Goal: Information Seeking & Learning: Understand process/instructions

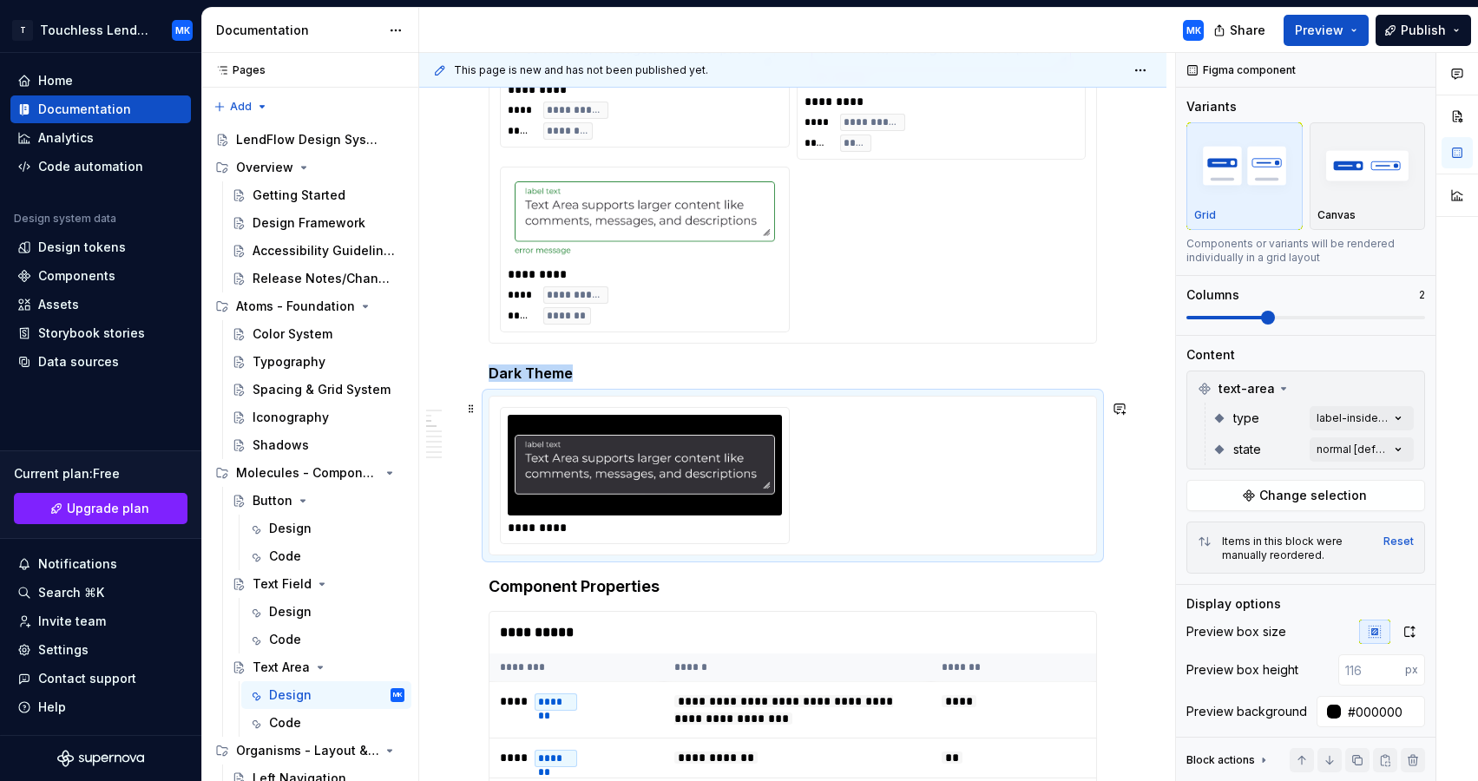
click at [753, 504] on img "To enrich screen reader interactions, please activate Accessibility in Grammarl…" at bounding box center [645, 465] width 260 height 87
click at [1414, 632] on icon "button" at bounding box center [1409, 632] width 14 height 14
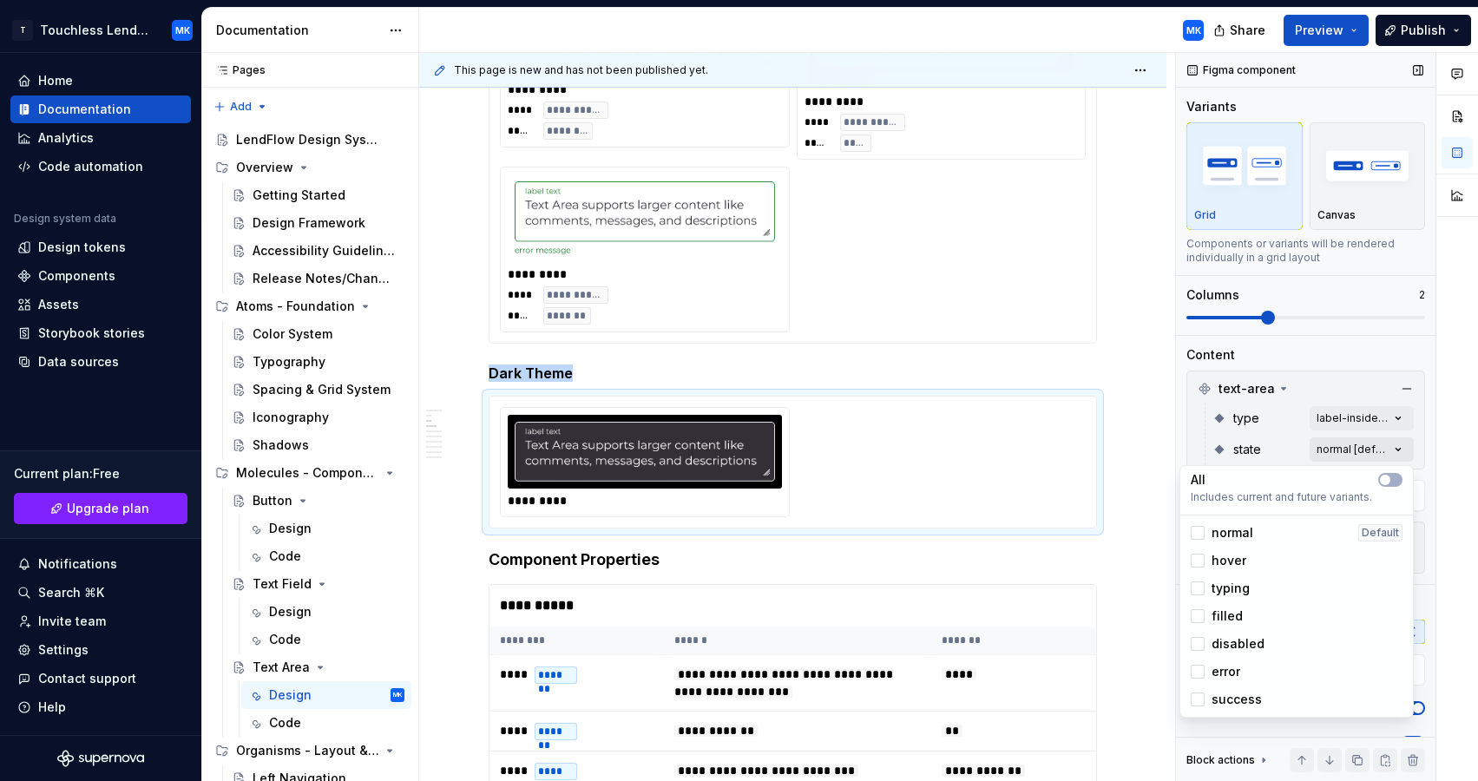
click at [1388, 444] on div "Comments Open comments No comments yet Select ‘Comment’ from the block context …" at bounding box center [1327, 417] width 302 height 729
click at [1201, 534] on div at bounding box center [1197, 533] width 14 height 14
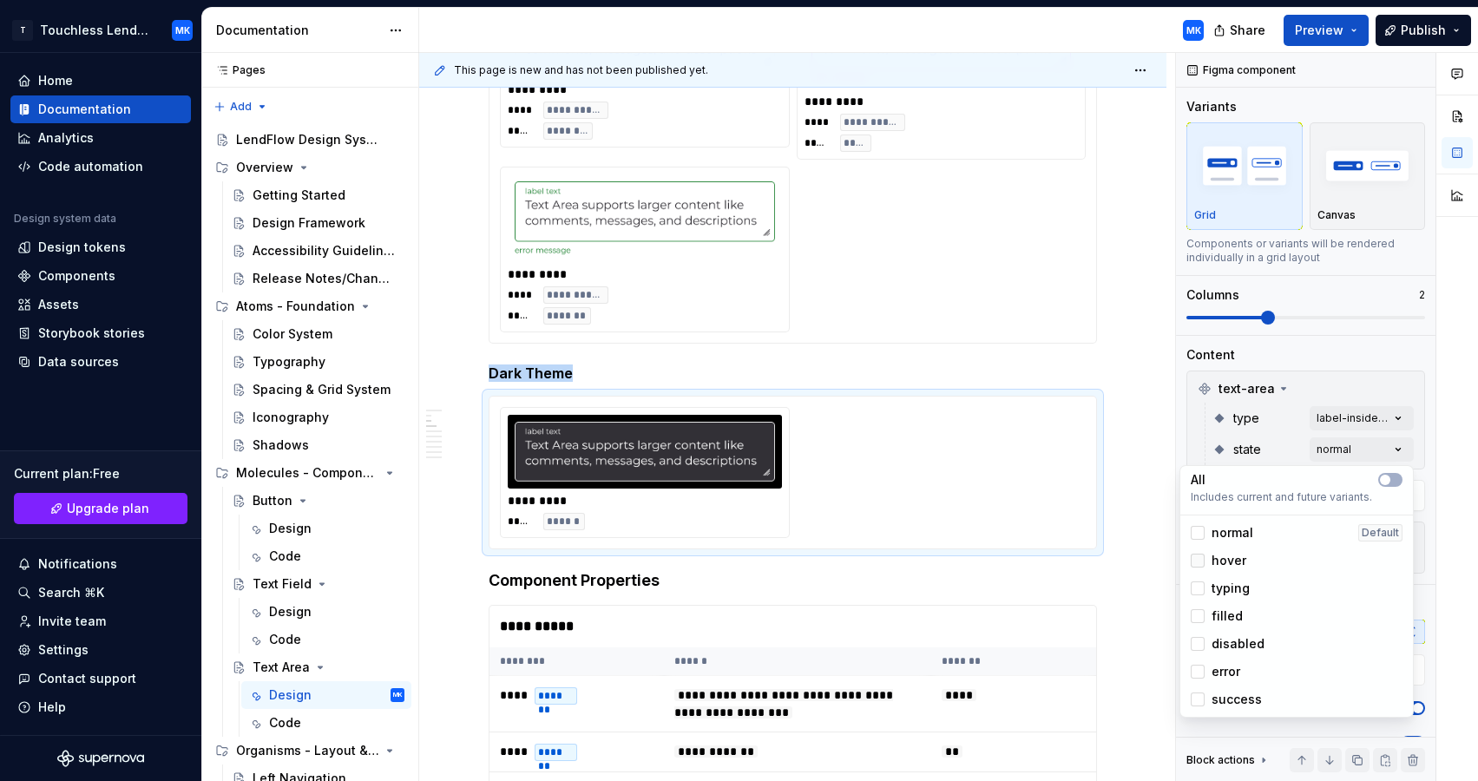
click at [1201, 567] on div at bounding box center [1197, 561] width 14 height 14
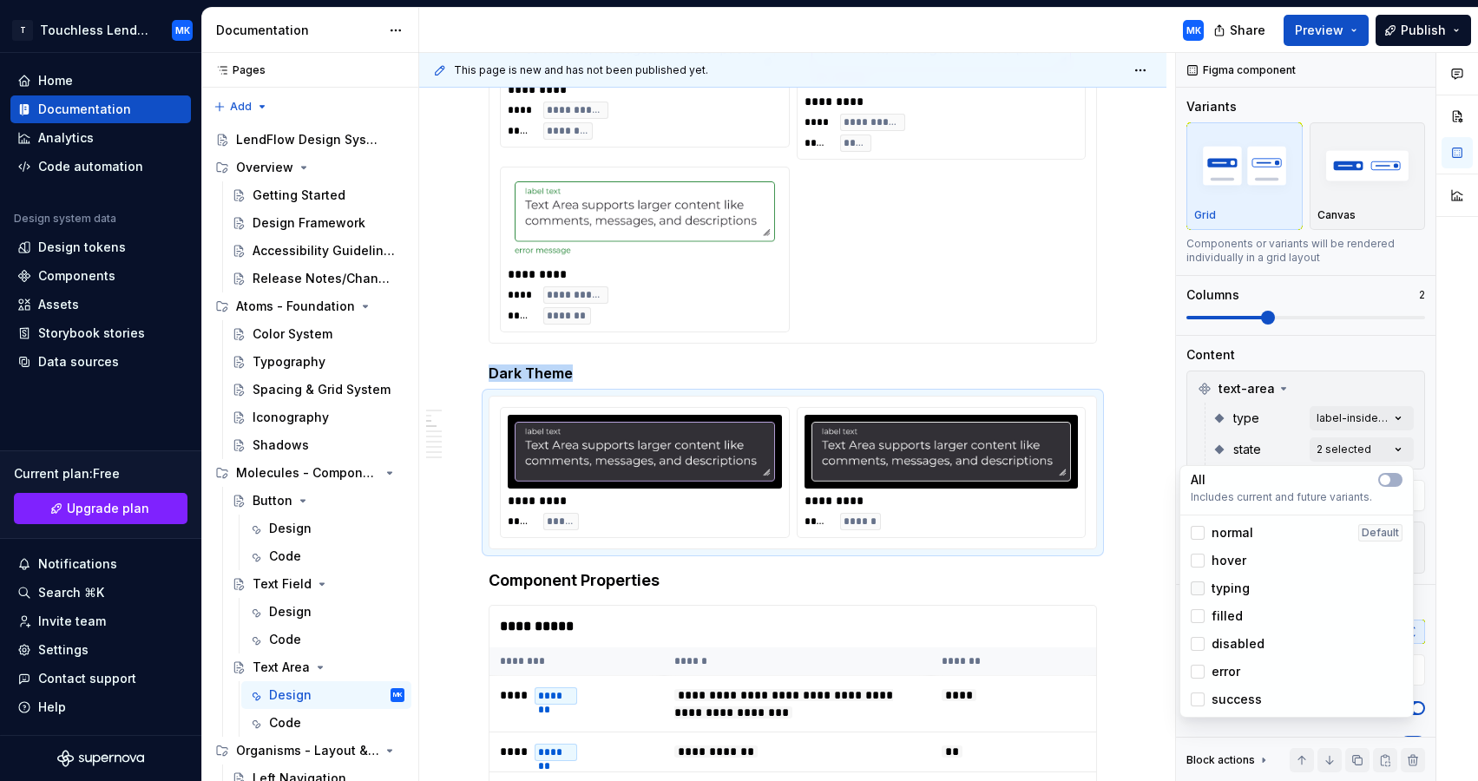
click at [1201, 591] on div at bounding box center [1197, 588] width 14 height 14
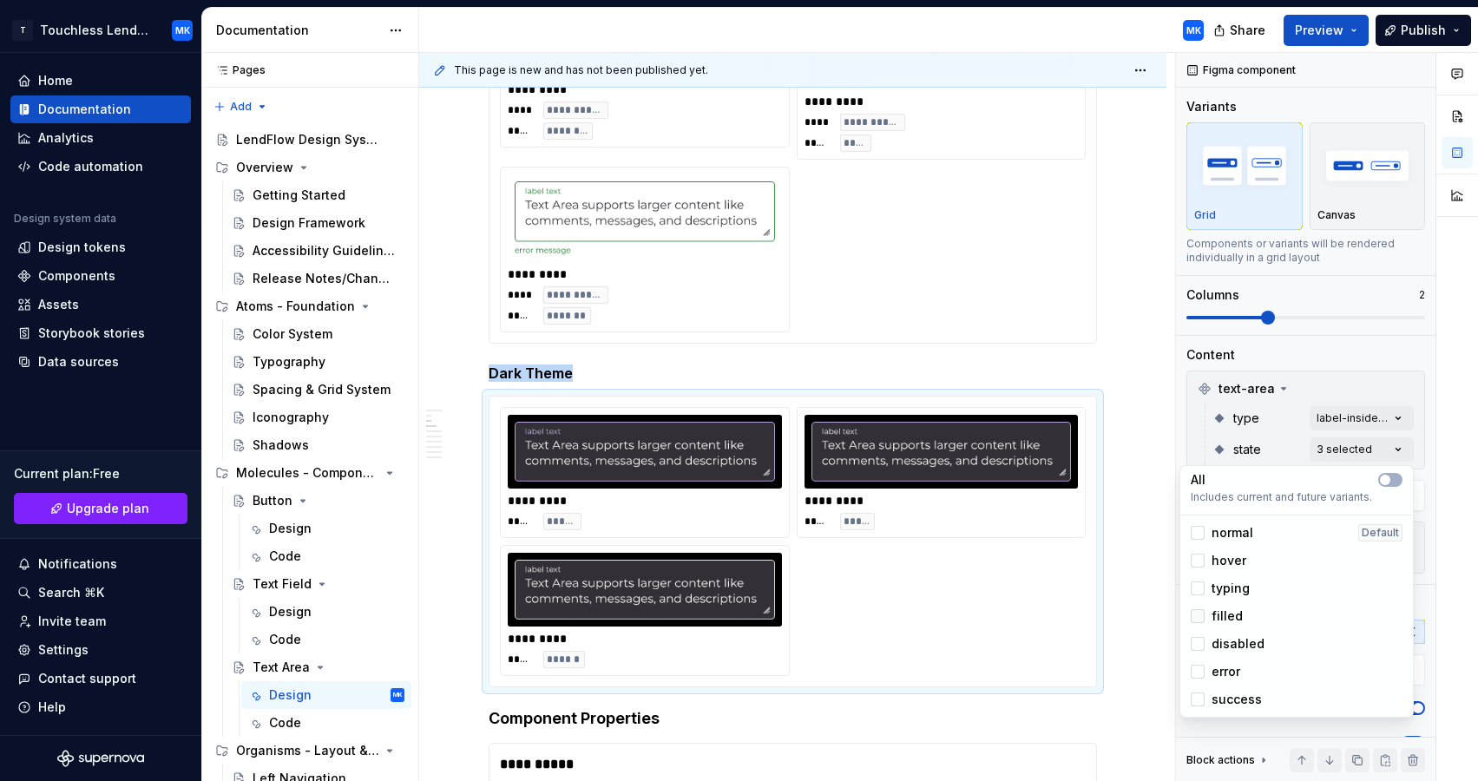
click at [1198, 620] on div at bounding box center [1197, 616] width 14 height 14
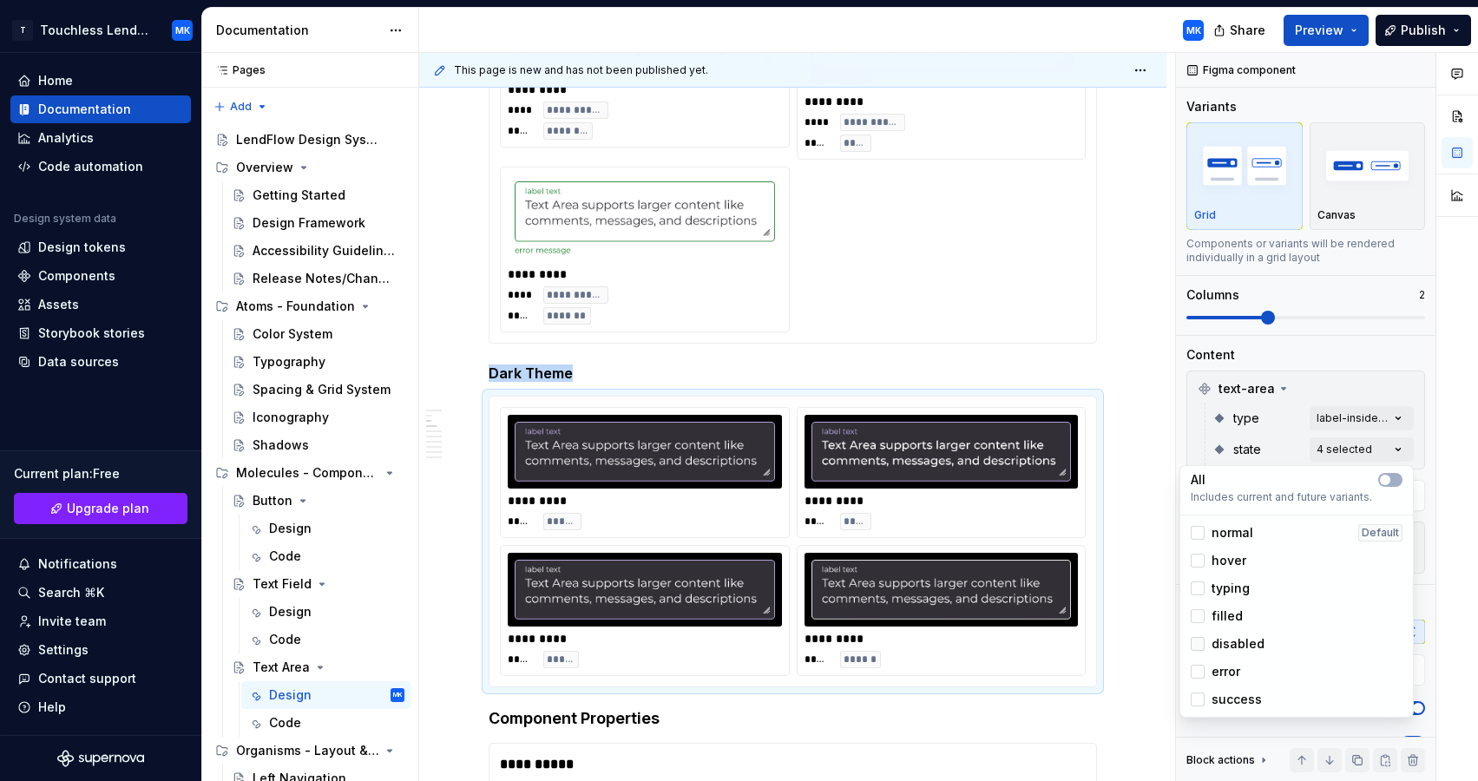
click at [1197, 646] on div at bounding box center [1197, 644] width 14 height 14
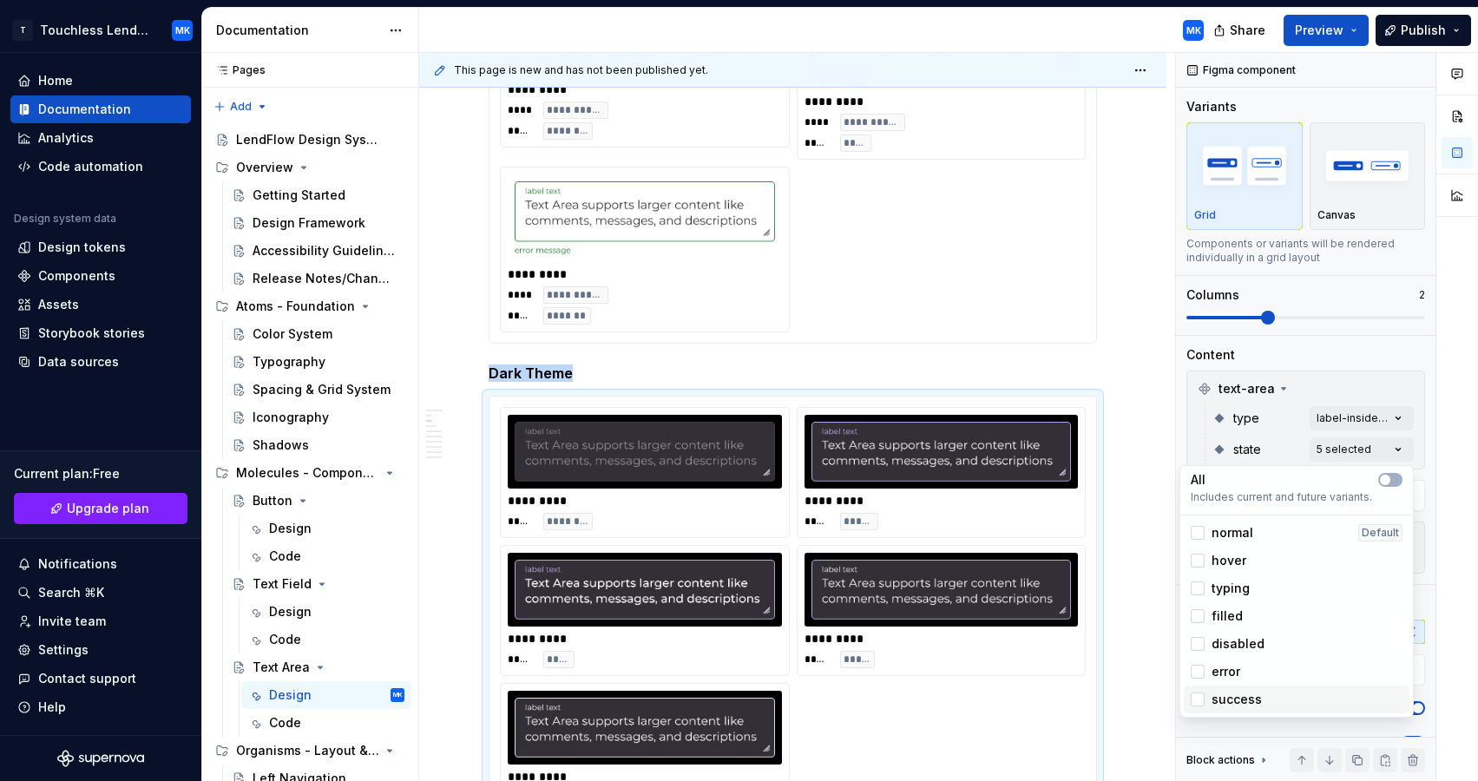
click at [1197, 686] on div "success" at bounding box center [1297, 699] width 226 height 28
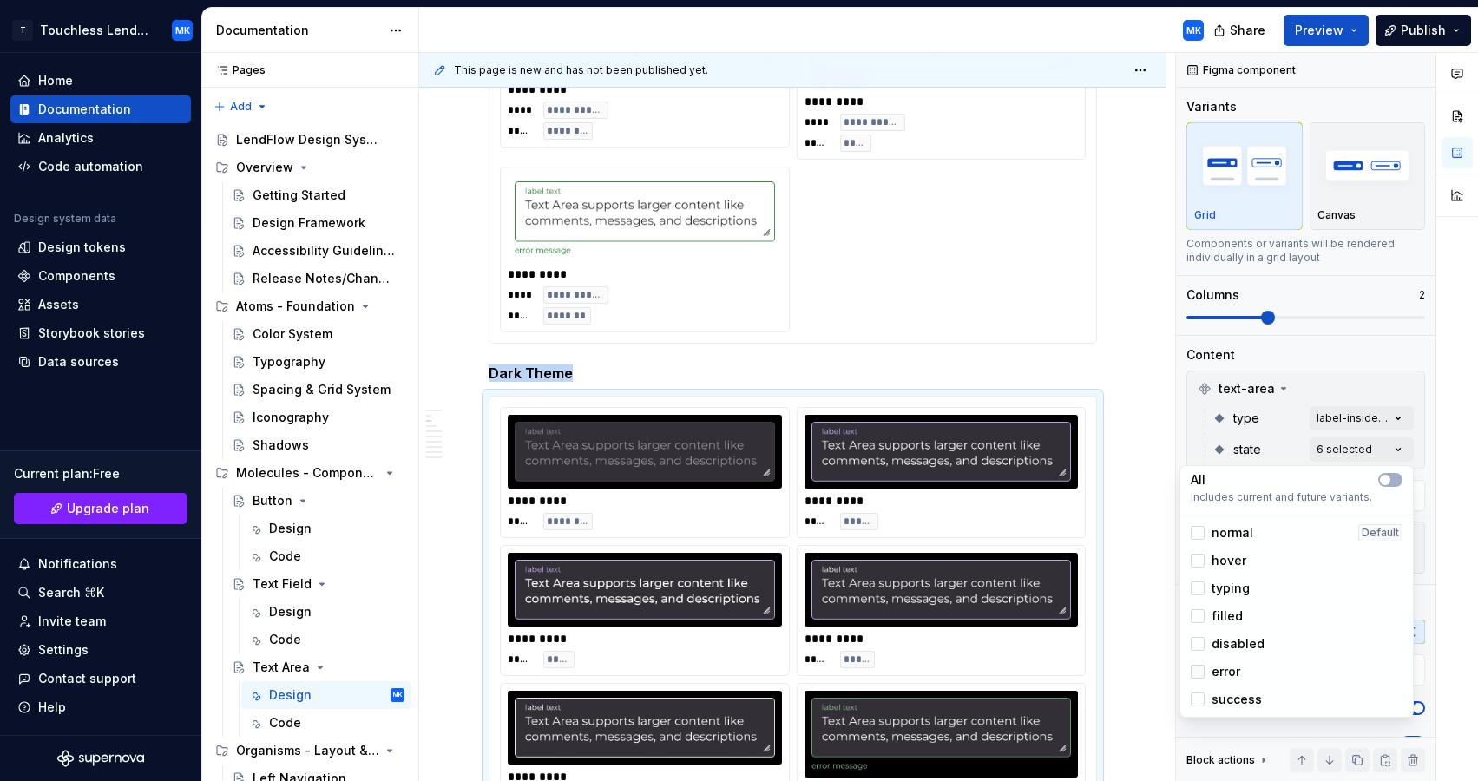
click at [1203, 666] on div at bounding box center [1197, 672] width 14 height 14
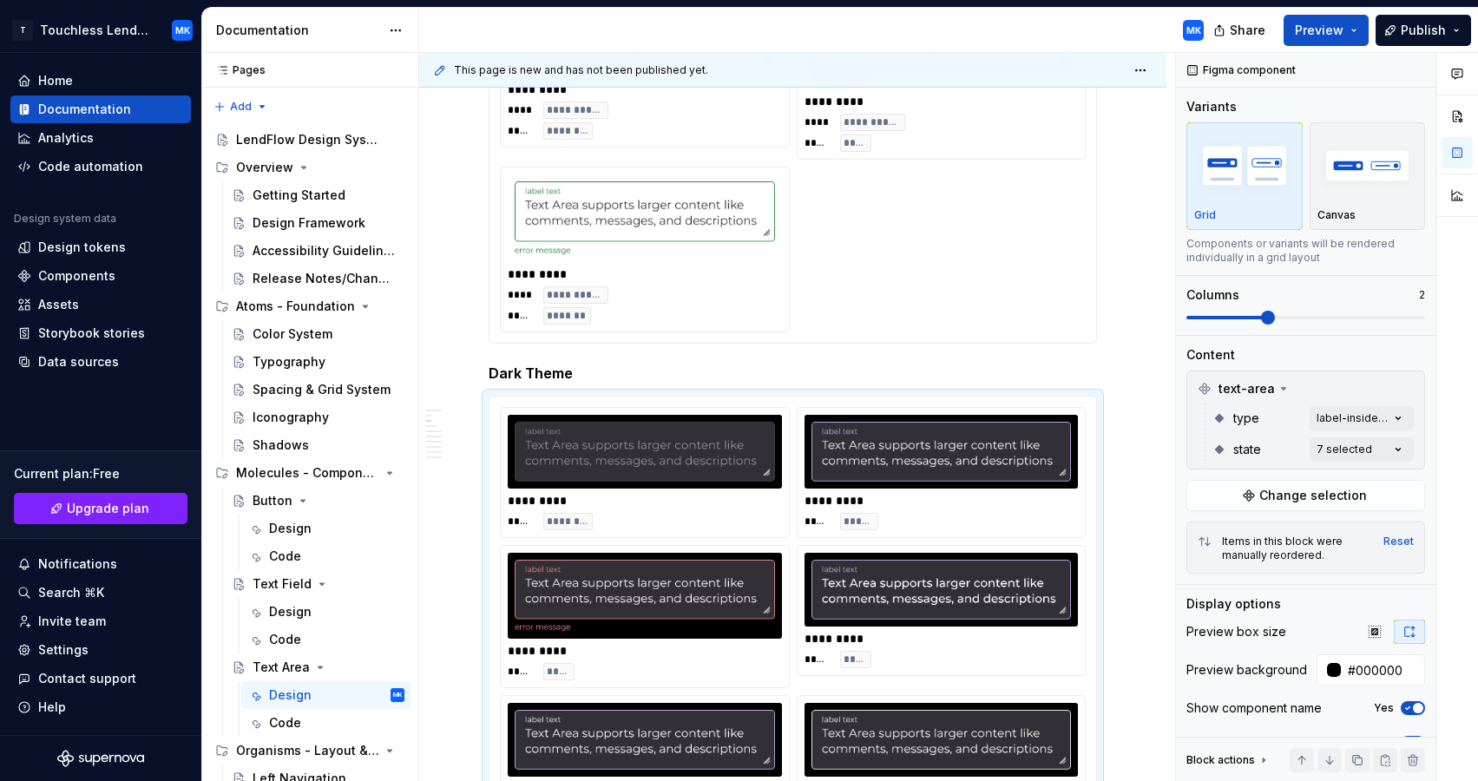
click at [1082, 363] on html "T Touchless Lending MK Home Documentation Analytics Code automation Design syst…" at bounding box center [739, 390] width 1478 height 781
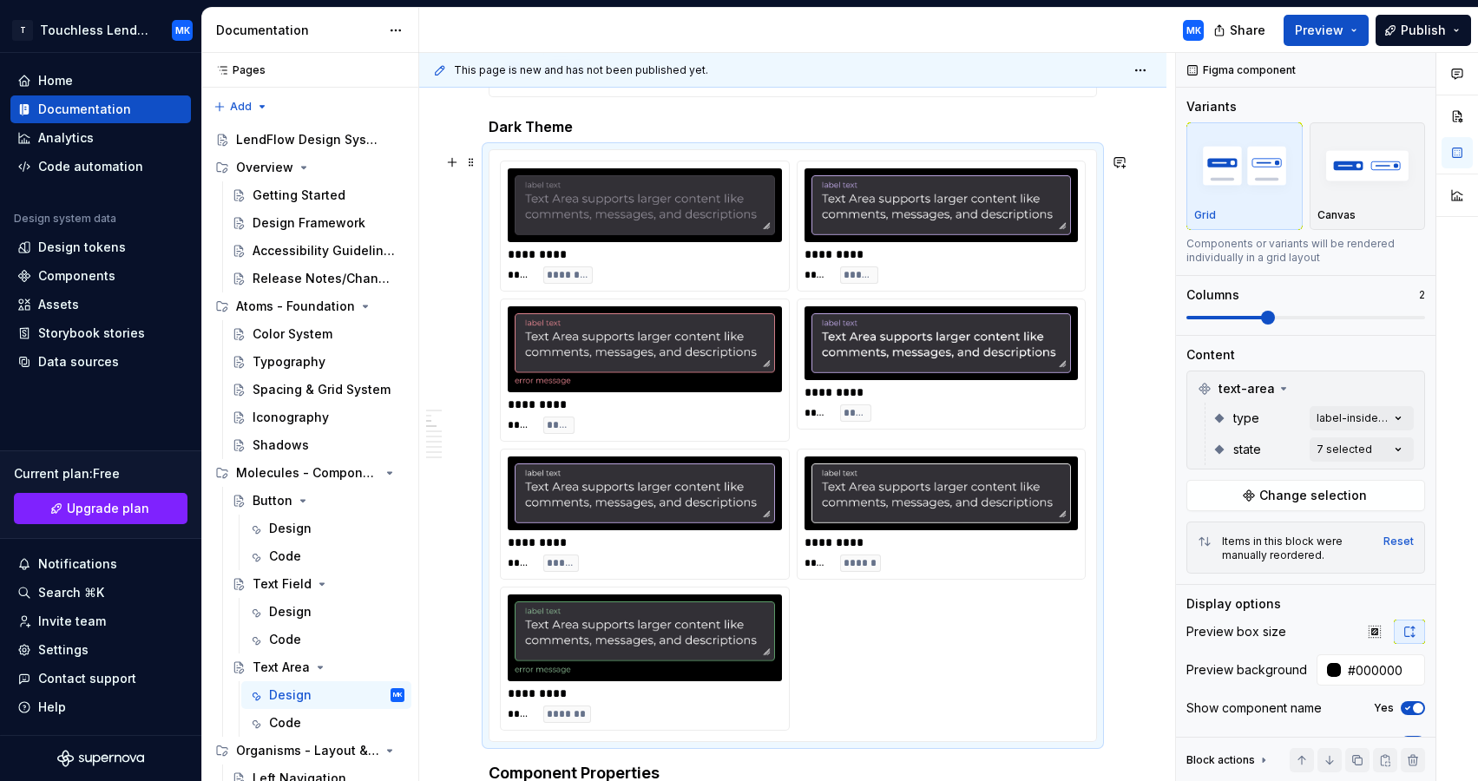
scroll to position [1184, 0]
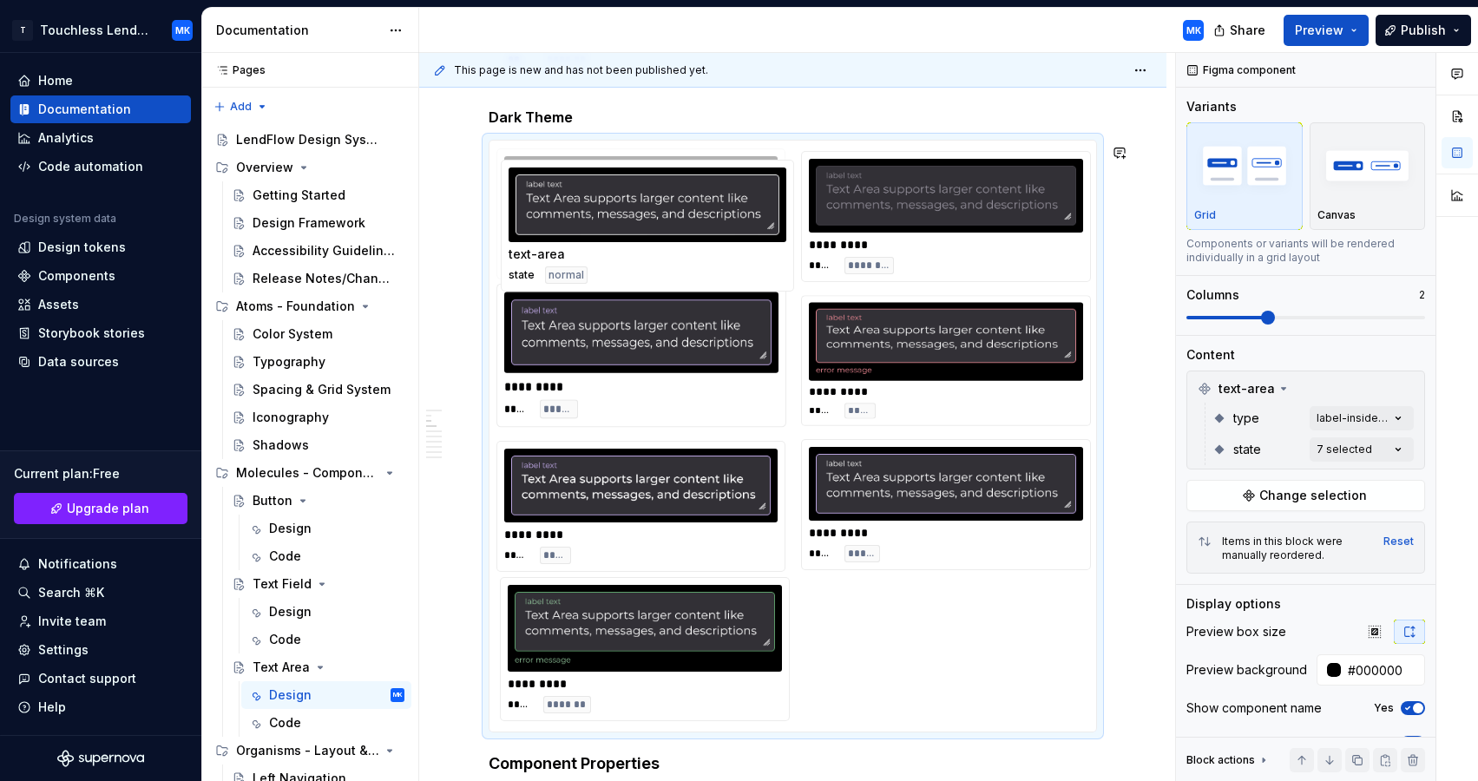
drag, startPoint x: 907, startPoint y: 462, endPoint x: 687, endPoint y: 192, distance: 347.9
click at [687, 192] on body "T Touchless Lending MK Home Documentation Analytics Code automation Design syst…" at bounding box center [739, 390] width 1478 height 781
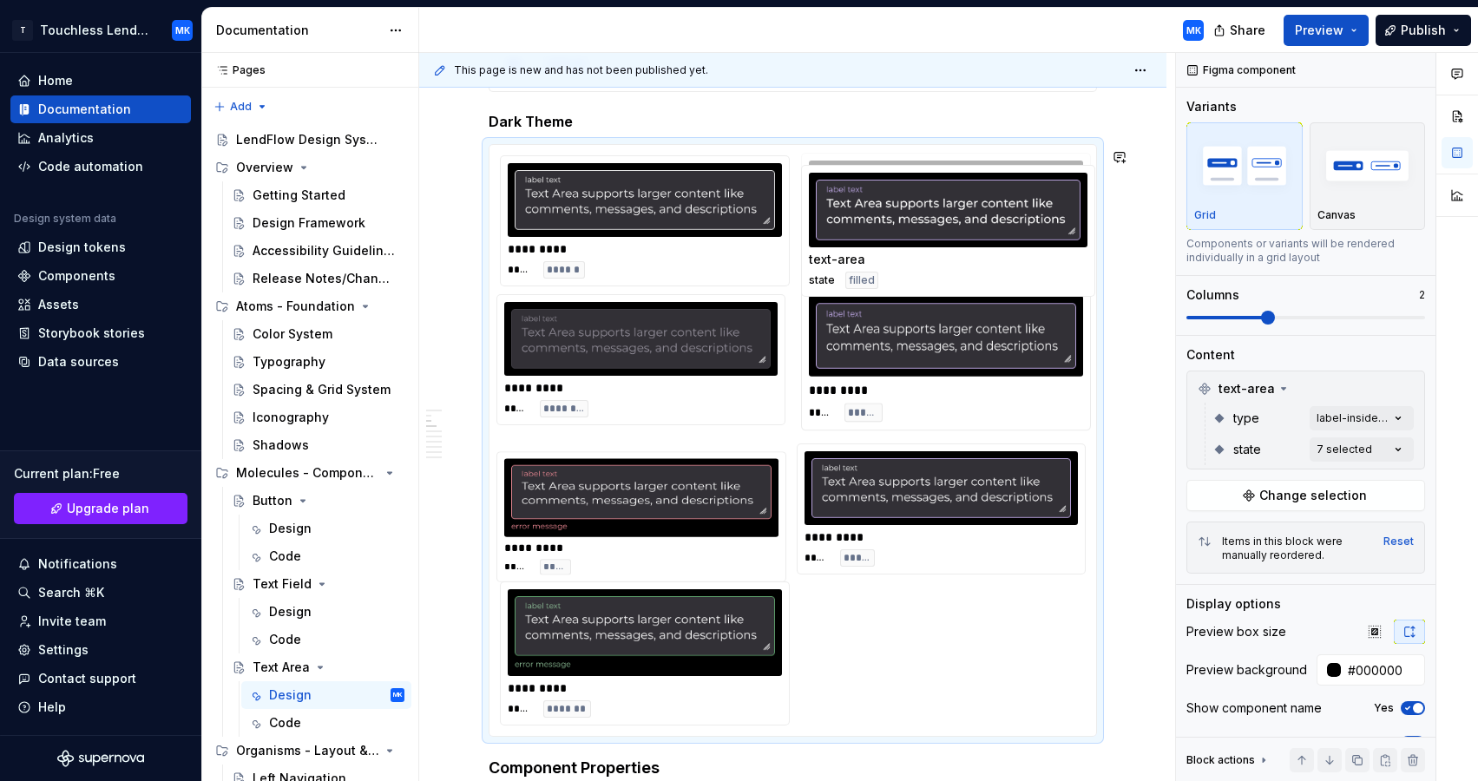
drag, startPoint x: 688, startPoint y: 482, endPoint x: 978, endPoint y: 193, distance: 409.2
click at [979, 193] on body "T Touchless Lending MK Home Documentation Analytics Code automation Design syst…" at bounding box center [739, 390] width 1478 height 781
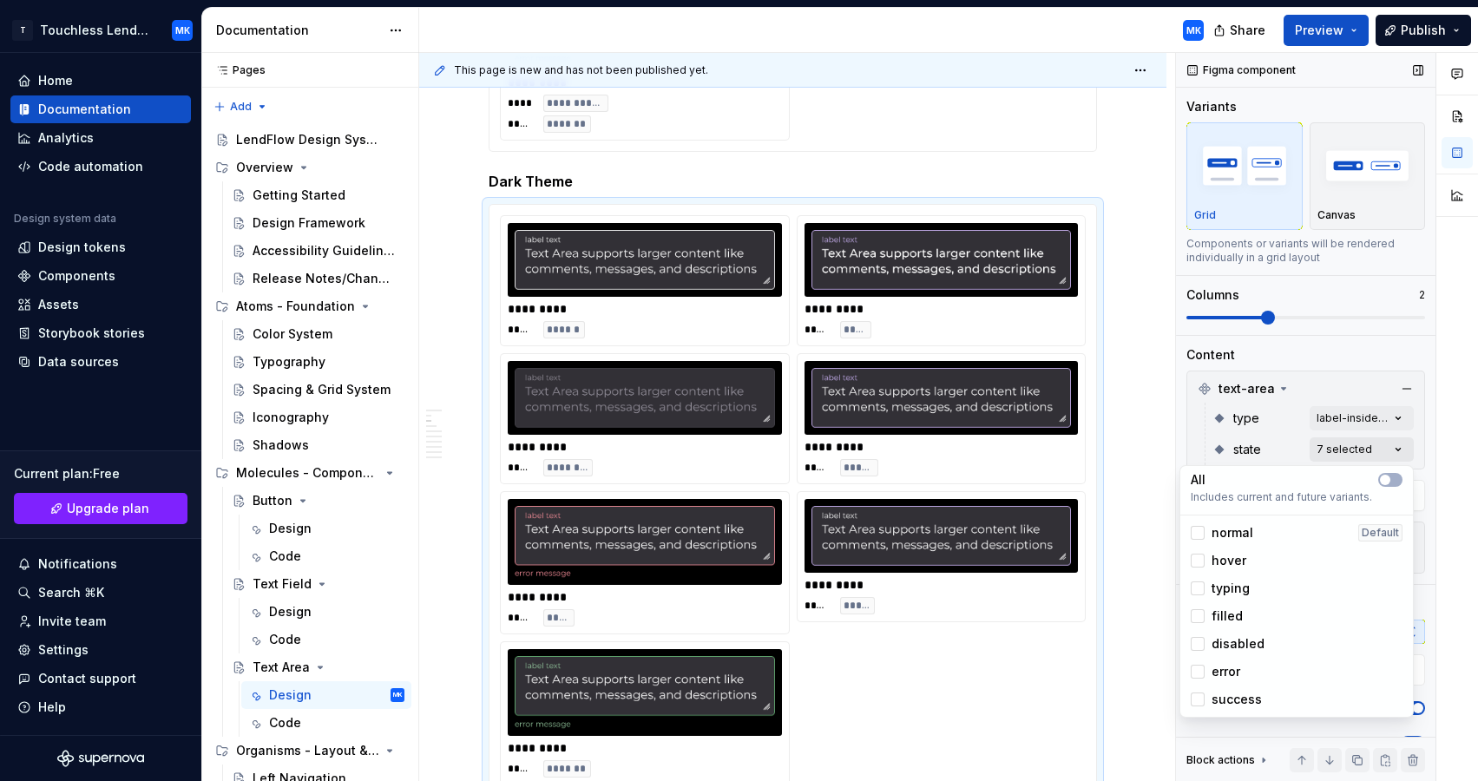
click at [1403, 456] on div "Comments Open comments No comments yet Select ‘Comment’ from the block context …" at bounding box center [1327, 417] width 302 height 729
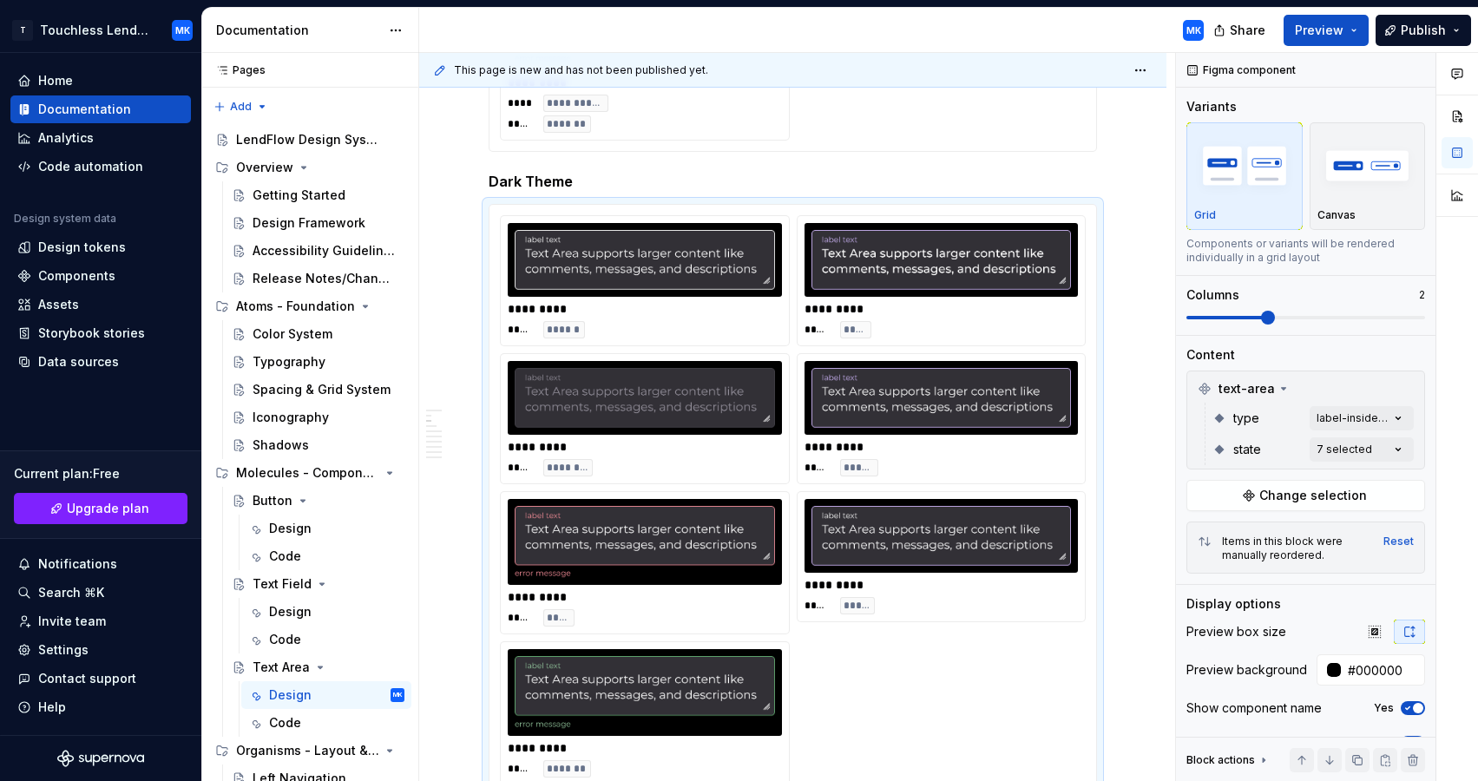
click at [1430, 445] on div "Comments Open comments No comments yet Select ‘Comment’ from the block context …" at bounding box center [1327, 417] width 302 height 729
click at [1402, 425] on div "Comments Open comments No comments yet Select ‘Comment’ from the block context …" at bounding box center [1327, 417] width 302 height 729
click at [1202, 499] on div at bounding box center [1197, 502] width 14 height 14
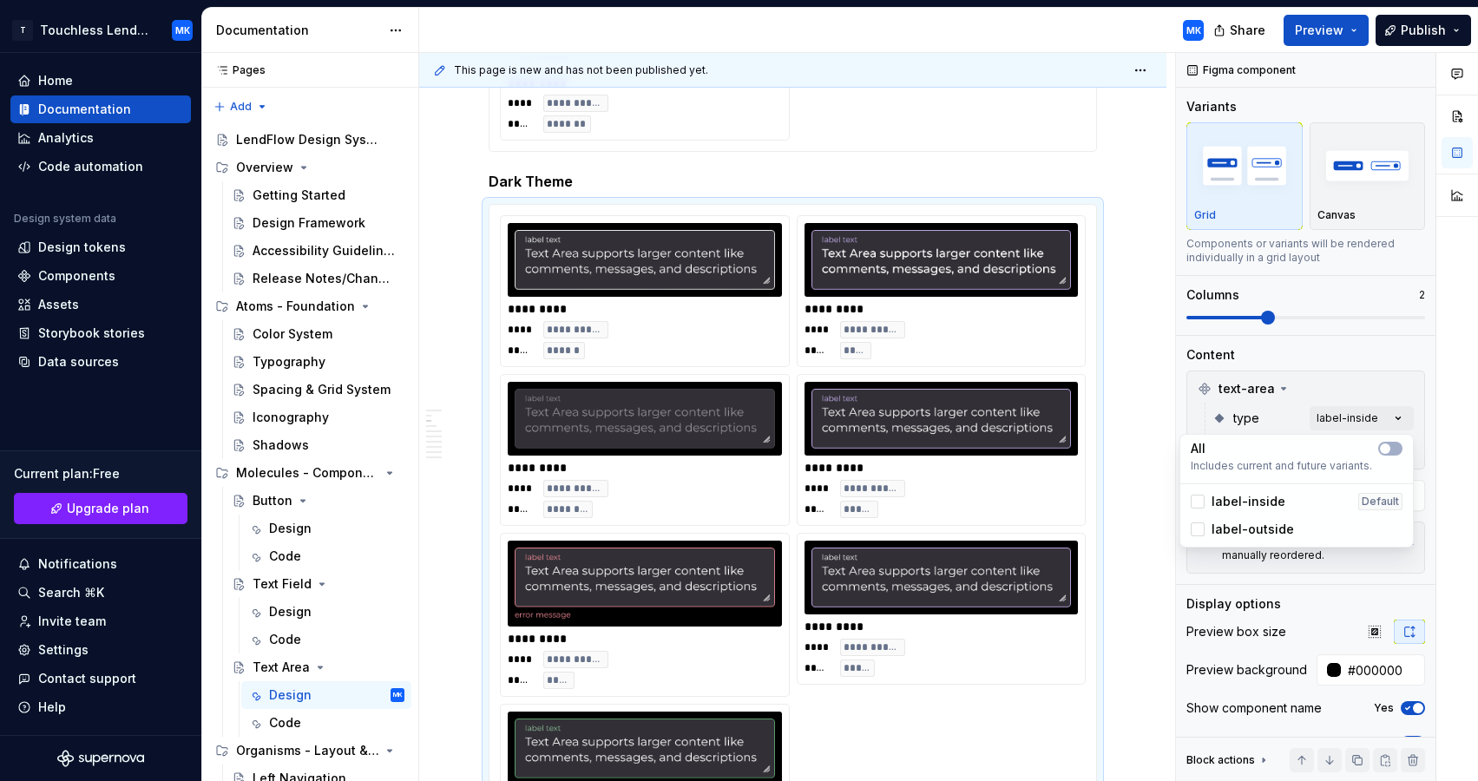
click at [1008, 185] on html "T Touchless Lending MK Home Documentation Analytics Code automation Design syst…" at bounding box center [739, 390] width 1478 height 781
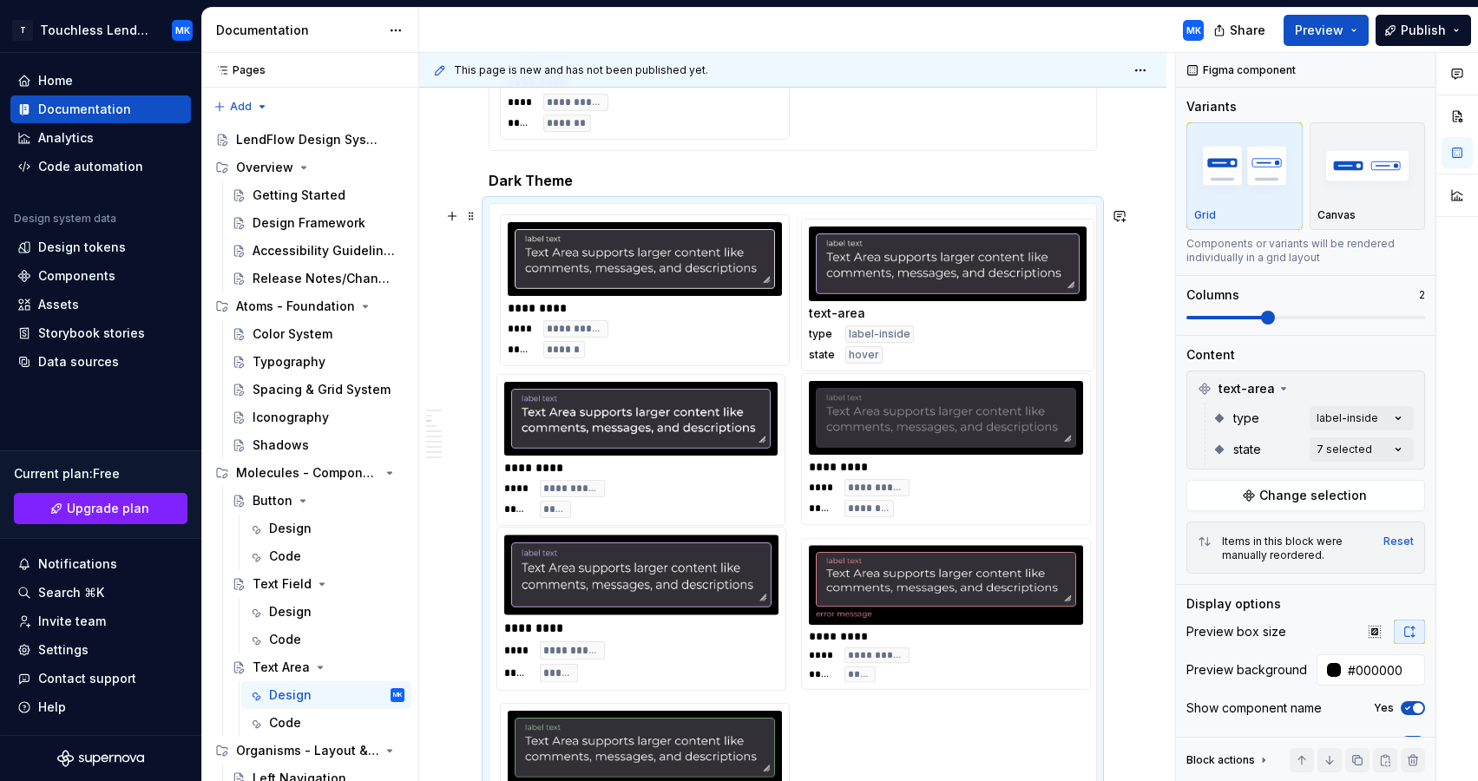
drag, startPoint x: 843, startPoint y: 495, endPoint x: 858, endPoint y: 234, distance: 261.6
click at [858, 235] on body "T Touchless Lending MK Home Documentation Analytics Code automation Design syst…" at bounding box center [739, 390] width 1478 height 781
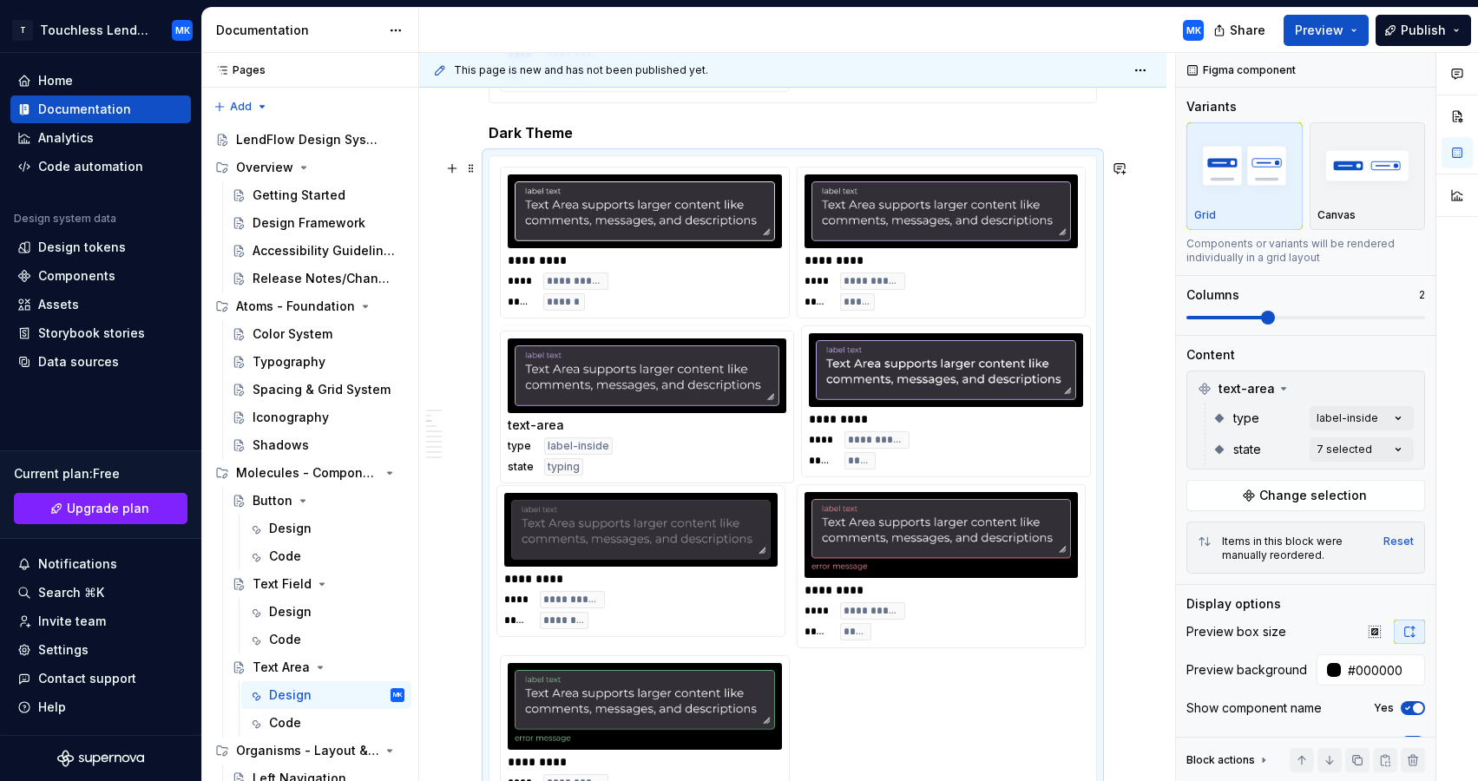
drag, startPoint x: 710, startPoint y: 548, endPoint x: 701, endPoint y: 406, distance: 142.6
click at [701, 406] on body "T Touchless Lending MK Home Documentation Analytics Code automation Design syst…" at bounding box center [739, 390] width 1478 height 781
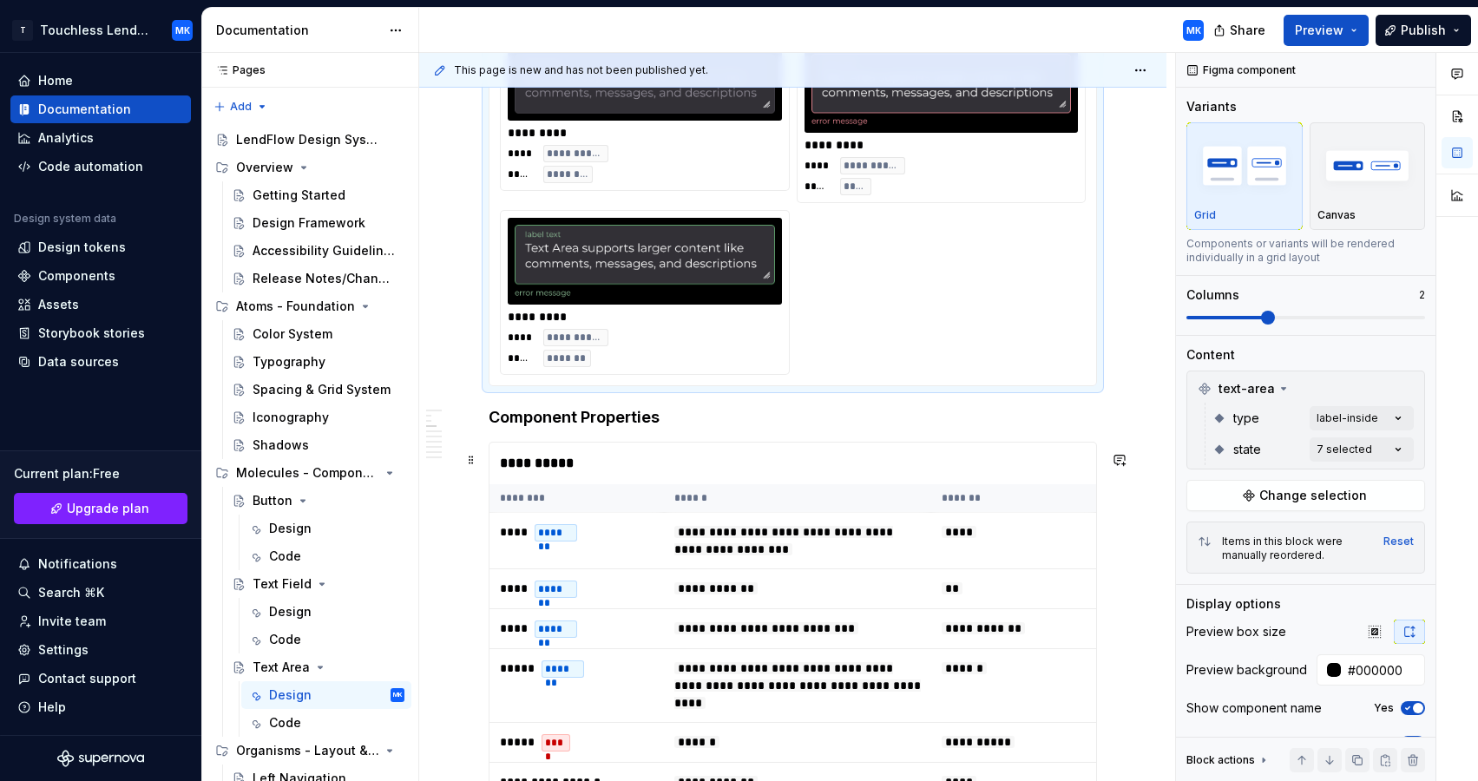
scroll to position [1720, 0]
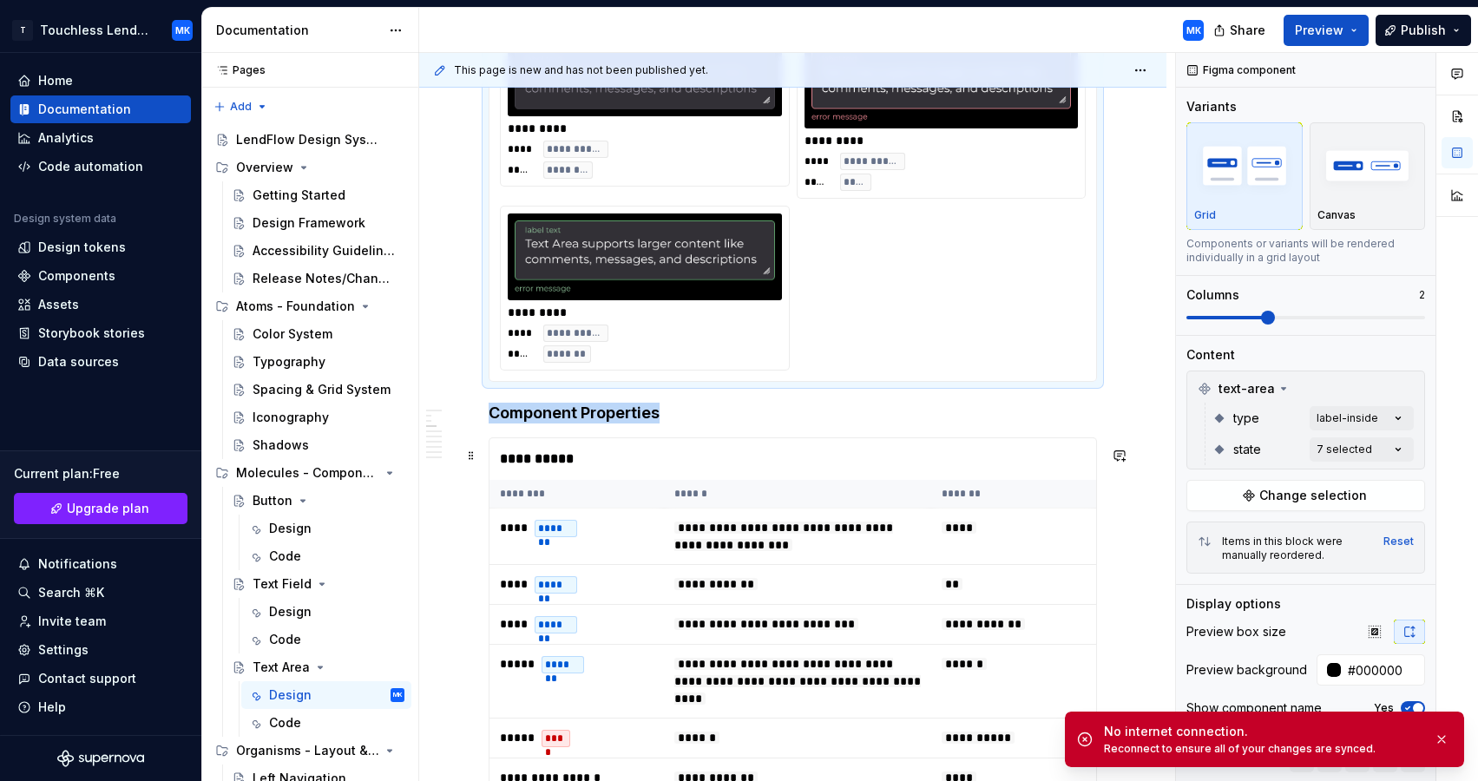
click at [633, 472] on div "**********" at bounding box center [796, 459] width 615 height 42
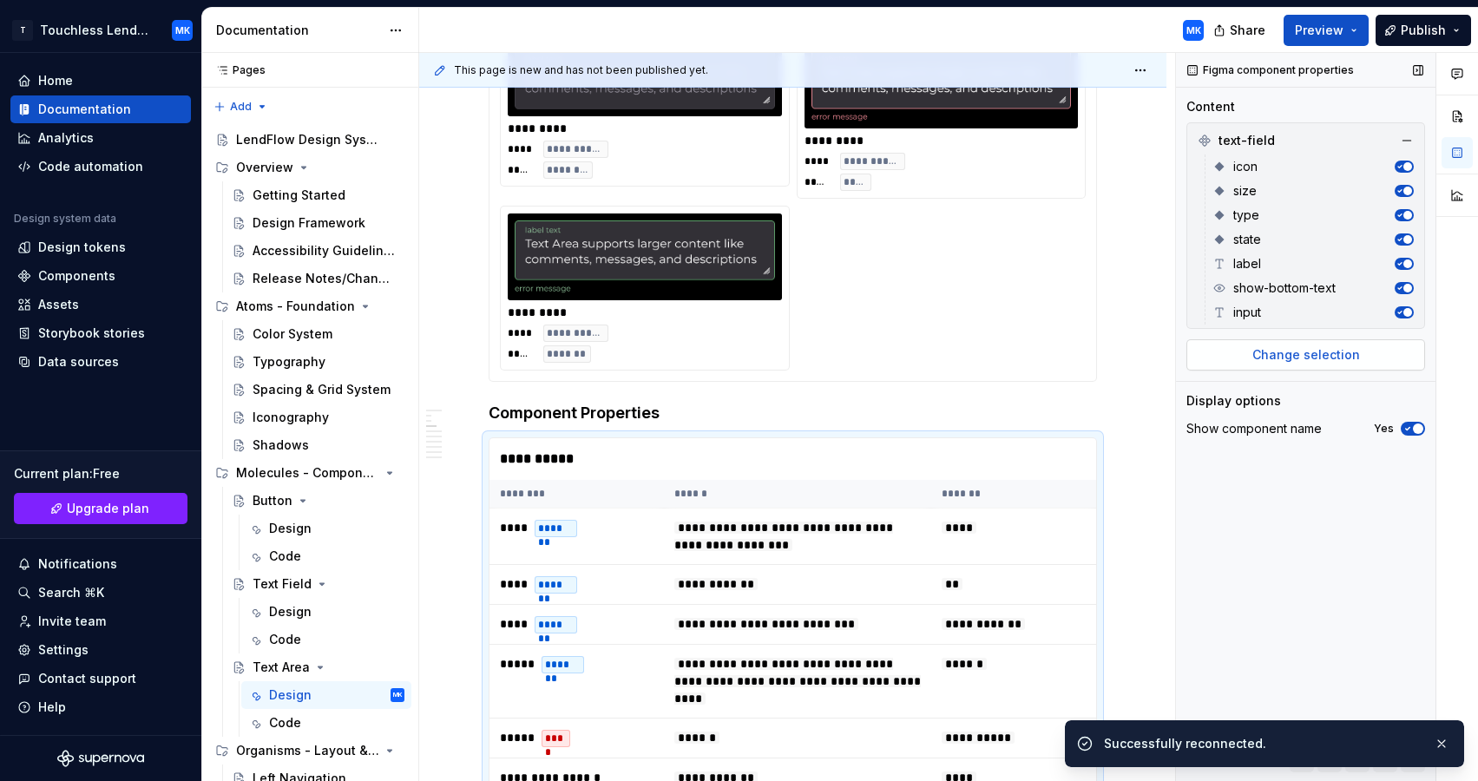
click at [1289, 356] on span "Change selection" at bounding box center [1306, 354] width 108 height 17
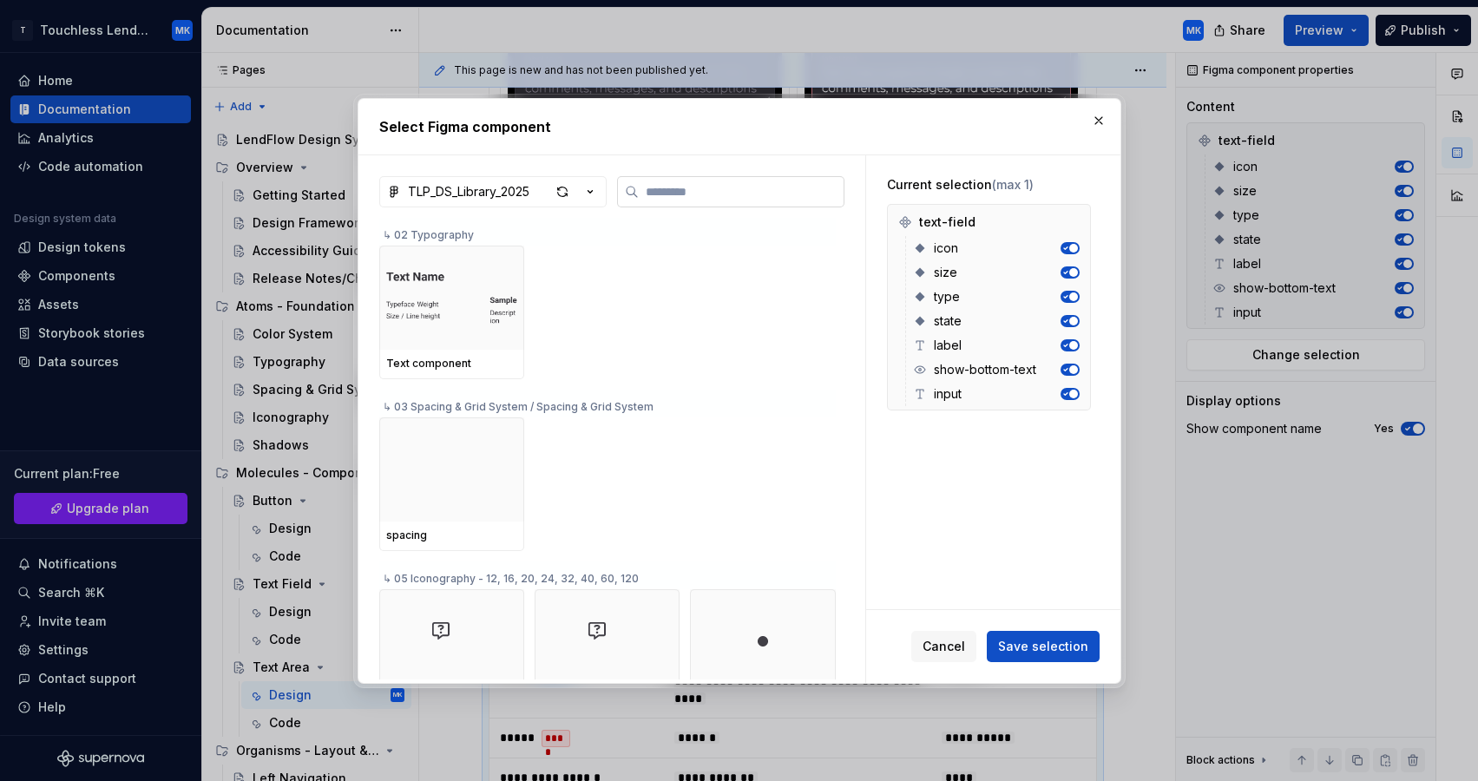
type textarea "*"
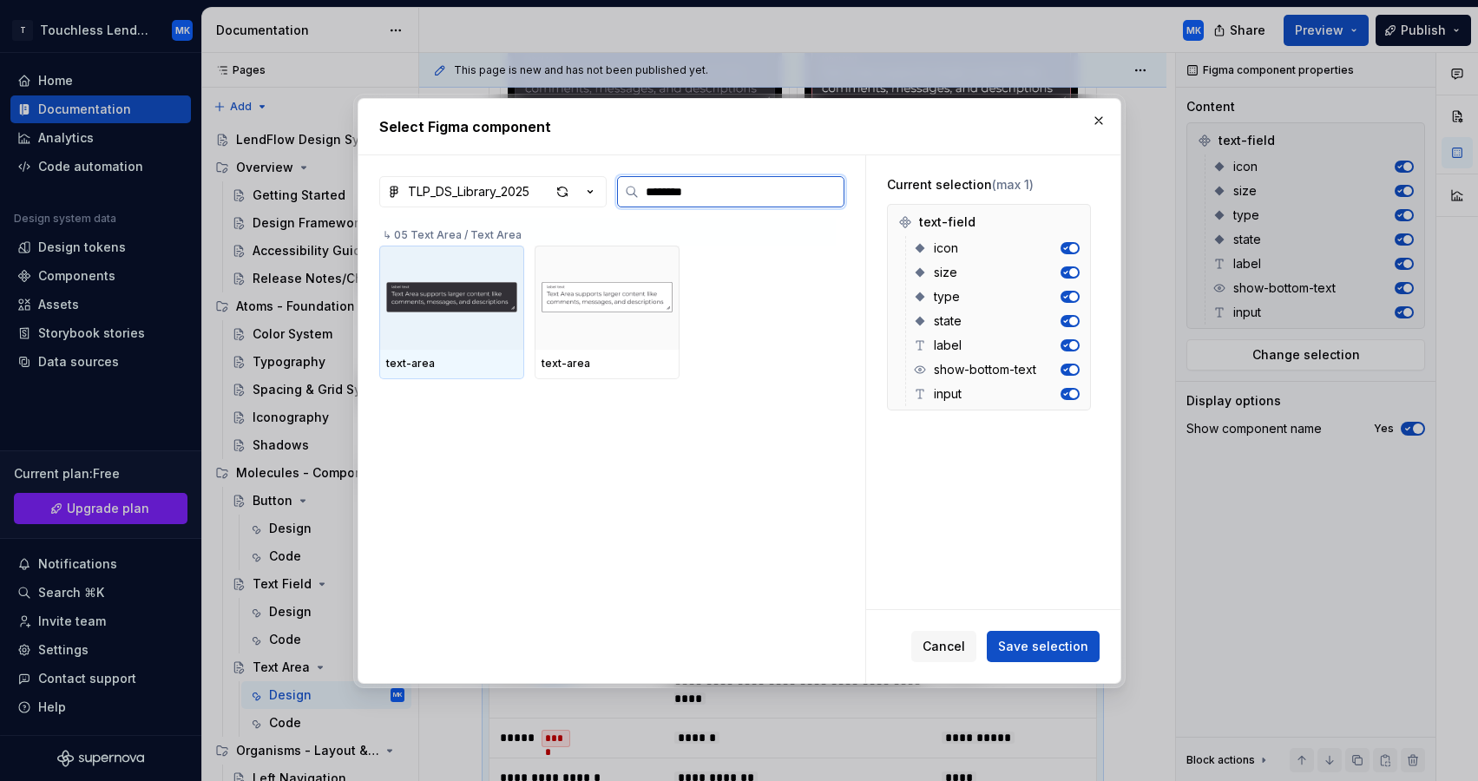
type input "*********"
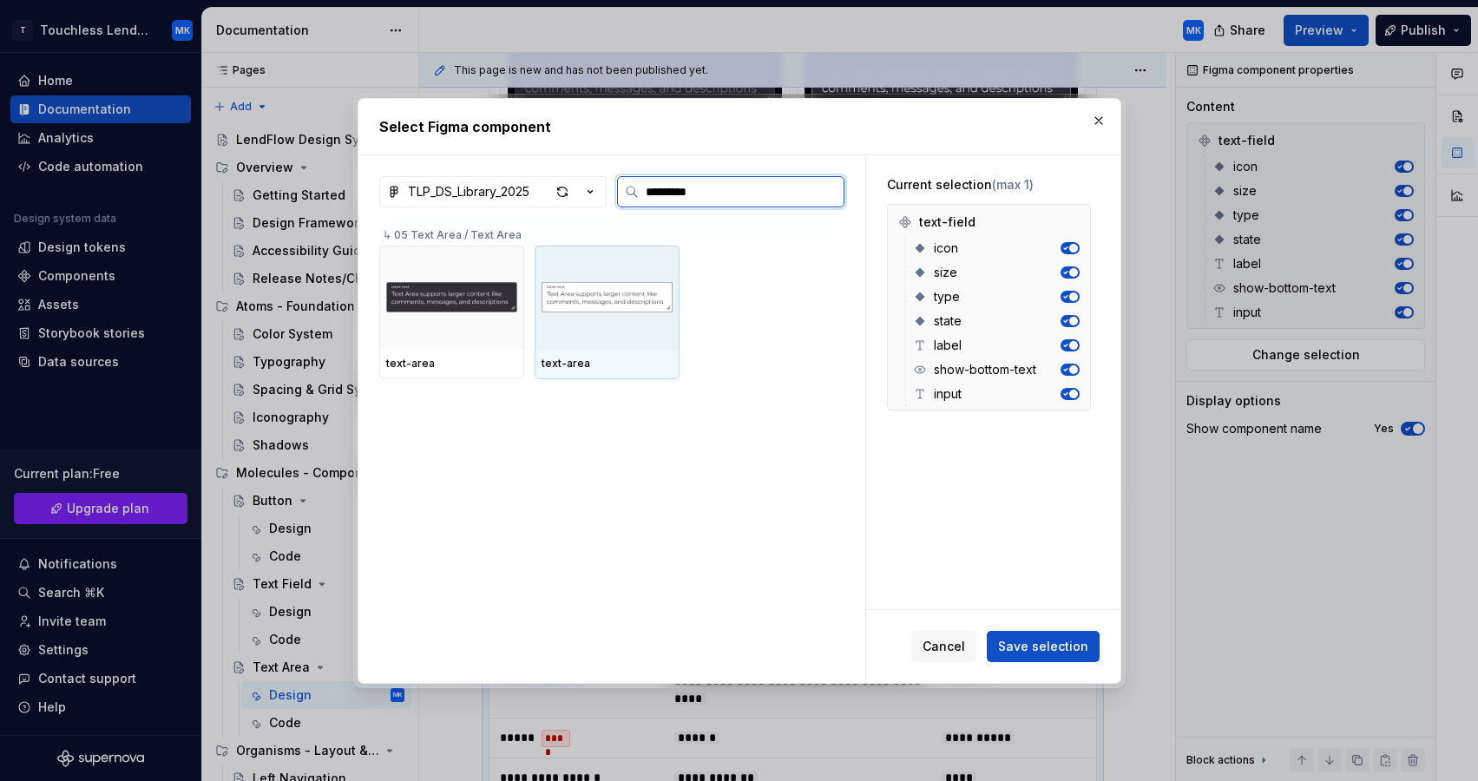
click at [679, 264] on div at bounding box center [606, 298] width 145 height 104
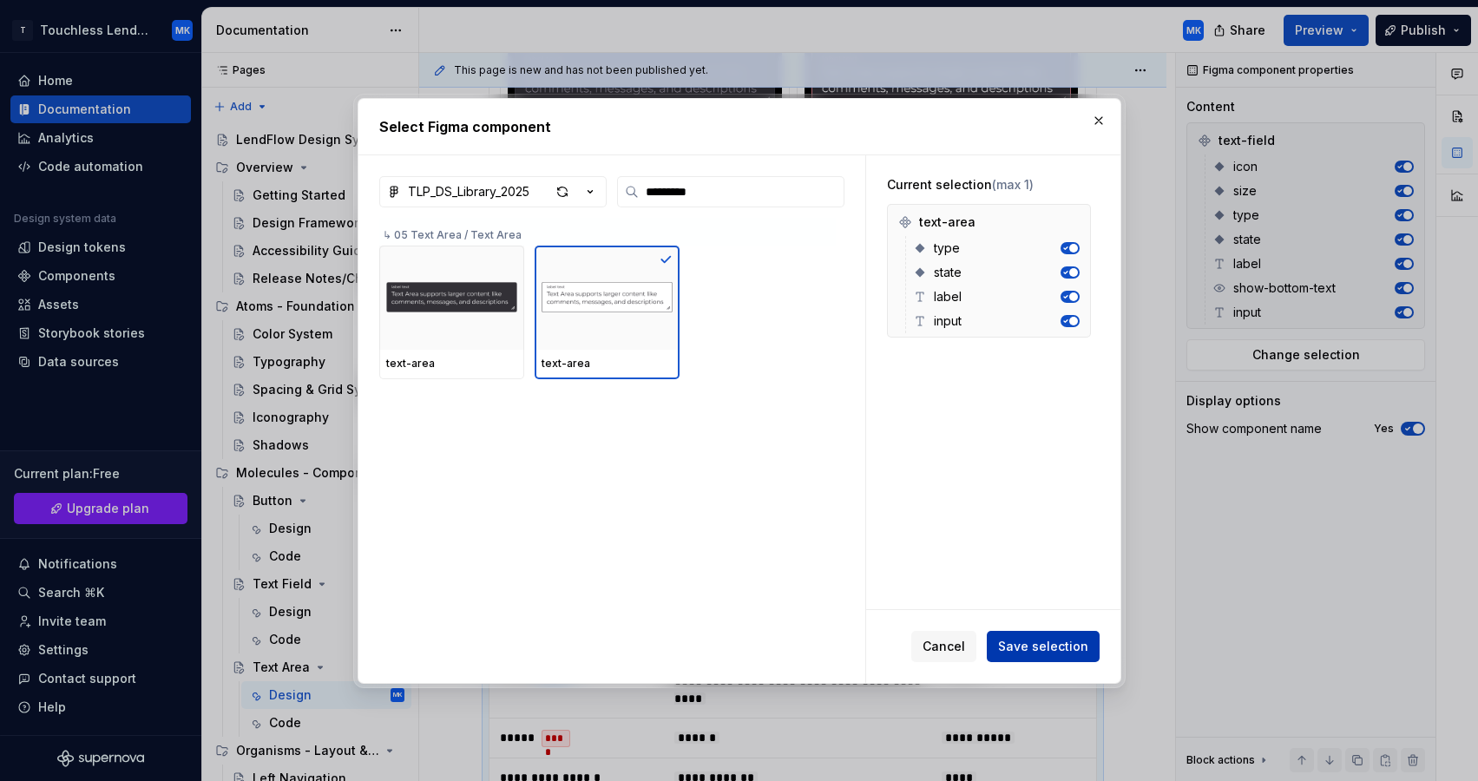
click at [1032, 639] on span "Save selection" at bounding box center [1043, 646] width 90 height 17
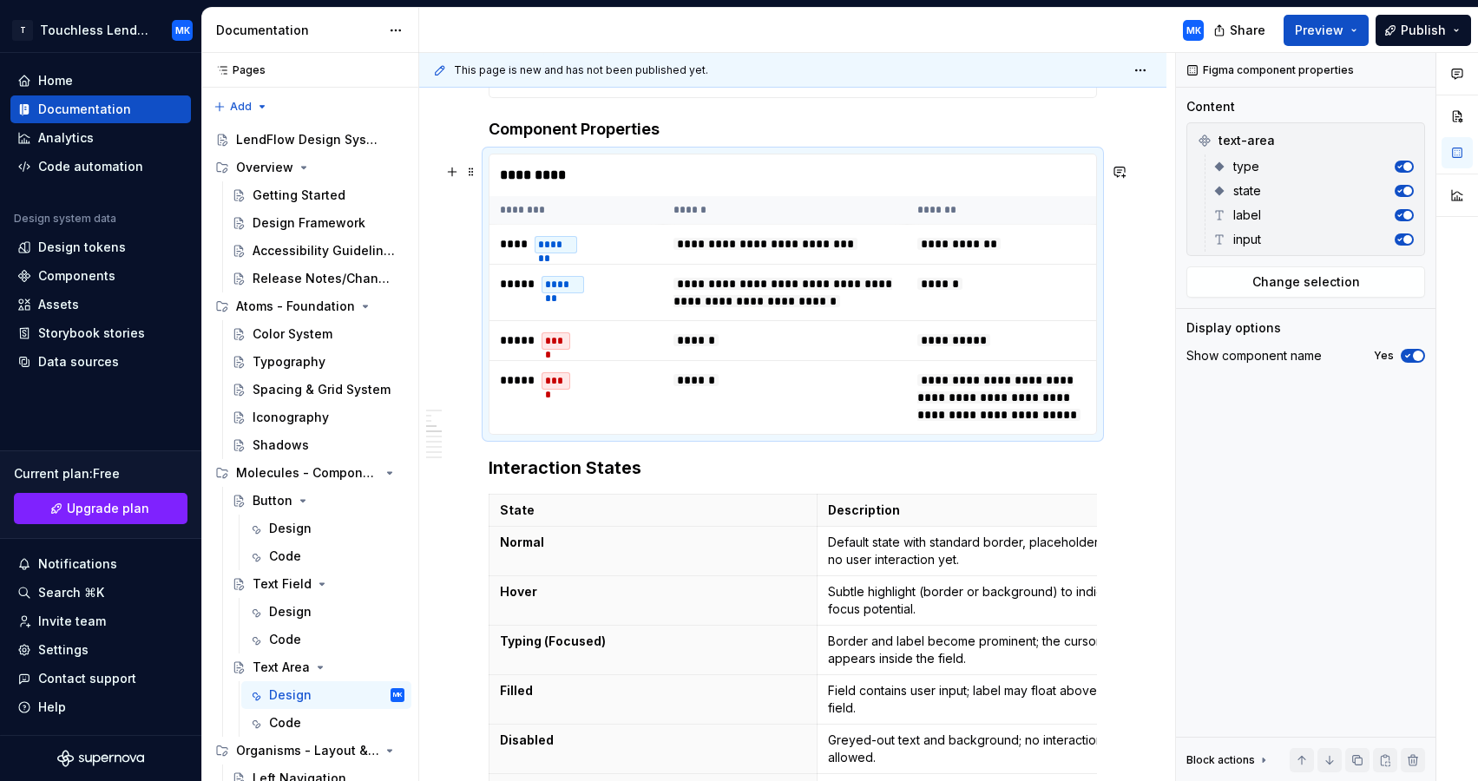
scroll to position [2046, 0]
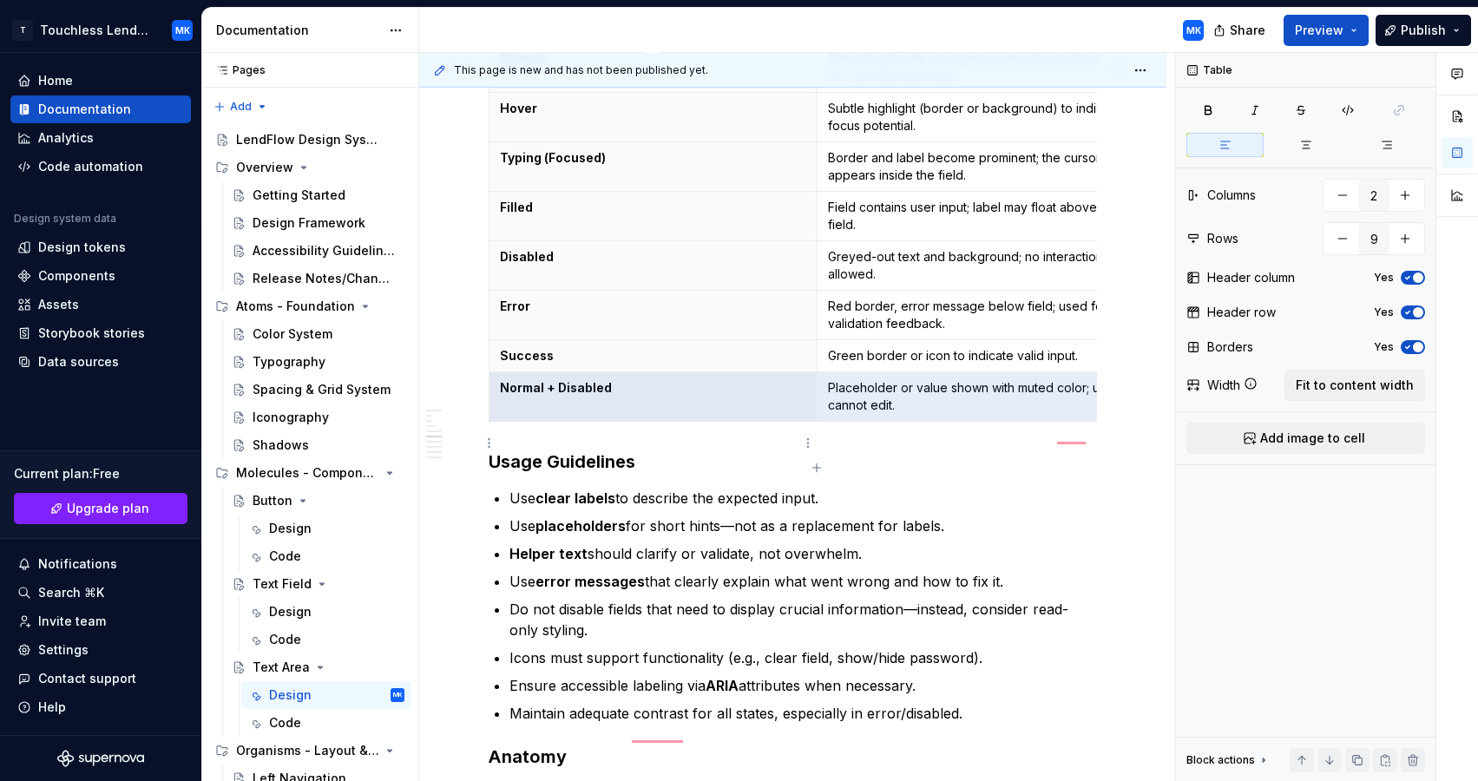
drag, startPoint x: 919, startPoint y: 456, endPoint x: 665, endPoint y: 449, distance: 254.3
click at [665, 422] on tr "Normal + Disabled Placeholder or value shown with muted color; user cannot edit." at bounding box center [816, 396] width 655 height 49
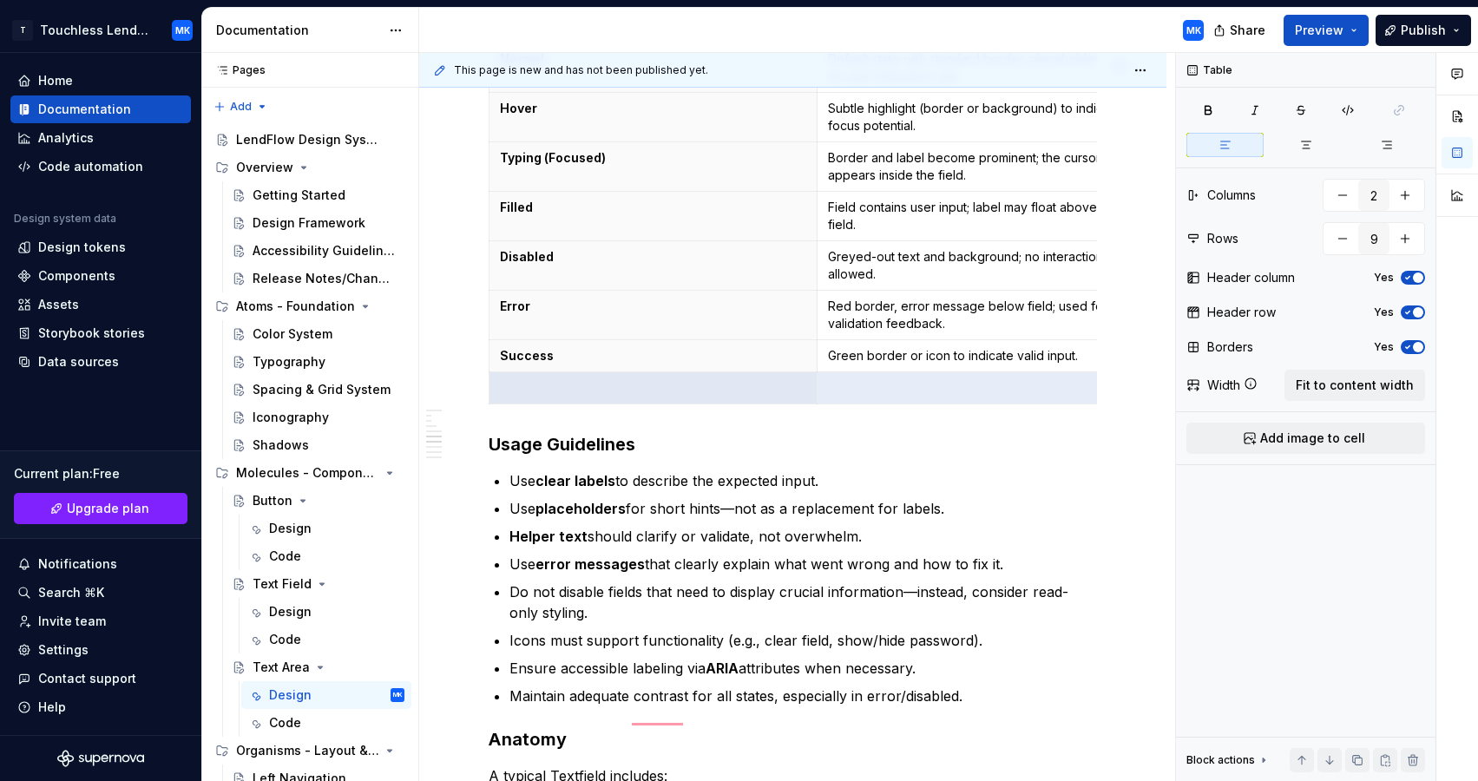
click at [763, 474] on div "**********" at bounding box center [793, 489] width 608 height 5267
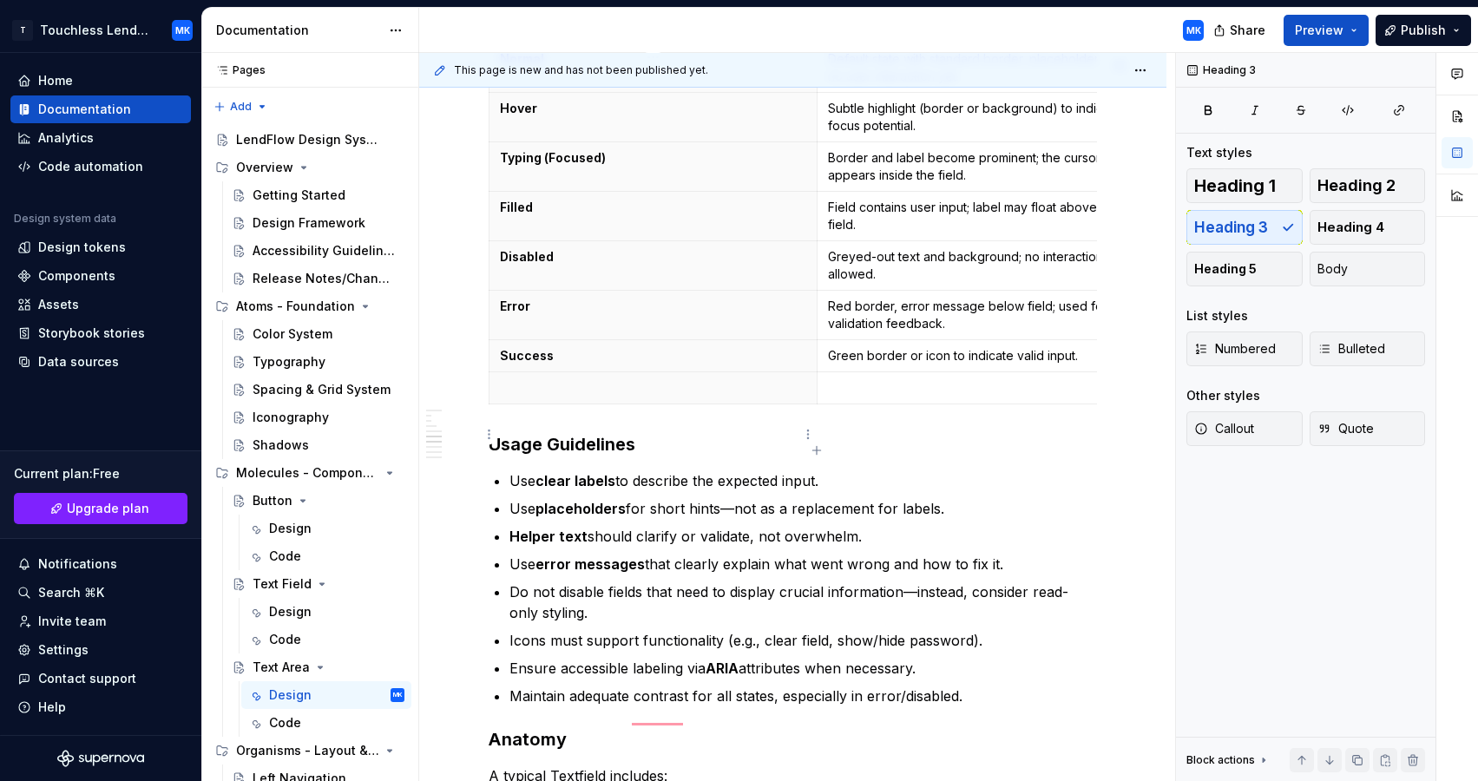
click at [802, 433] on html "T Touchless Lending MK Home Documentation Analytics Code automation Design syst…" at bounding box center [739, 390] width 1478 height 781
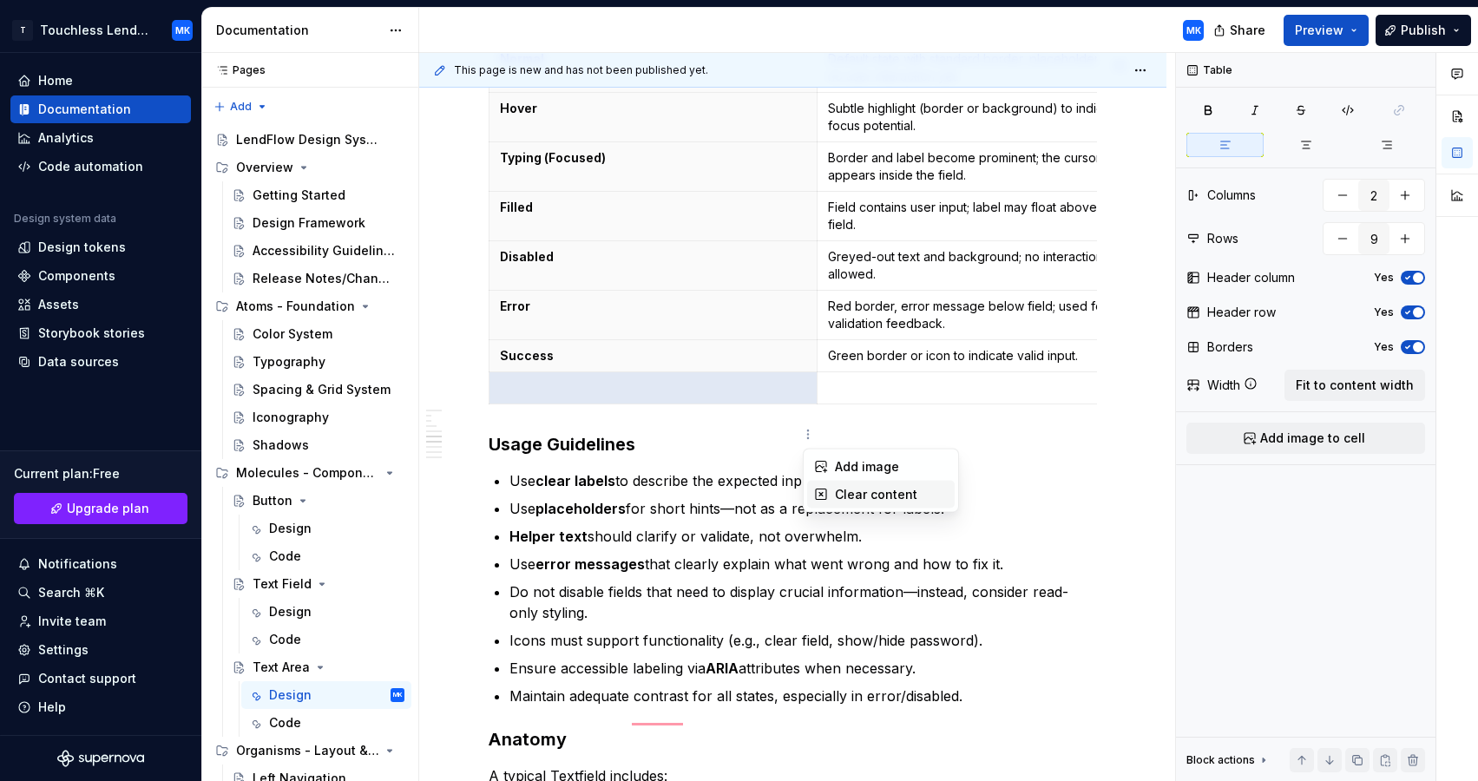
click at [847, 490] on div "Clear content" at bounding box center [891, 494] width 113 height 17
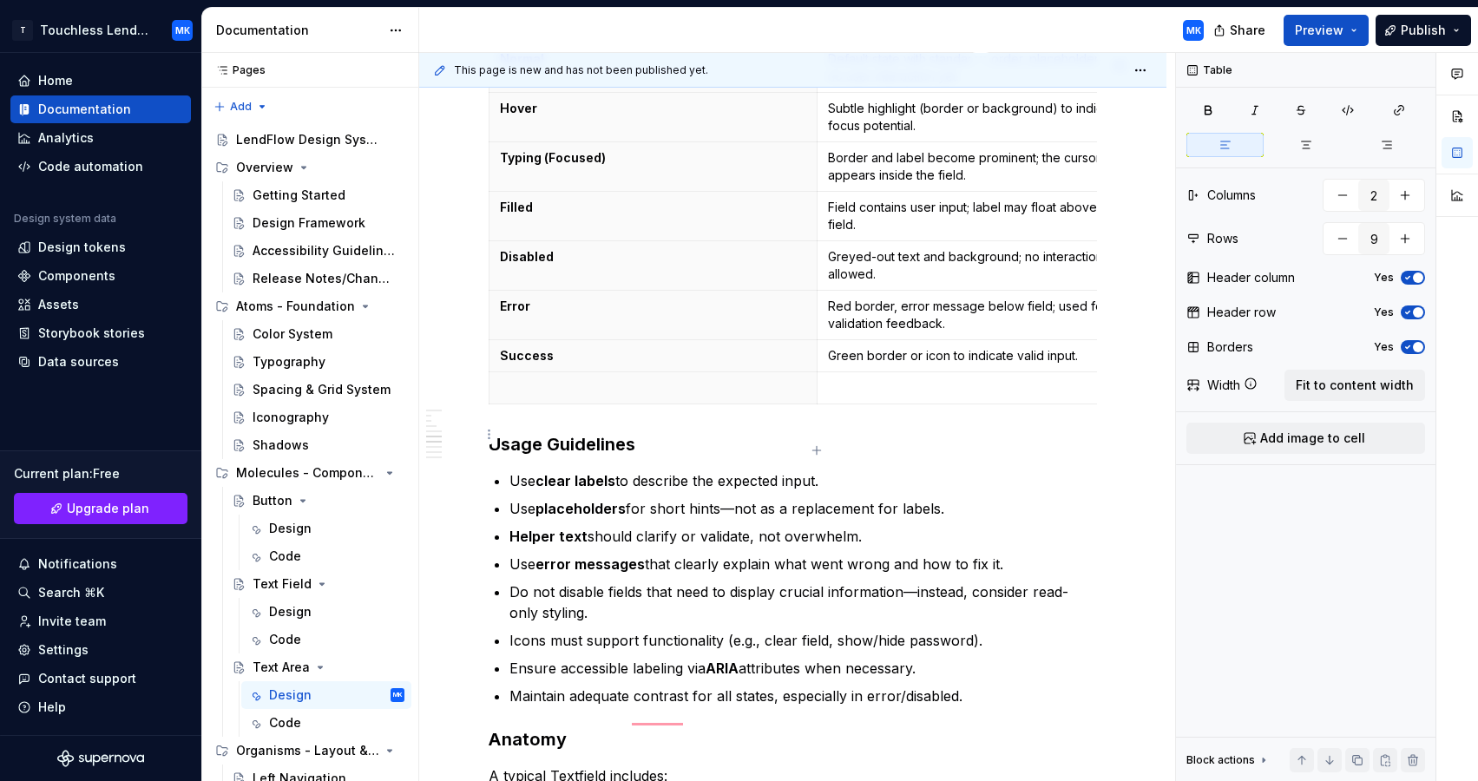
click at [872, 397] on p "To enrich screen reader interactions, please activate Accessibility in Grammarl…" at bounding box center [981, 387] width 306 height 17
click at [489, 436] on html "T Touchless Lending MK Home Documentation Analytics Code automation Design syst…" at bounding box center [739, 390] width 1478 height 781
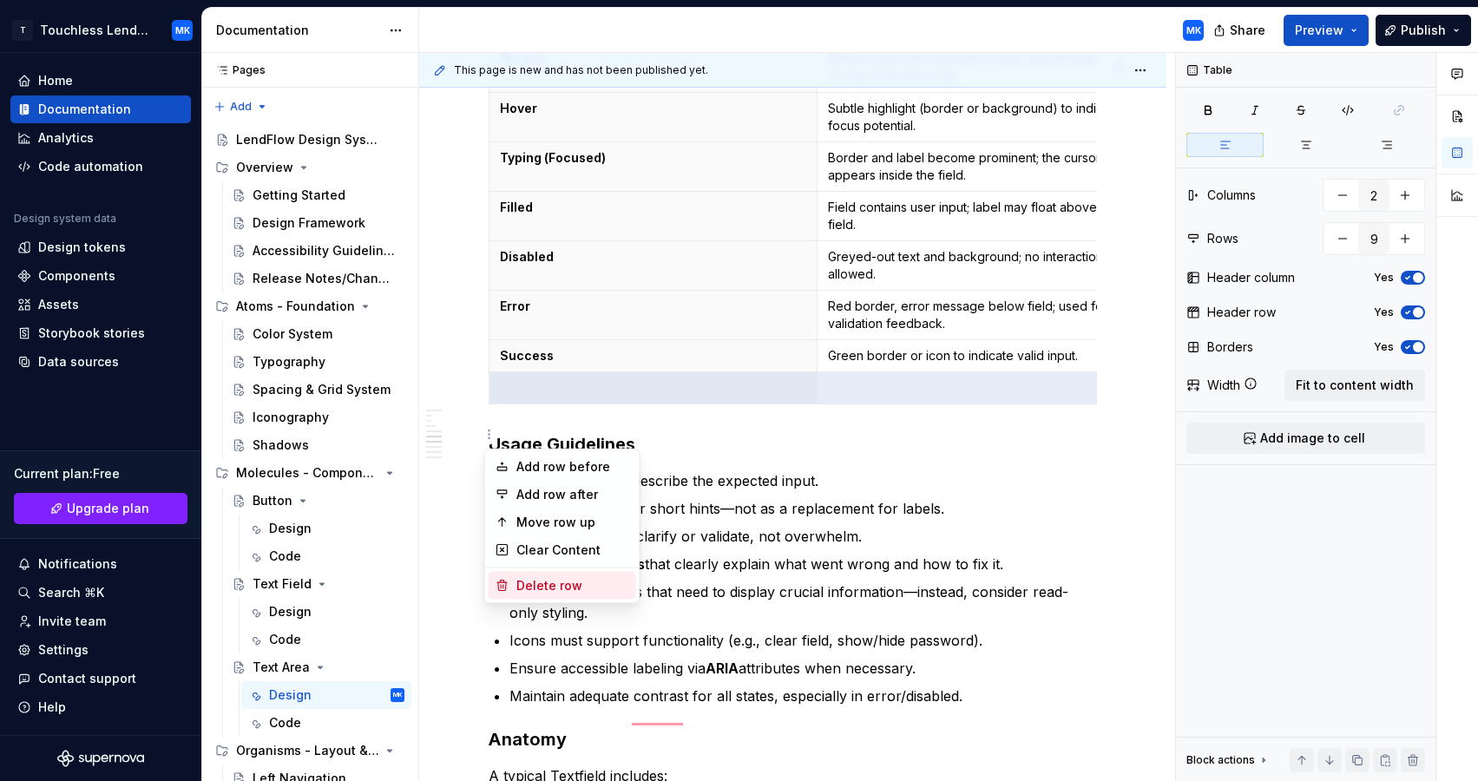
click at [548, 587] on div "Delete row" at bounding box center [572, 585] width 113 height 17
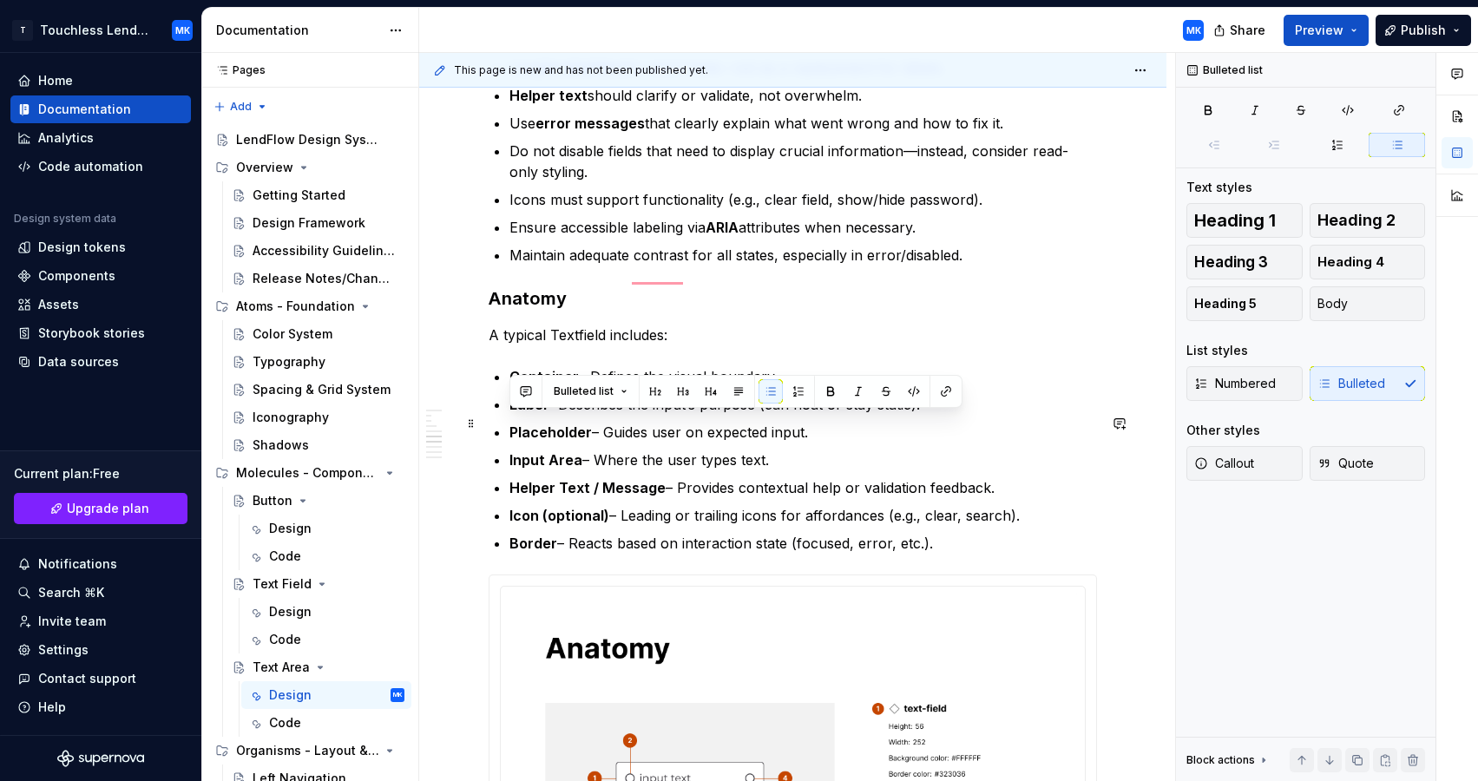
drag, startPoint x: 951, startPoint y: 592, endPoint x: 509, endPoint y: 423, distance: 473.0
click at [509, 423] on ul "Container – Defines the visual boundary. Label – Describes the input’s purpose …" at bounding box center [802, 459] width 587 height 187
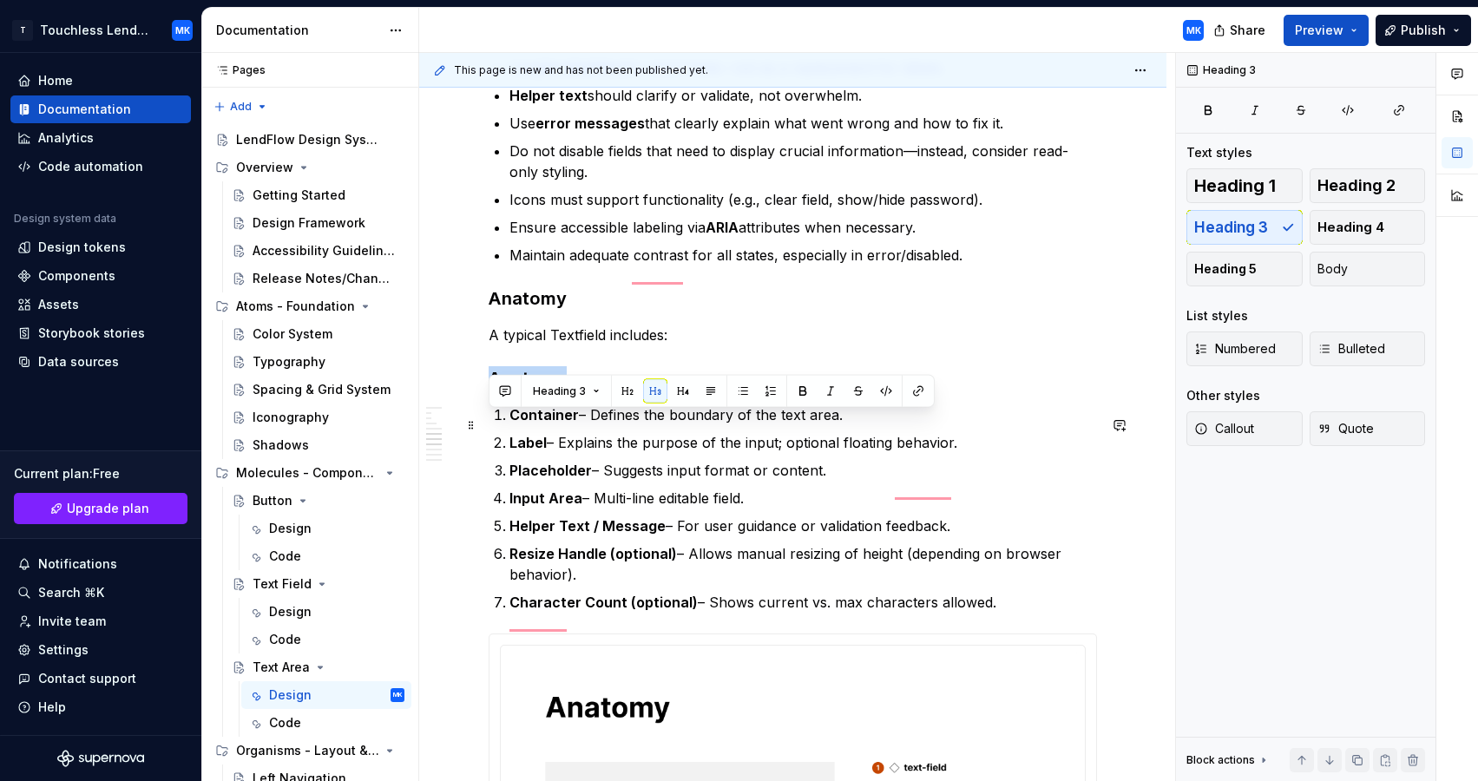
drag, startPoint x: 573, startPoint y: 422, endPoint x: 490, endPoint y: 422, distance: 82.4
click at [490, 390] on h3 "Anatomy" at bounding box center [793, 378] width 608 height 24
click at [638, 311] on h3 "Anatomy" at bounding box center [793, 298] width 608 height 24
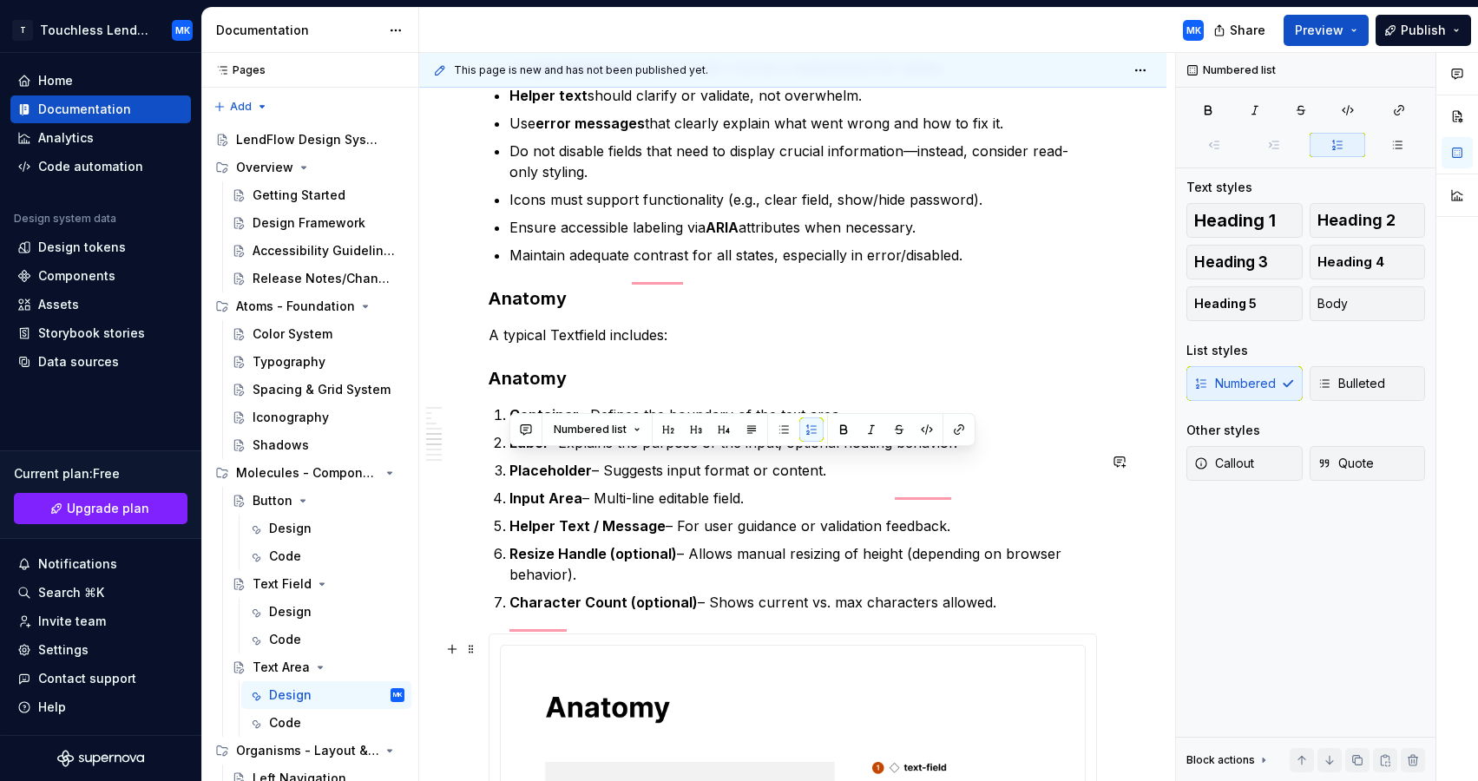
drag, startPoint x: 510, startPoint y: 454, endPoint x: 1020, endPoint y: 648, distance: 545.2
click at [1020, 613] on ol "Container – Defines the boundary of the text area. Label – Explains the purpose…" at bounding box center [802, 508] width 587 height 208
click at [790, 430] on button "button" at bounding box center [783, 429] width 24 height 24
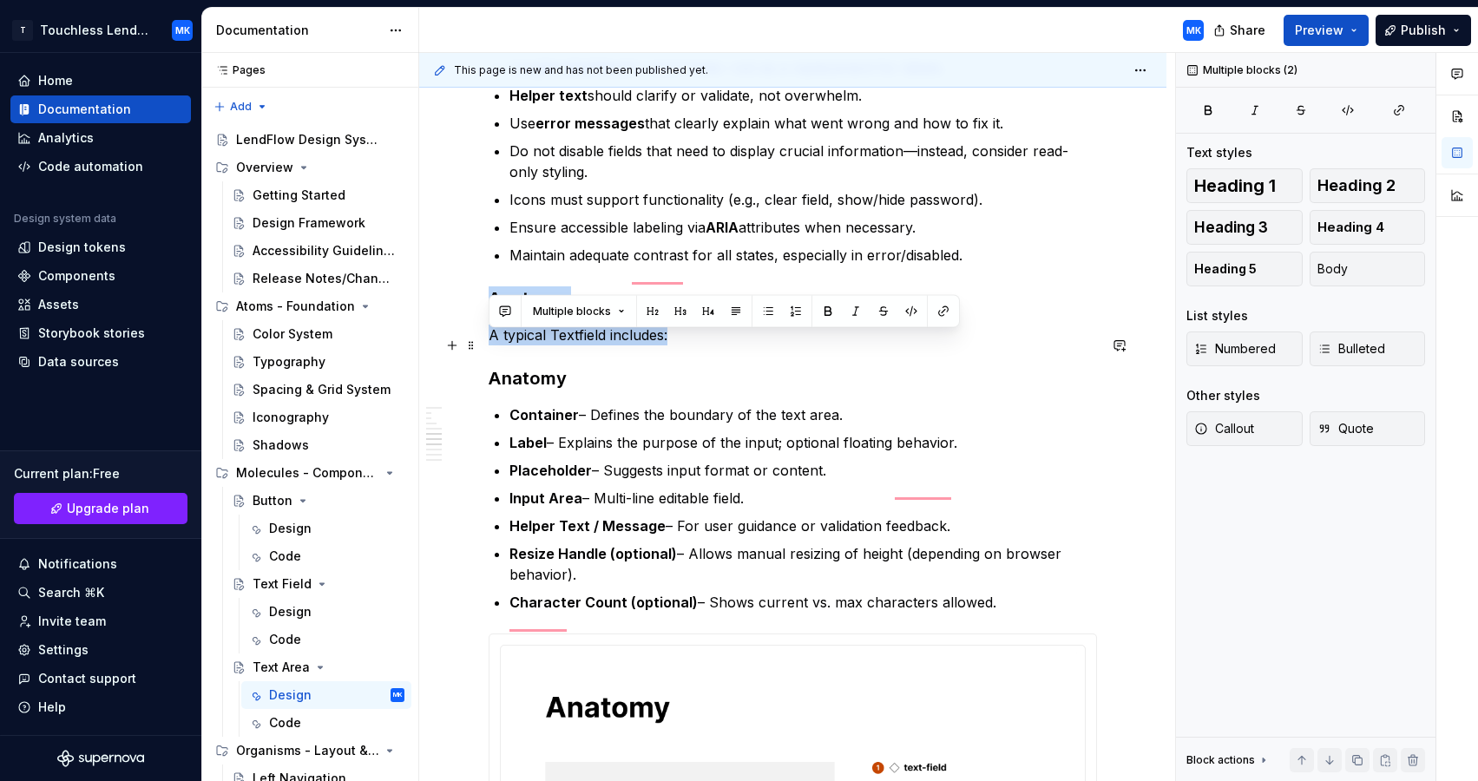
drag, startPoint x: 692, startPoint y: 383, endPoint x: 490, endPoint y: 343, distance: 206.1
click at [490, 343] on div "**********" at bounding box center [793, 94] width 608 height 5294
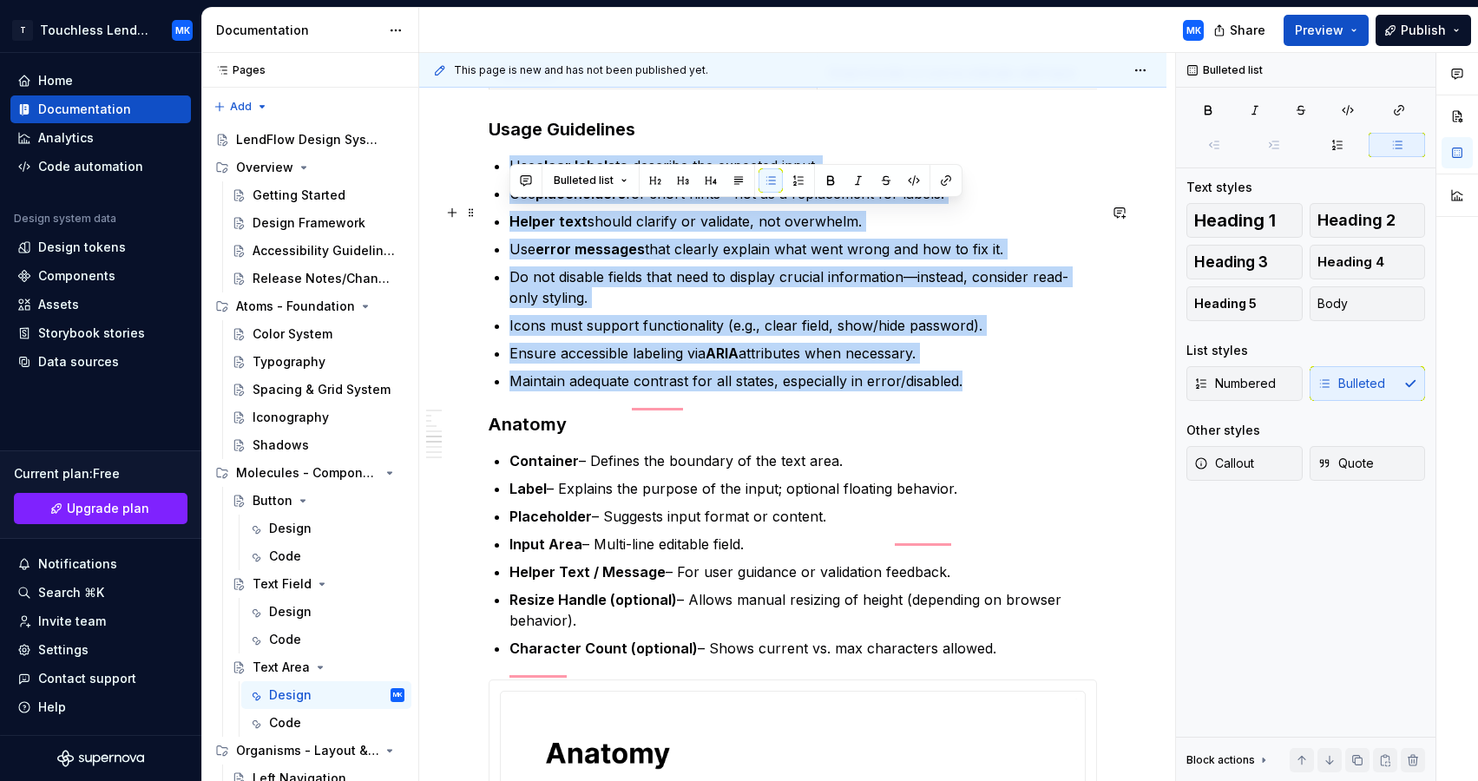
drag, startPoint x: 990, startPoint y: 430, endPoint x: 507, endPoint y: 207, distance: 532.3
click at [507, 207] on div "**********" at bounding box center [793, 180] width 608 height 5214
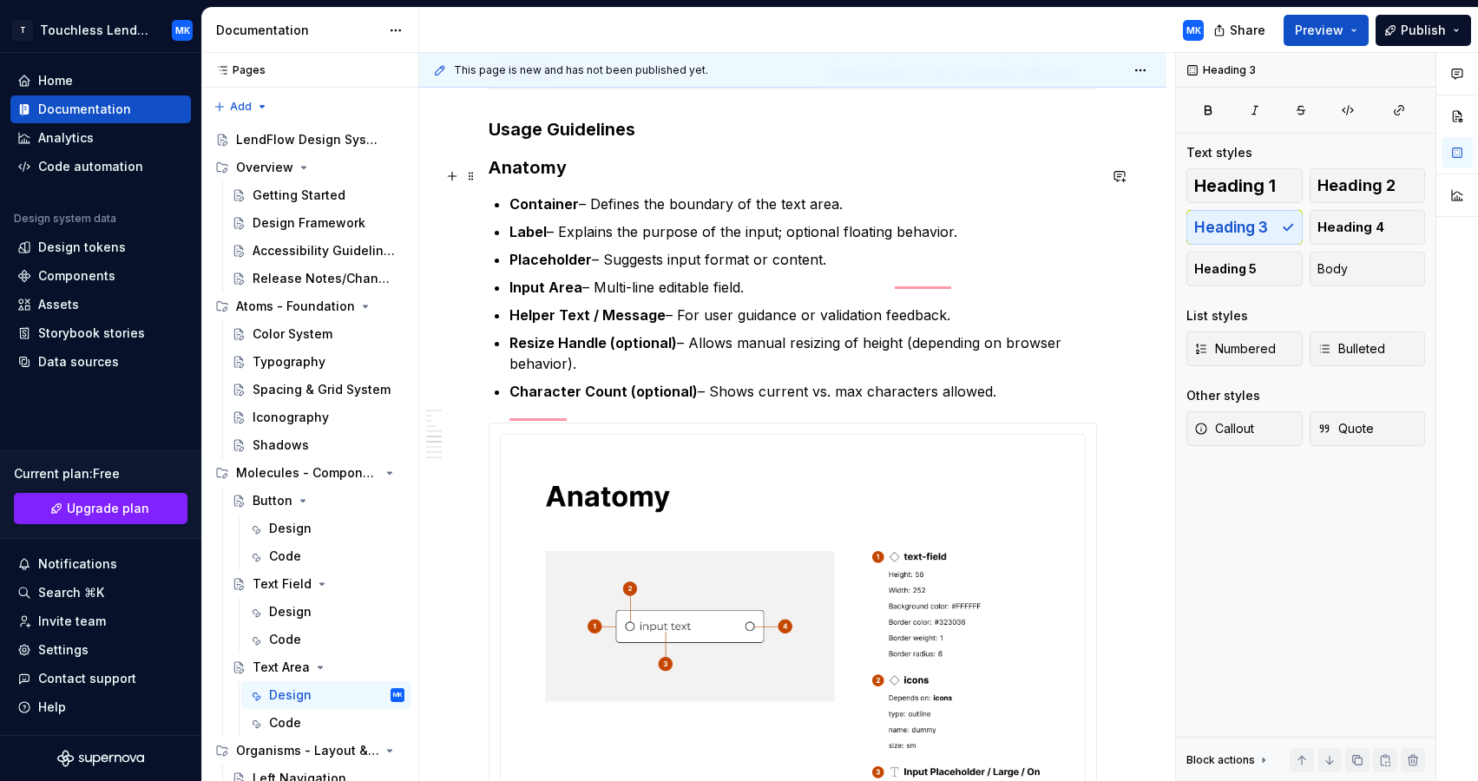
click at [647, 141] on h3 "Usage Guidelines" at bounding box center [793, 129] width 608 height 24
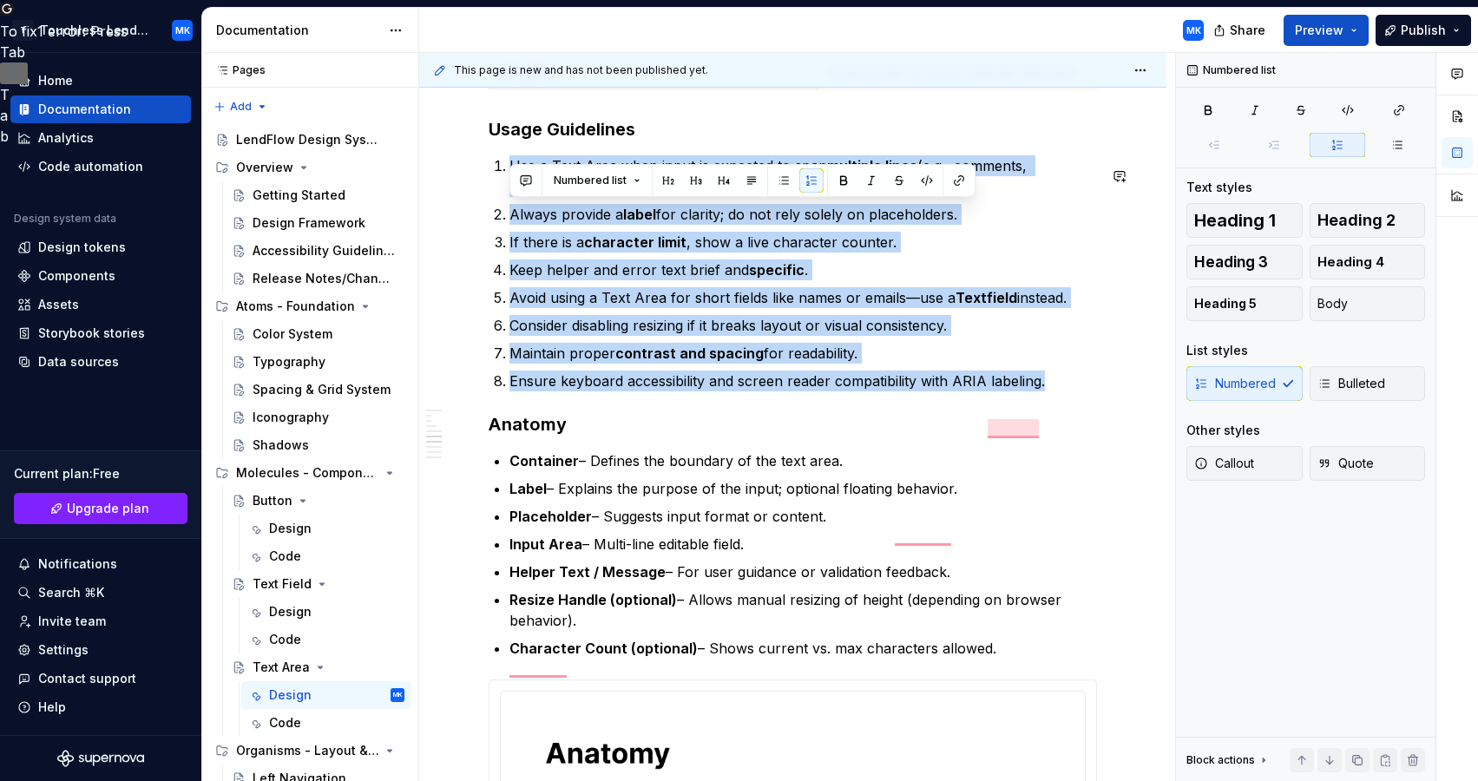
drag, startPoint x: 1046, startPoint y: 426, endPoint x: 485, endPoint y: 198, distance: 605.2
click at [485, 198] on div "**********" at bounding box center [792, 286] width 747 height 5511
click at [784, 174] on button "button" at bounding box center [783, 180] width 24 height 24
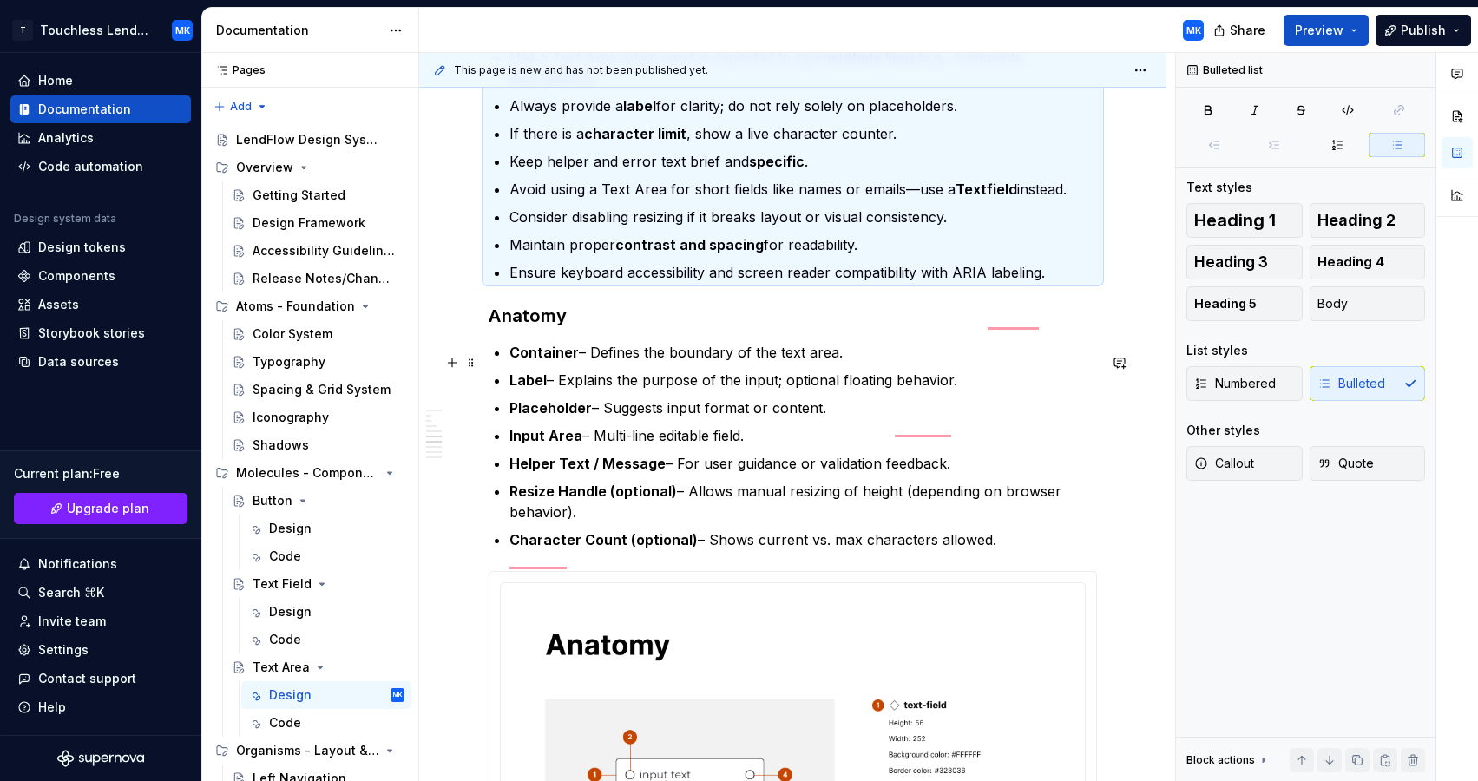
scroll to position [2908, 0]
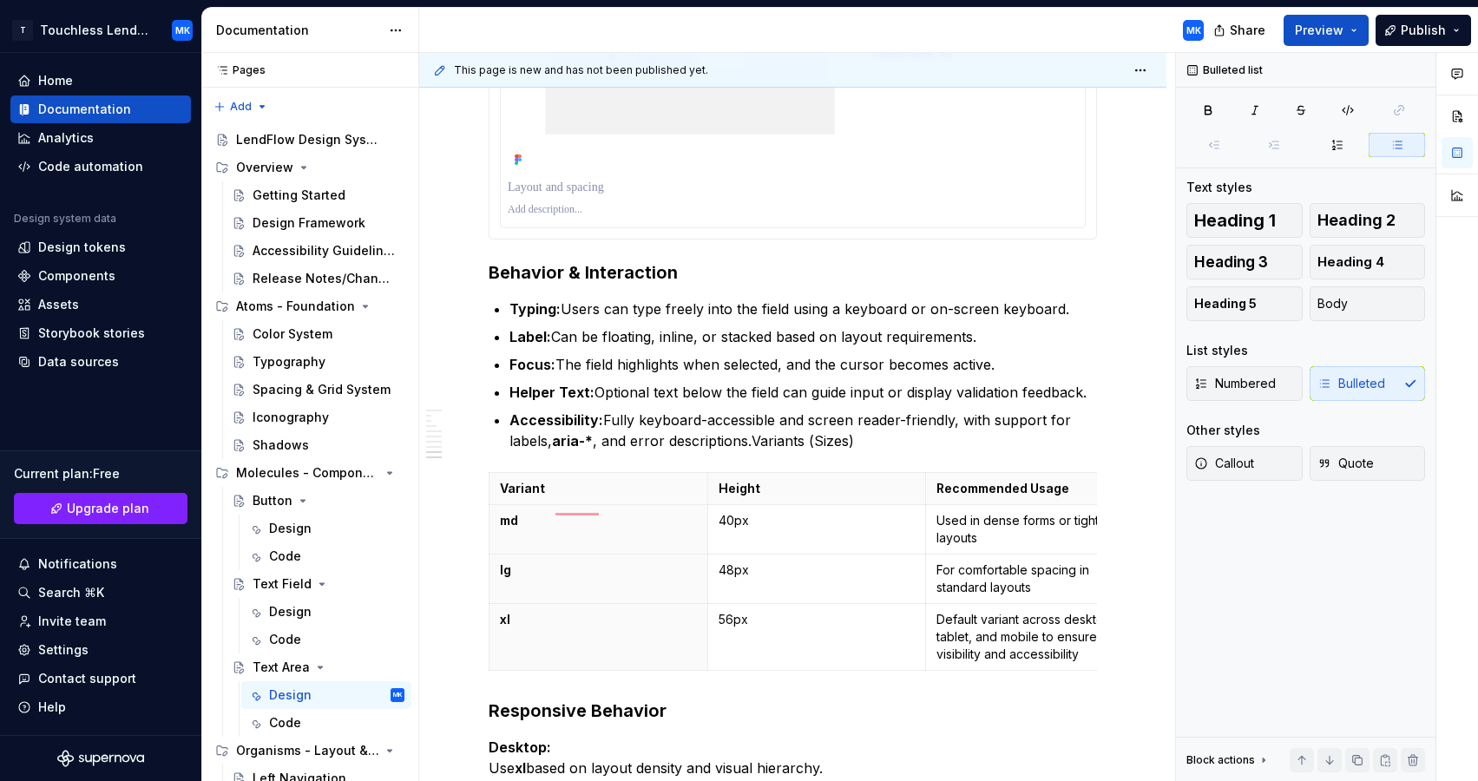
type textarea "*"
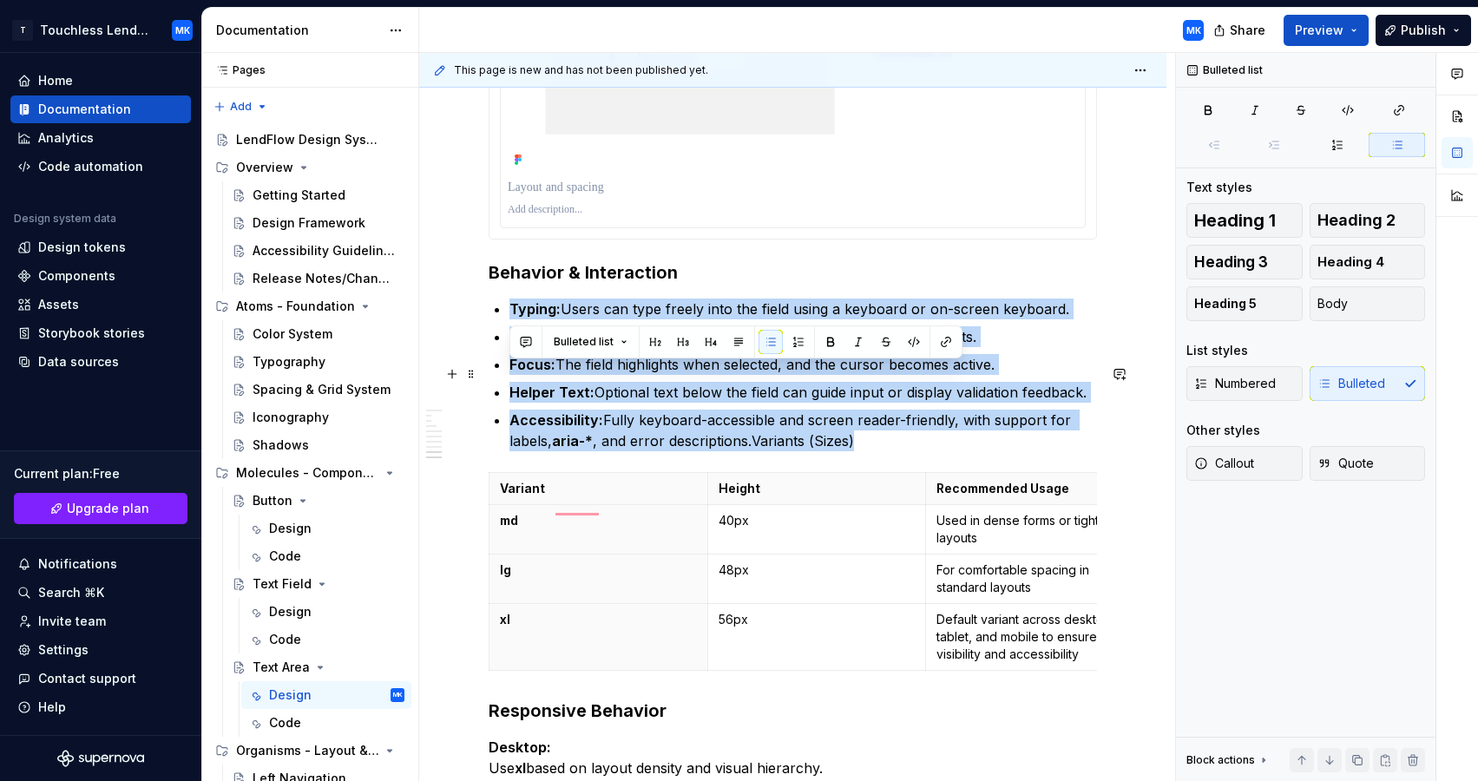
drag, startPoint x: 865, startPoint y: 512, endPoint x: 505, endPoint y: 373, distance: 385.9
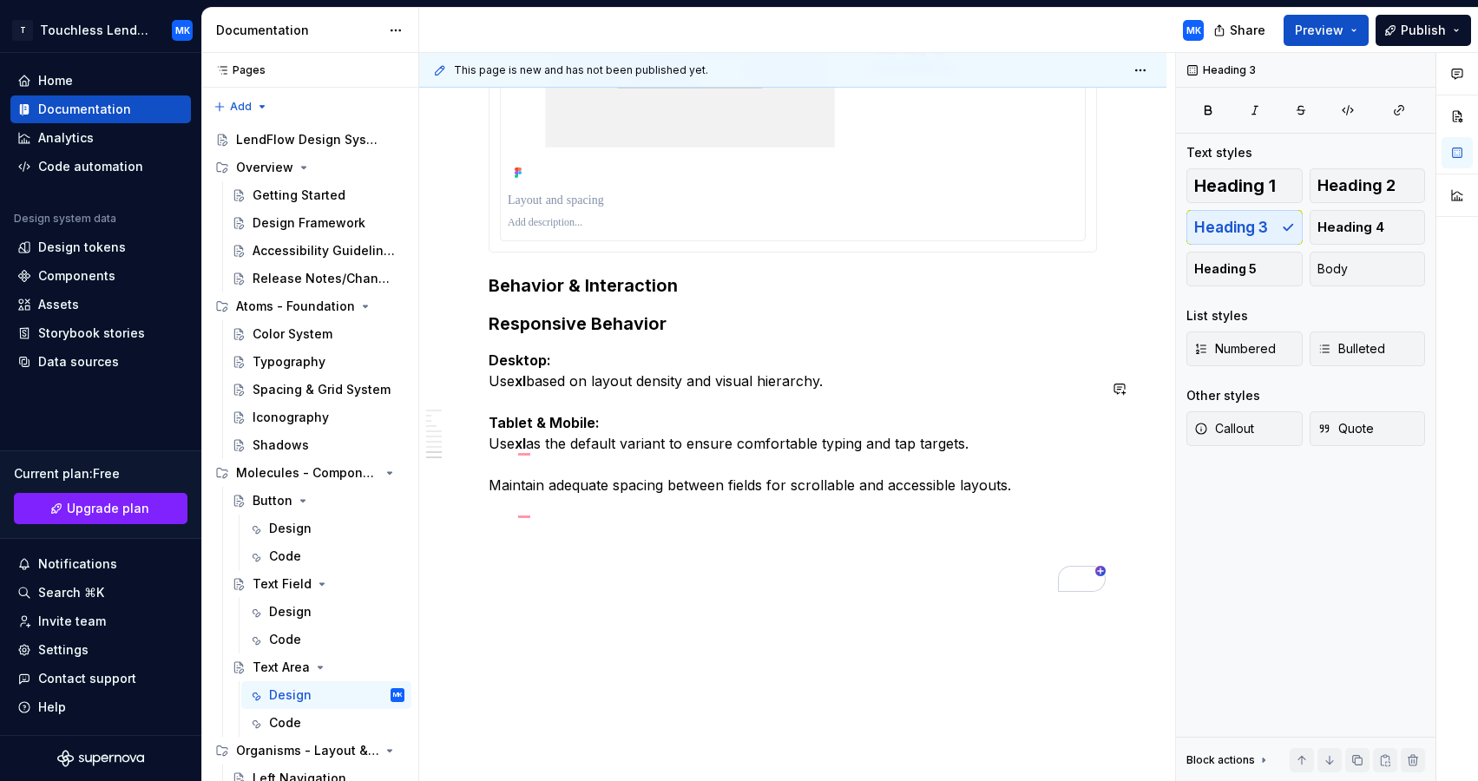
click at [685, 298] on h3 "Behavior & Interaction" at bounding box center [793, 285] width 608 height 24
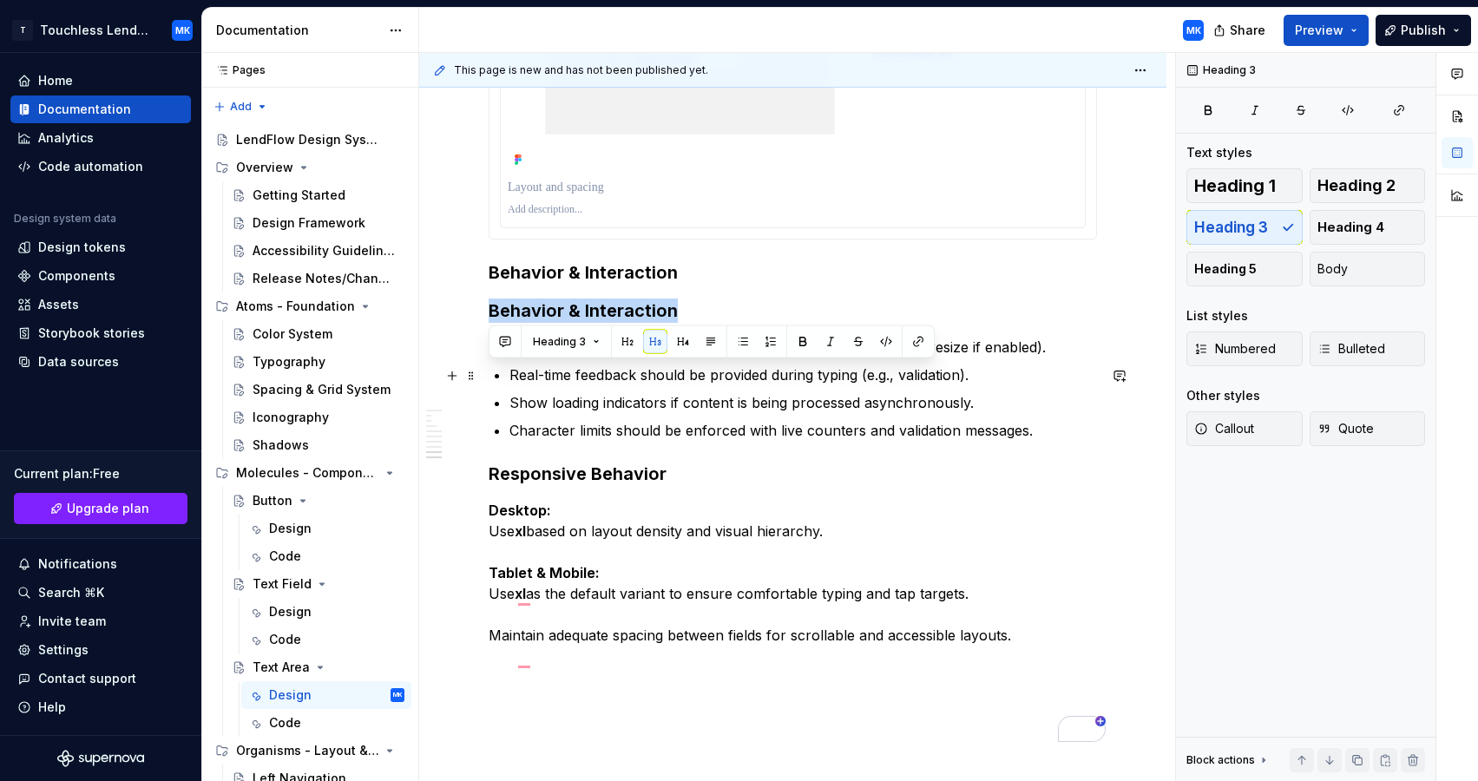
drag, startPoint x: 685, startPoint y: 372, endPoint x: 478, endPoint y: 366, distance: 206.6
click at [478, 366] on html "T Touchless Lending MK Home Documentation Analytics Code automation Design syst…" at bounding box center [739, 390] width 1478 height 781
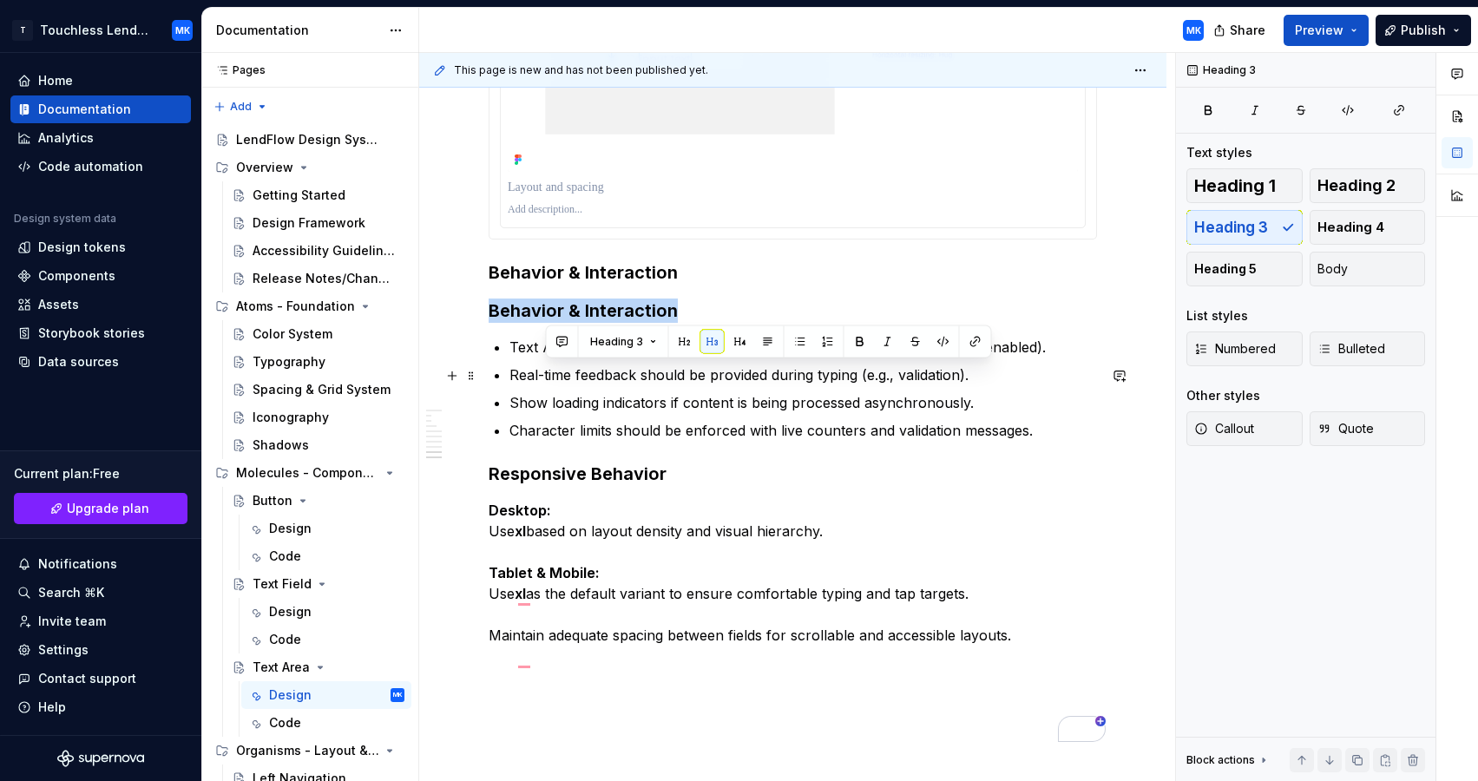
drag, startPoint x: 683, startPoint y: 376, endPoint x: 528, endPoint y: 361, distance: 155.2
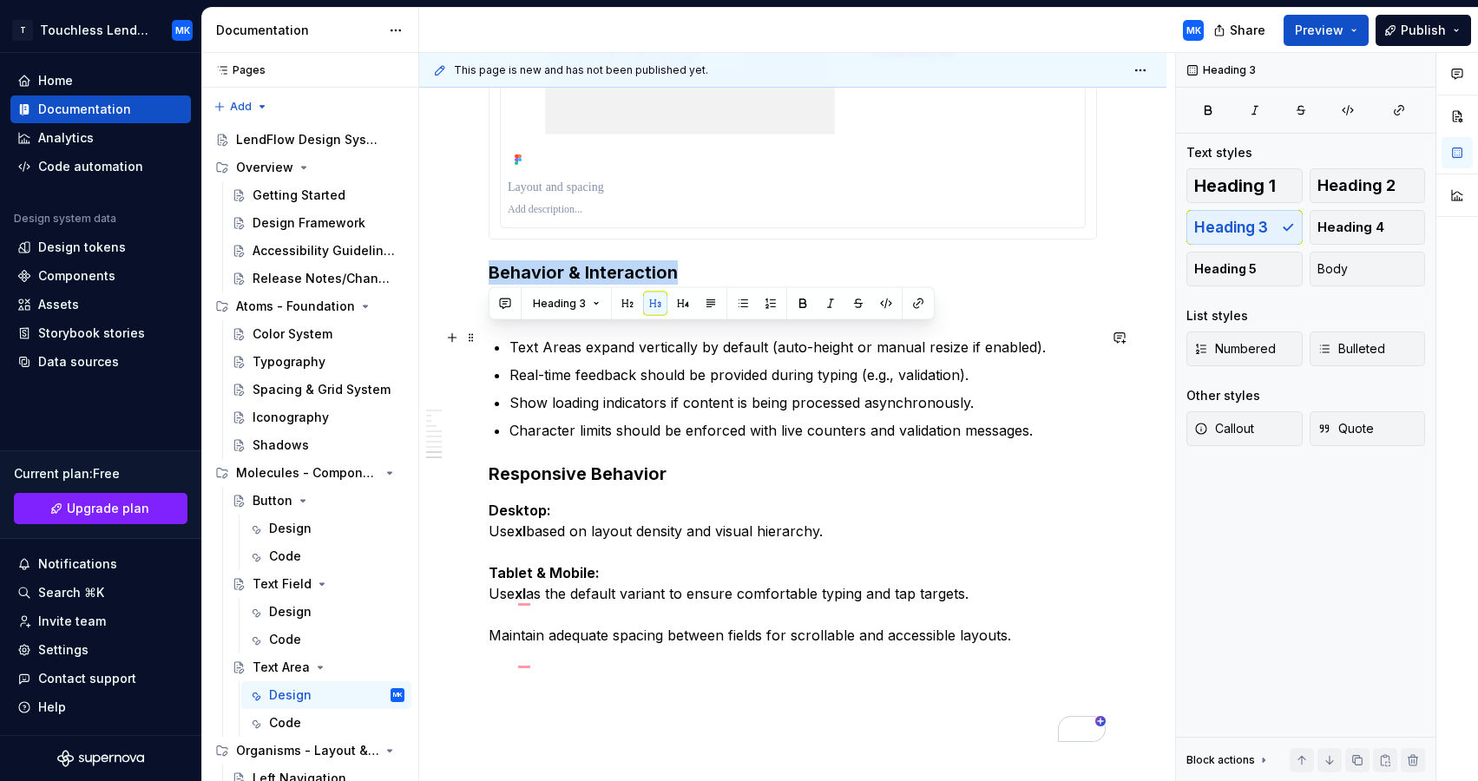
drag, startPoint x: 707, startPoint y: 336, endPoint x: 482, endPoint y: 338, distance: 225.6
click at [478, 337] on html "T Touchless Lending MK Home Documentation Analytics Code automation Design syst…" at bounding box center [739, 390] width 1478 height 781
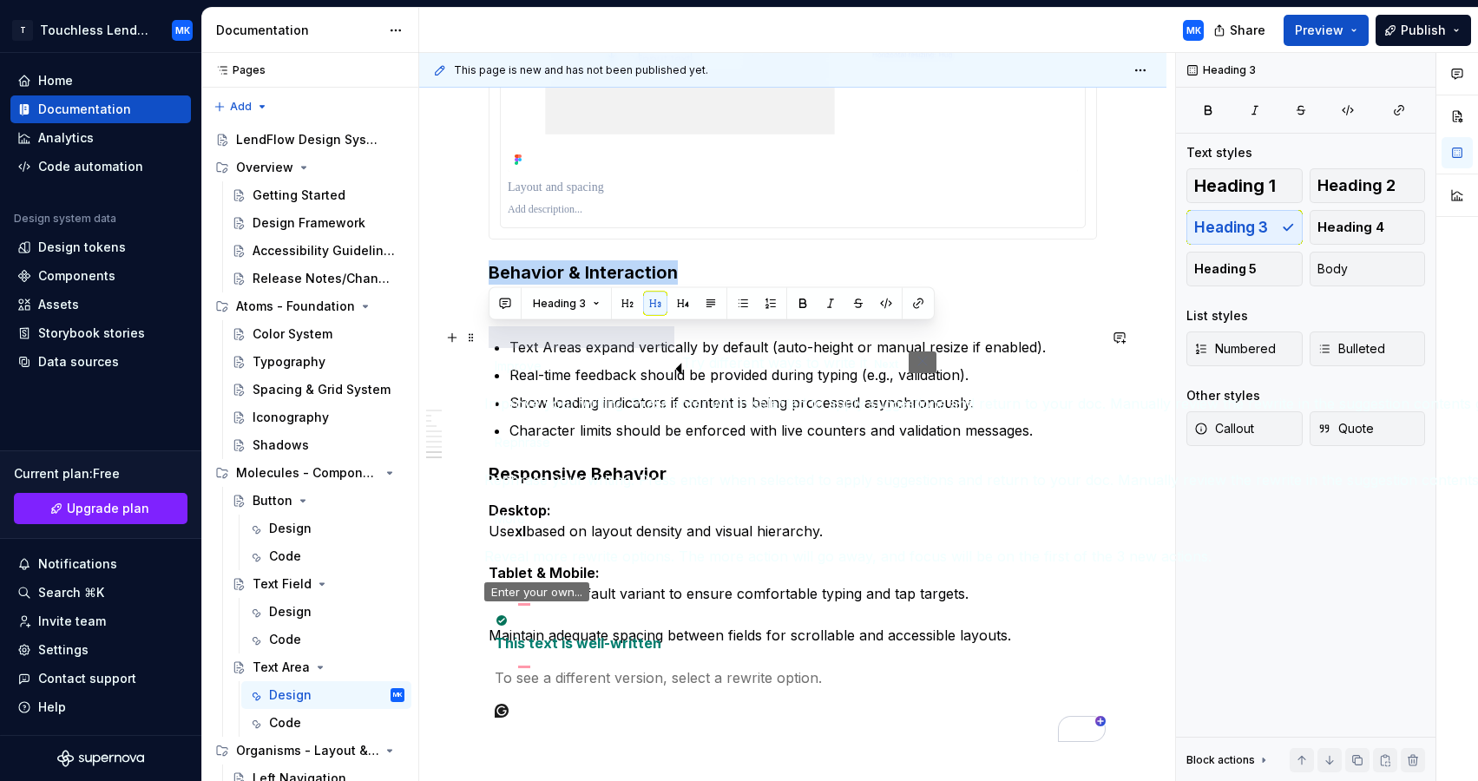
click at [950, 285] on h3 "Behavior & Interaction" at bounding box center [793, 272] width 608 height 24
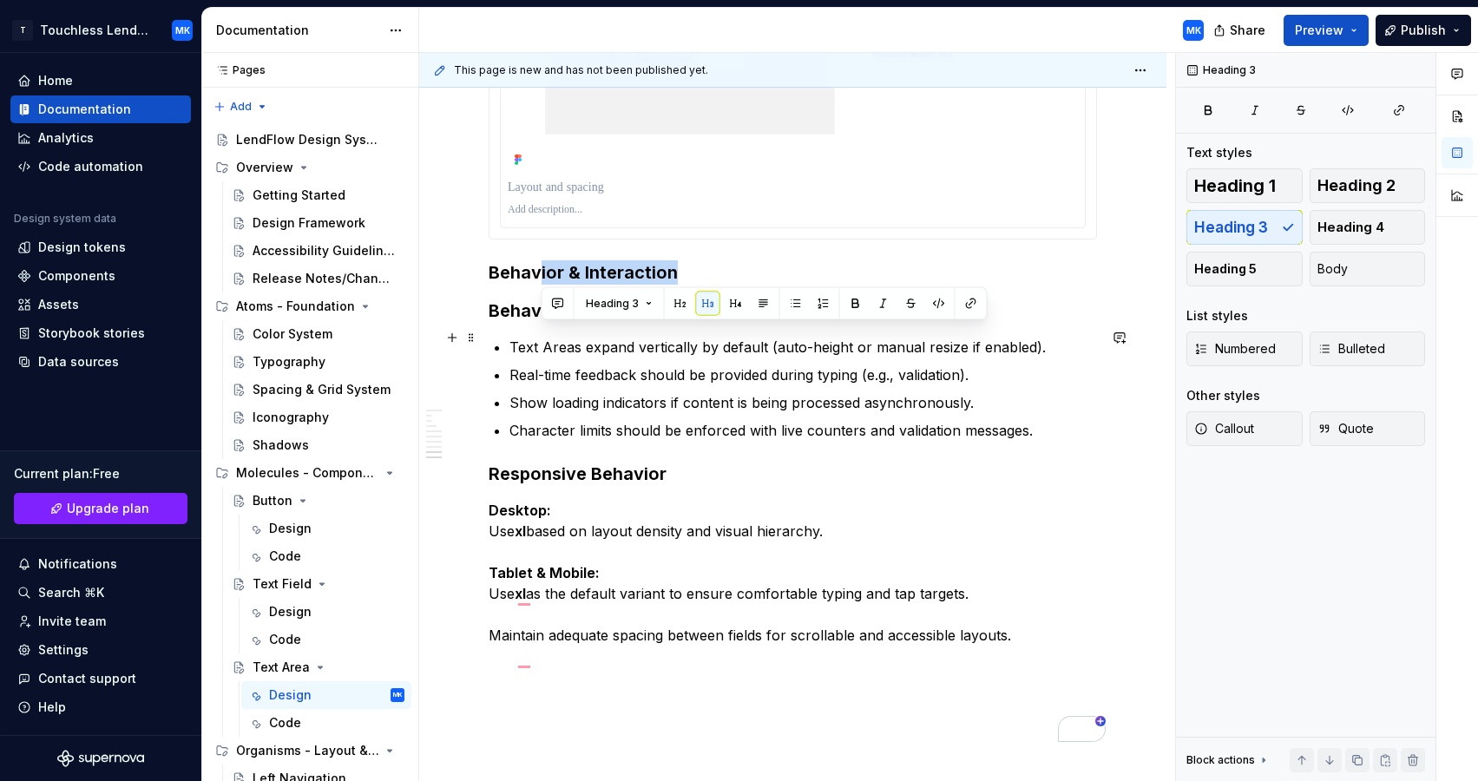
drag, startPoint x: 678, startPoint y: 337, endPoint x: 538, endPoint y: 334, distance: 139.7
click at [538, 285] on h3 "Behavior & Interaction" at bounding box center [793, 272] width 608 height 24
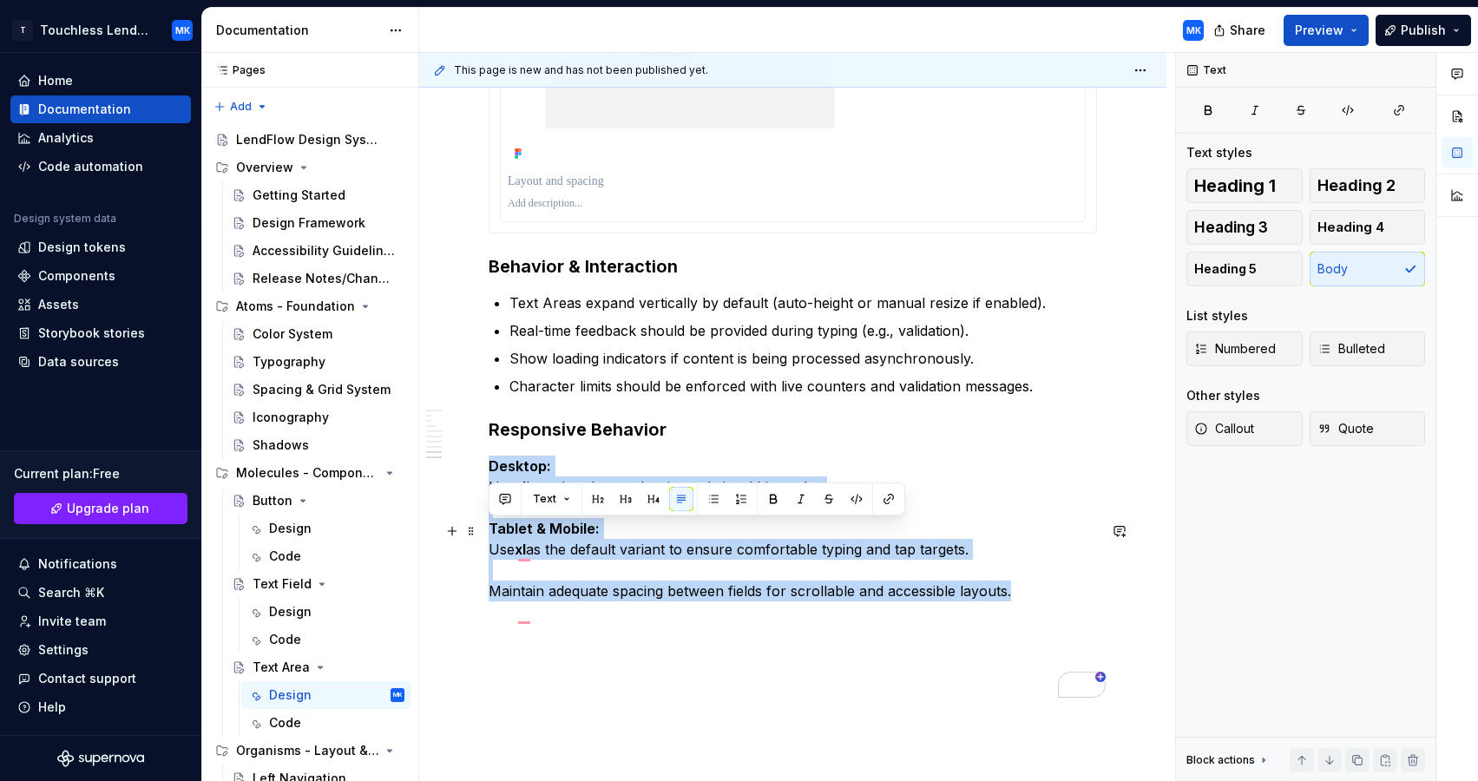
drag, startPoint x: 1023, startPoint y: 656, endPoint x: 484, endPoint y: 531, distance: 553.1
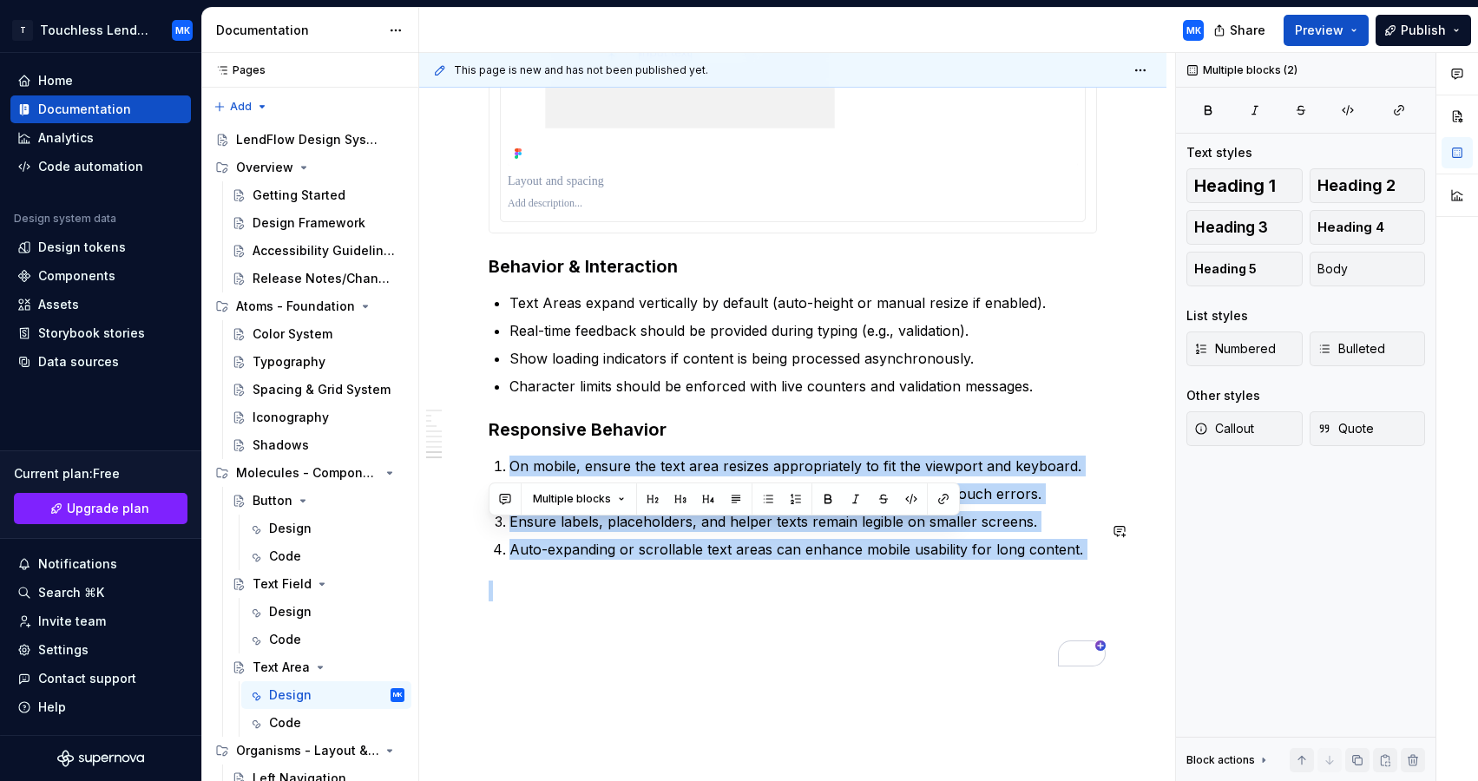
drag, startPoint x: 504, startPoint y: 534, endPoint x: 1127, endPoint y: 625, distance: 629.6
click at [1335, 356] on span "Bulleted" at bounding box center [1351, 348] width 68 height 17
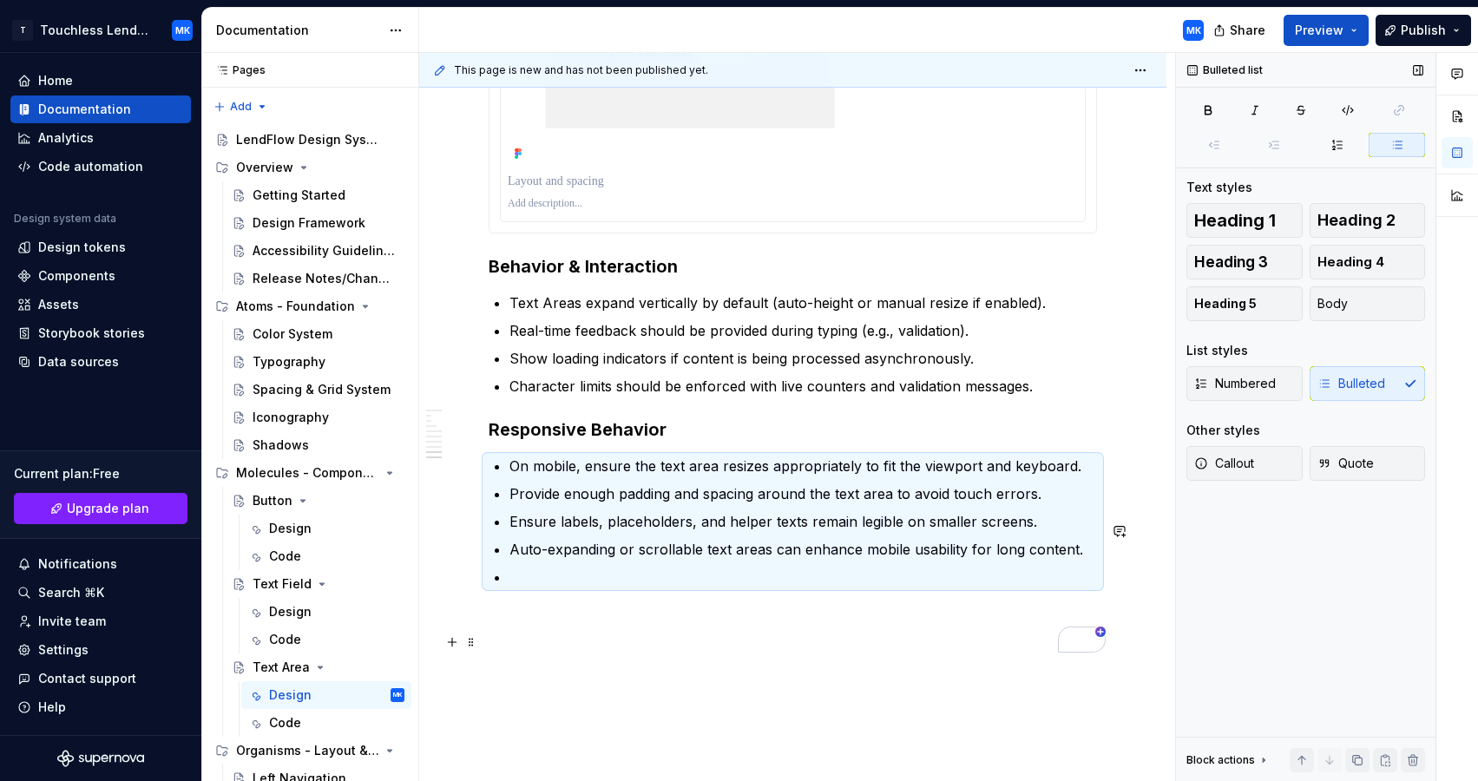
click at [555, 587] on p "To enrich screen reader interactions, please activate Accessibility in Grammarl…" at bounding box center [802, 577] width 587 height 21
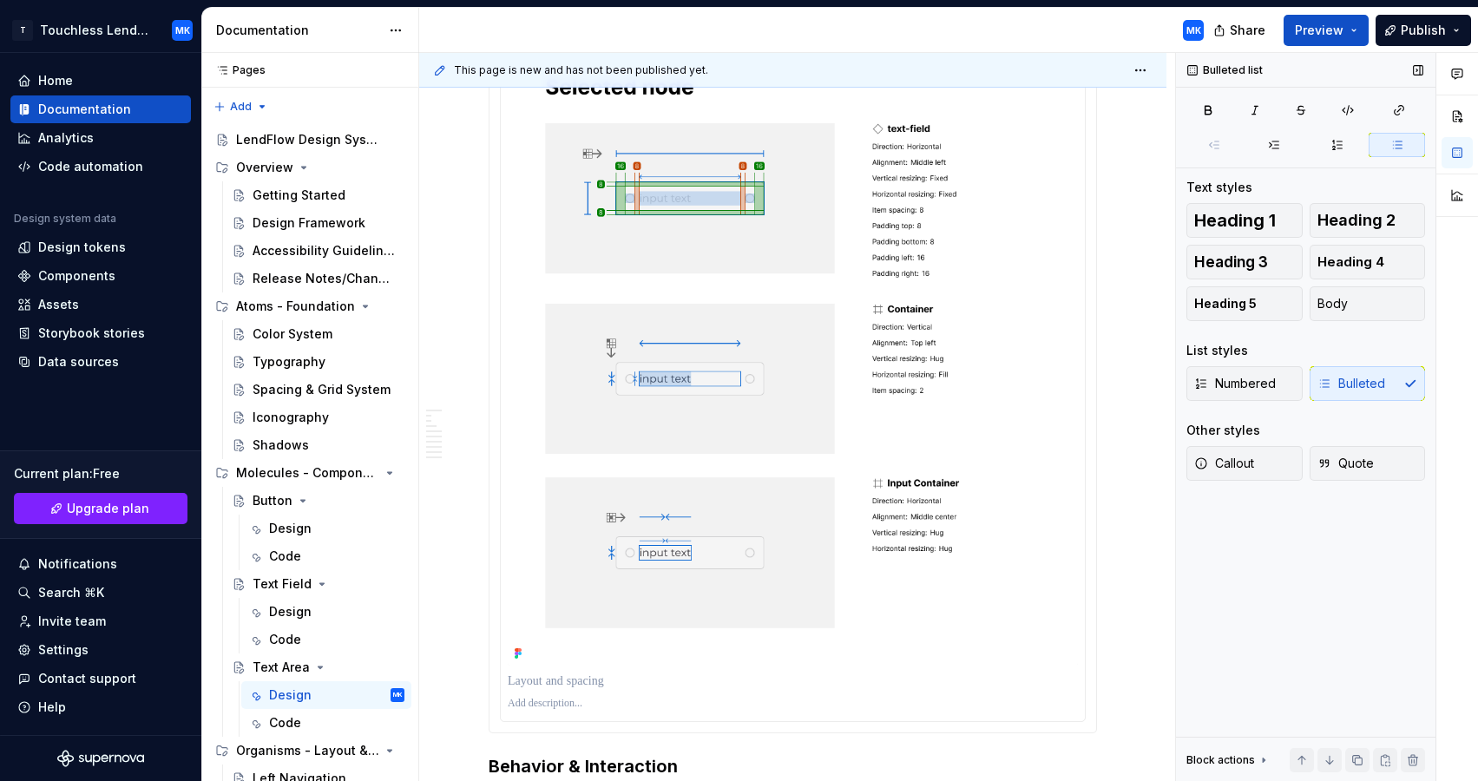
scroll to position [4097, 0]
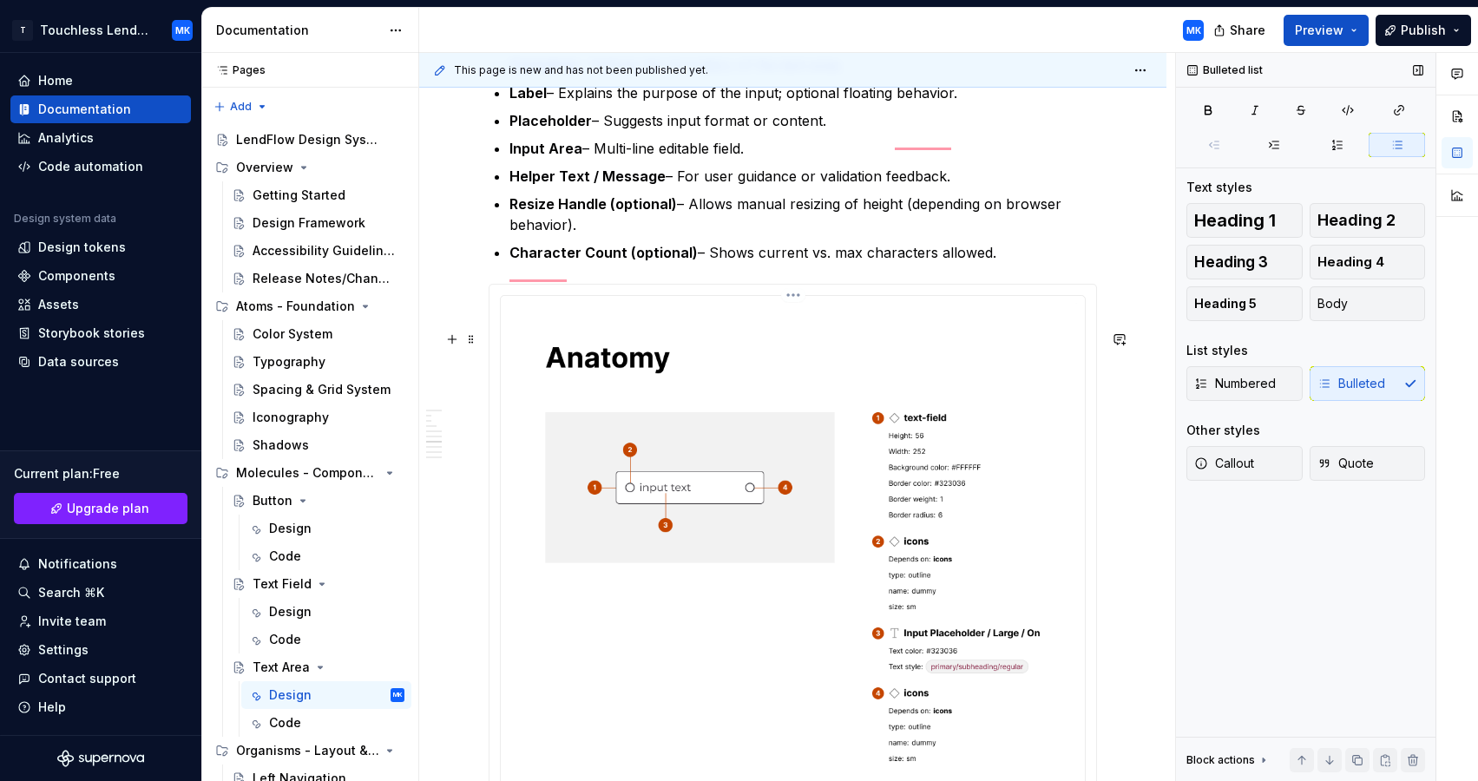
click at [779, 425] on img "To enrich screen reader interactions, please activate Accessibility in Grammarl…" at bounding box center [793, 553] width 570 height 500
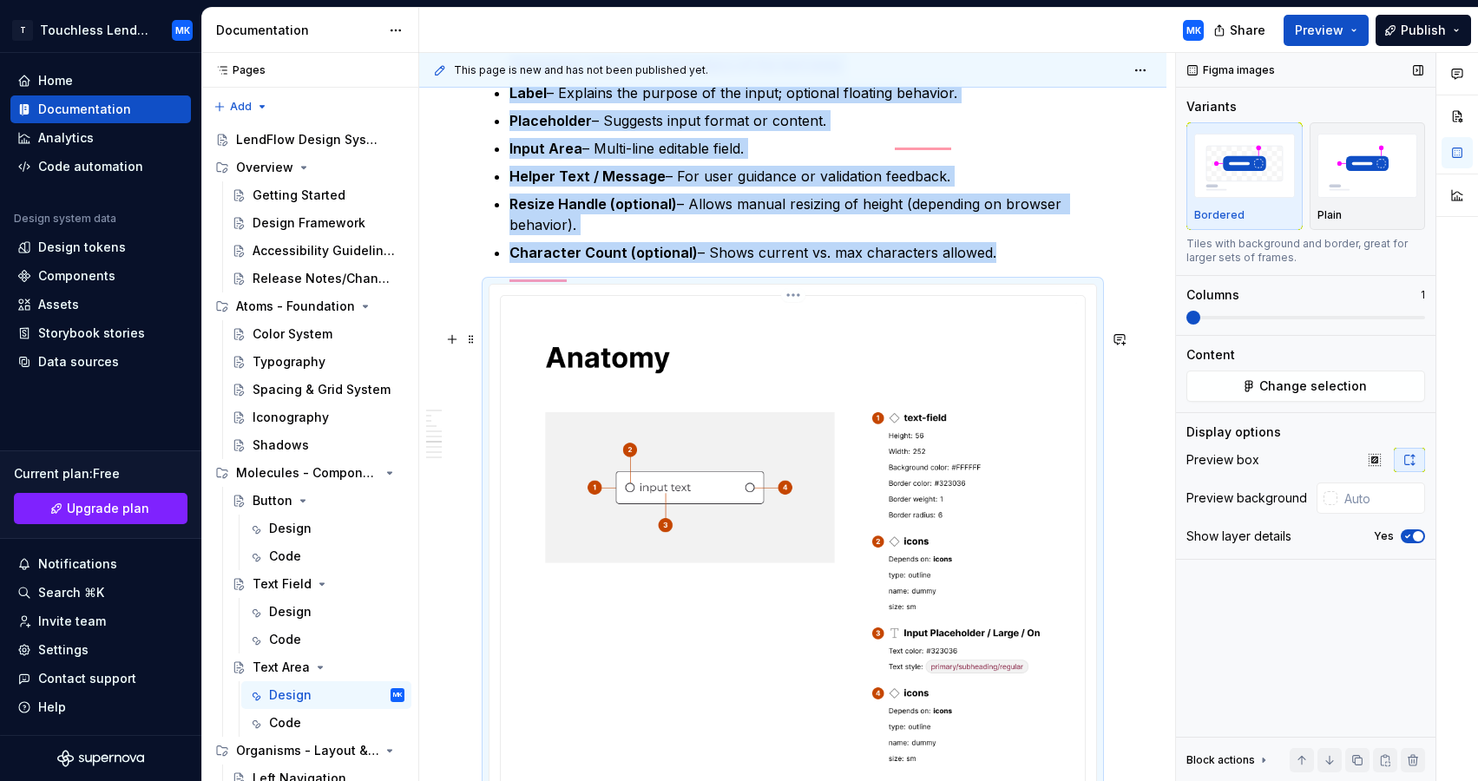
click at [1002, 377] on img "To enrich screen reader interactions, please activate Accessibility in Grammarl…" at bounding box center [793, 553] width 570 height 500
click at [1255, 380] on button "Change selection" at bounding box center [1305, 386] width 239 height 31
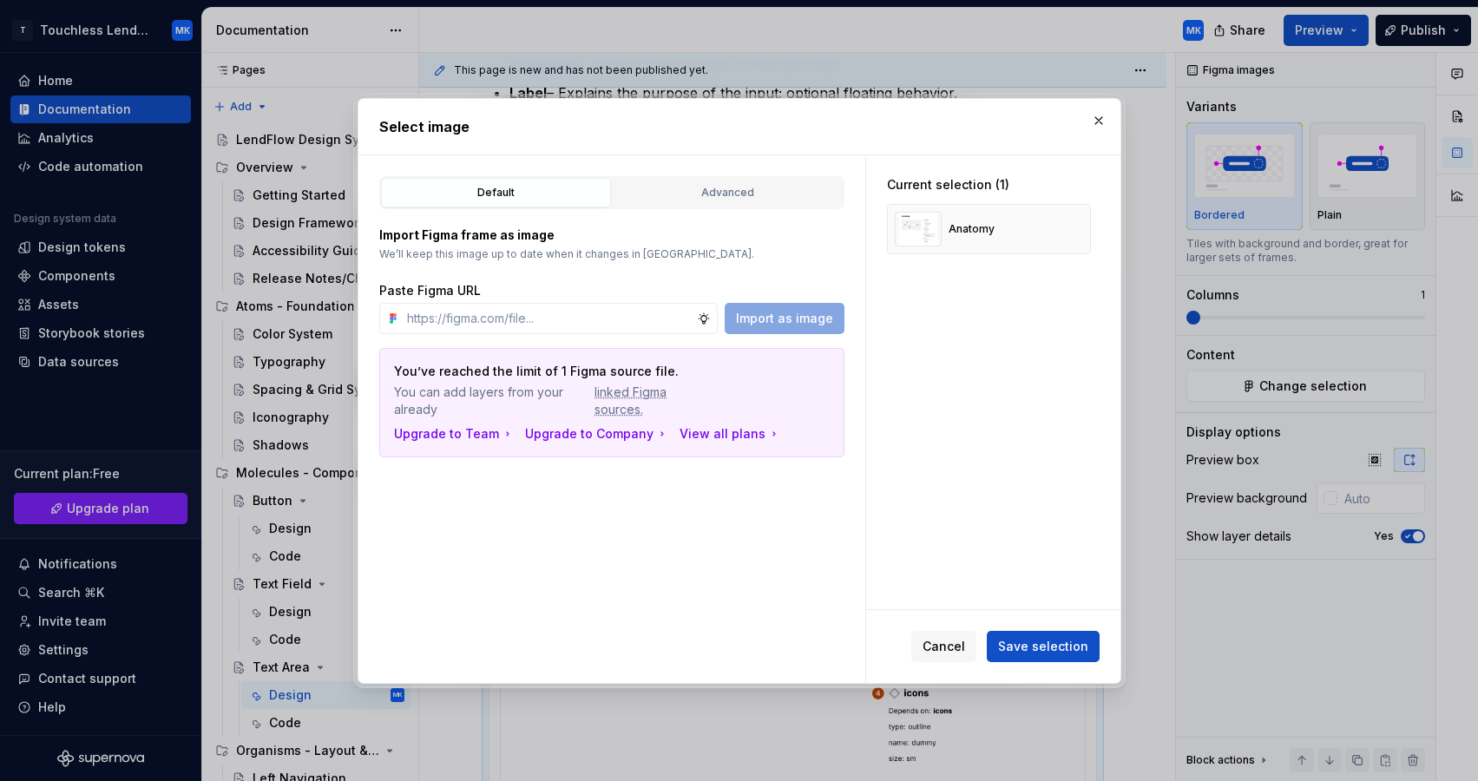
type textarea "*"
type input "[URL][DOMAIN_NAME]"
click at [756, 317] on span "Import as image" at bounding box center [784, 318] width 97 height 17
click at [1083, 226] on button "button" at bounding box center [1071, 229] width 24 height 24
click at [1029, 634] on button "Save selection" at bounding box center [1043, 646] width 113 height 31
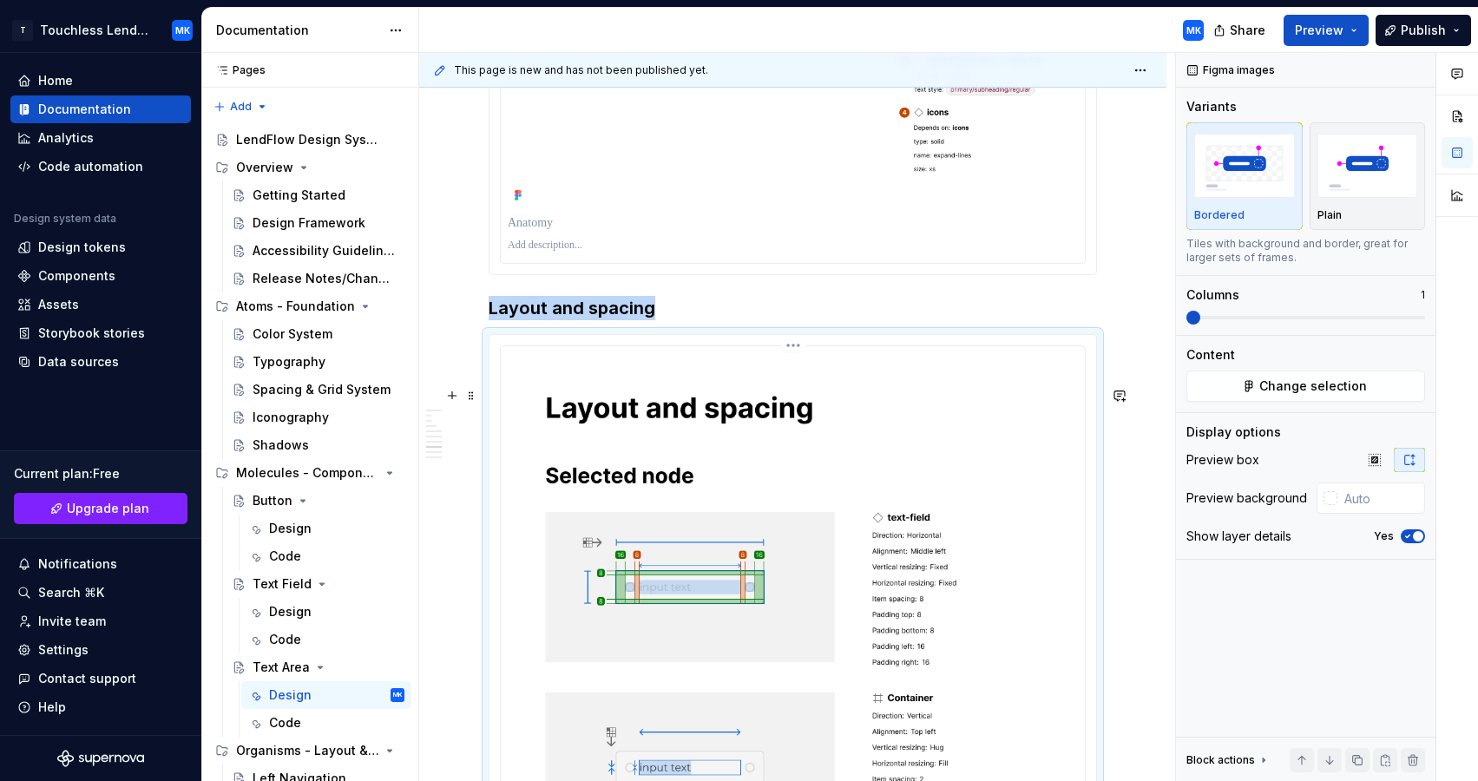
click at [1020, 512] on img "To enrich screen reader interactions, please activate Accessibility in Grammarl…" at bounding box center [793, 703] width 570 height 701
click at [1053, 447] on img "To enrich screen reader interactions, please activate Accessibility in Grammarl…" at bounding box center [793, 703] width 570 height 701
click at [1244, 390] on button "Change selection" at bounding box center [1305, 386] width 239 height 31
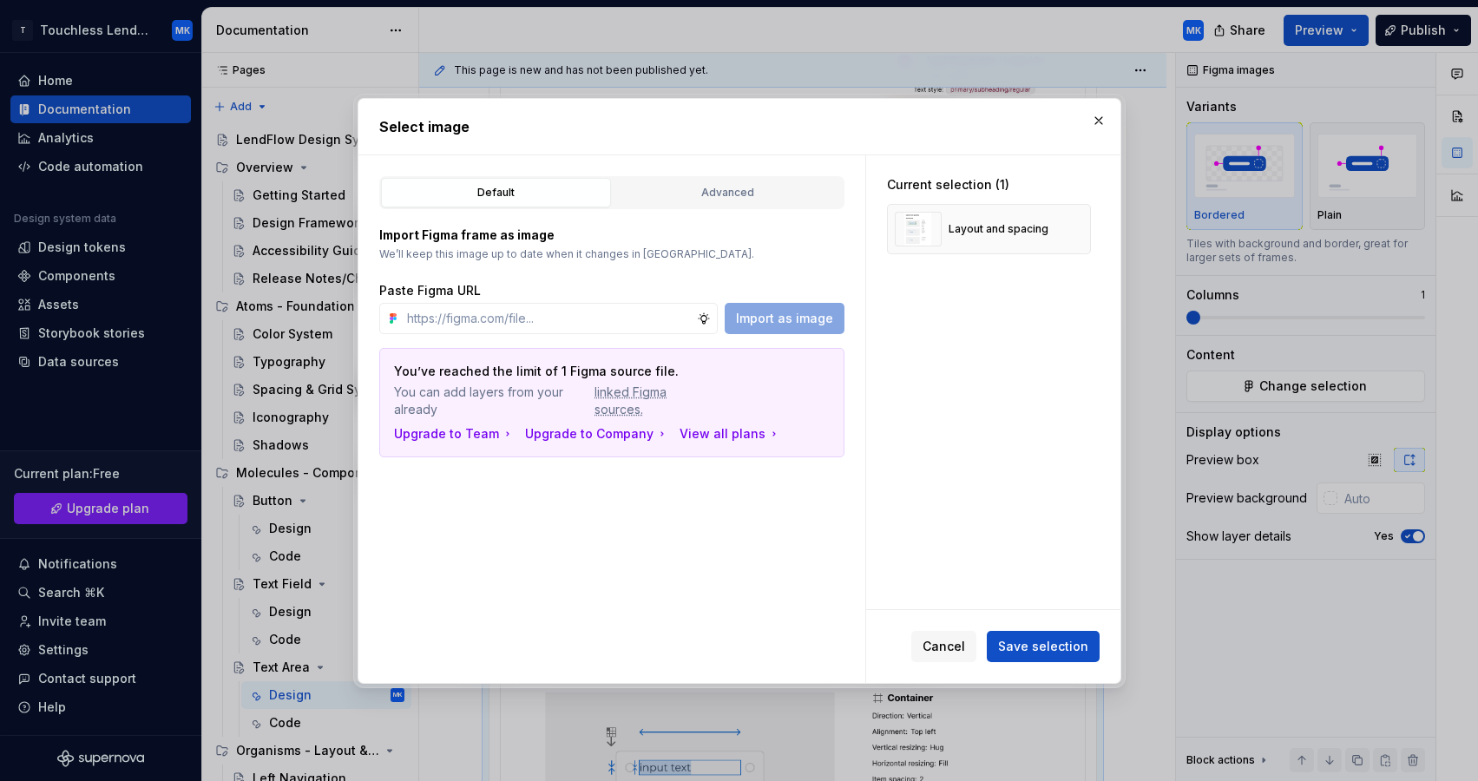
click at [519, 607] on div "Default Advanced Import Figma frame as image We’ll keep this image up to date w…" at bounding box center [611, 419] width 507 height 528
click at [613, 327] on input "text" at bounding box center [548, 318] width 297 height 31
paste input "[URL][DOMAIN_NAME]"
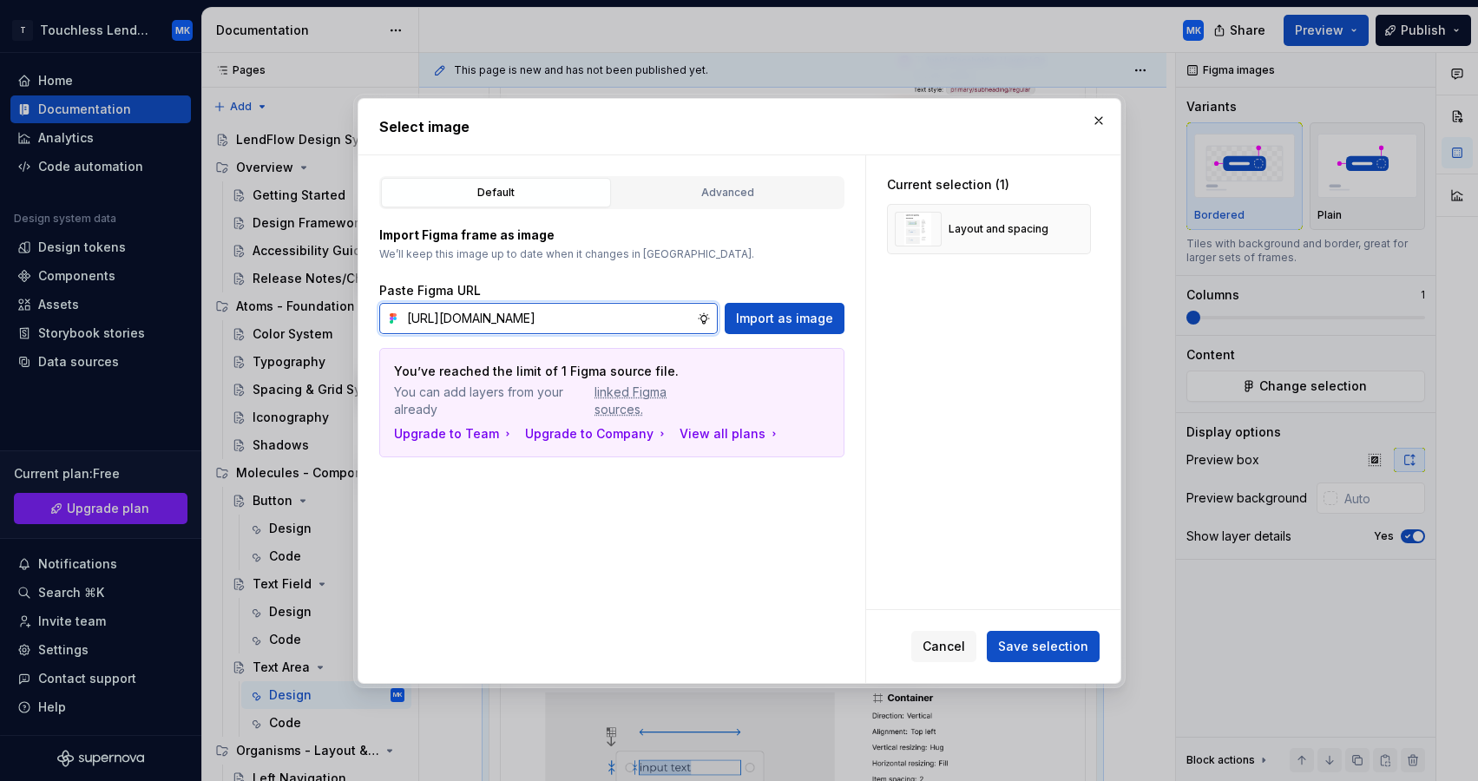
scroll to position [0, 474]
type input "[URL][DOMAIN_NAME]"
click at [746, 272] on div "Import Figma frame as image We’ll keep this image up to date when it changes in…" at bounding box center [611, 280] width 465 height 108
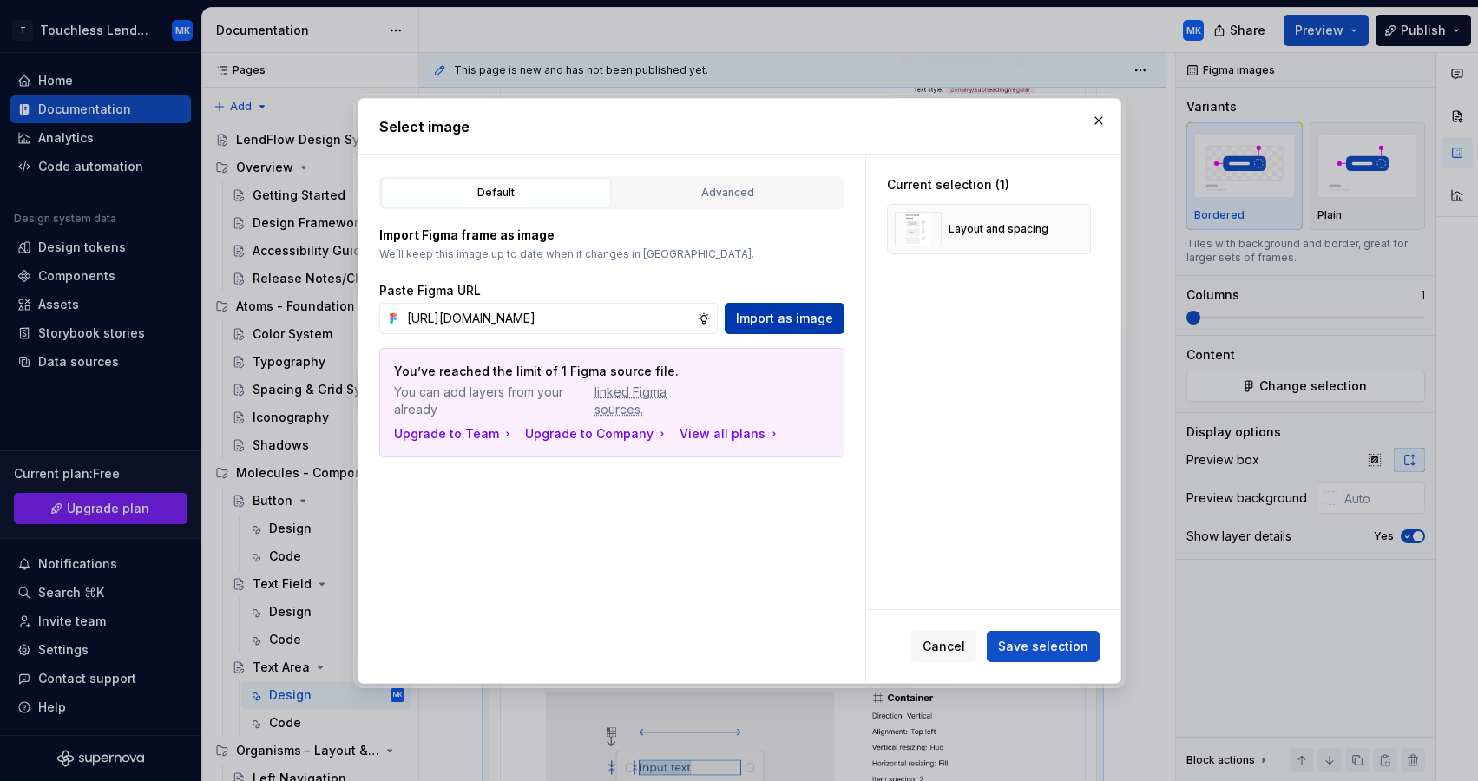
click at [804, 311] on span "Import as image" at bounding box center [784, 318] width 97 height 17
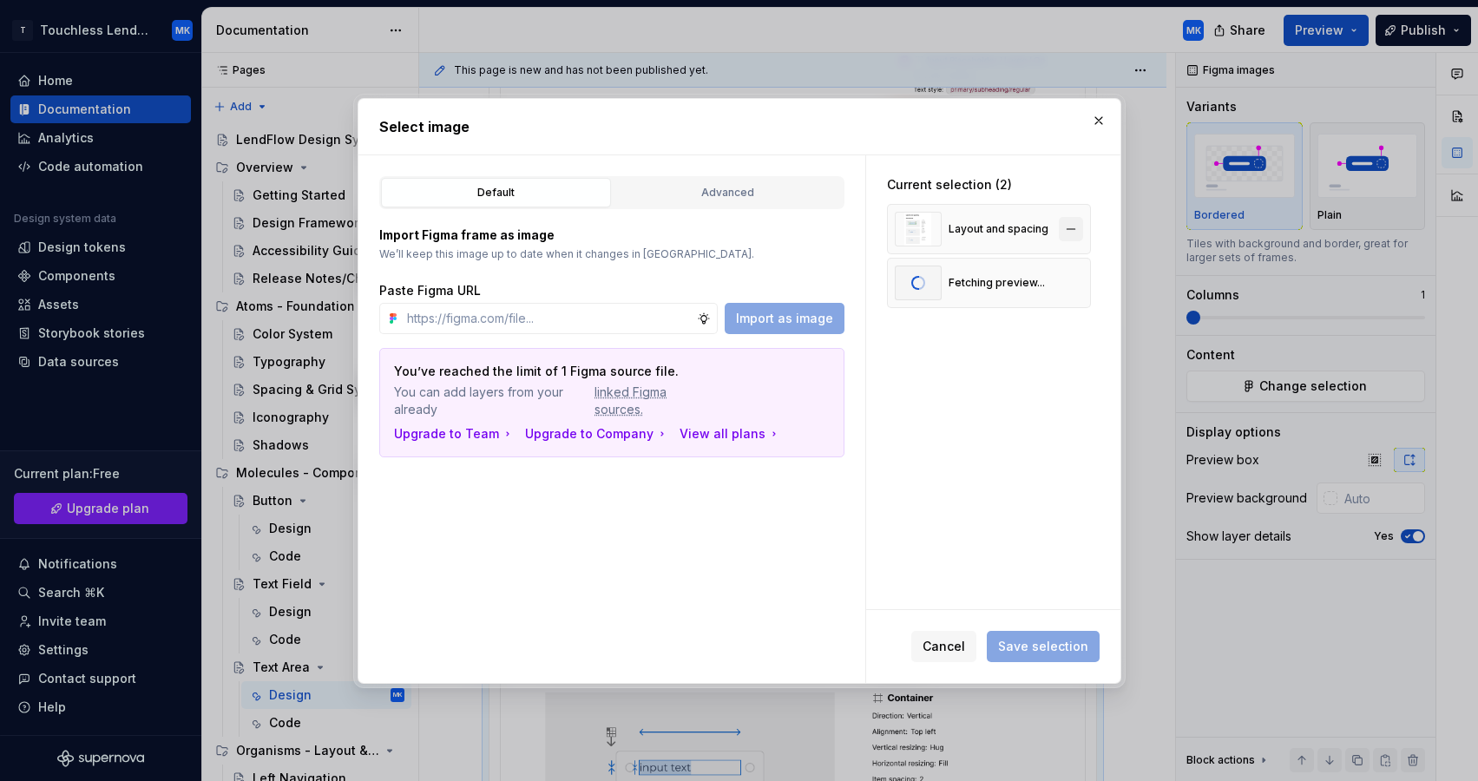
click at [1079, 233] on button "button" at bounding box center [1071, 229] width 24 height 24
click at [1077, 644] on span "Save selection" at bounding box center [1043, 646] width 90 height 17
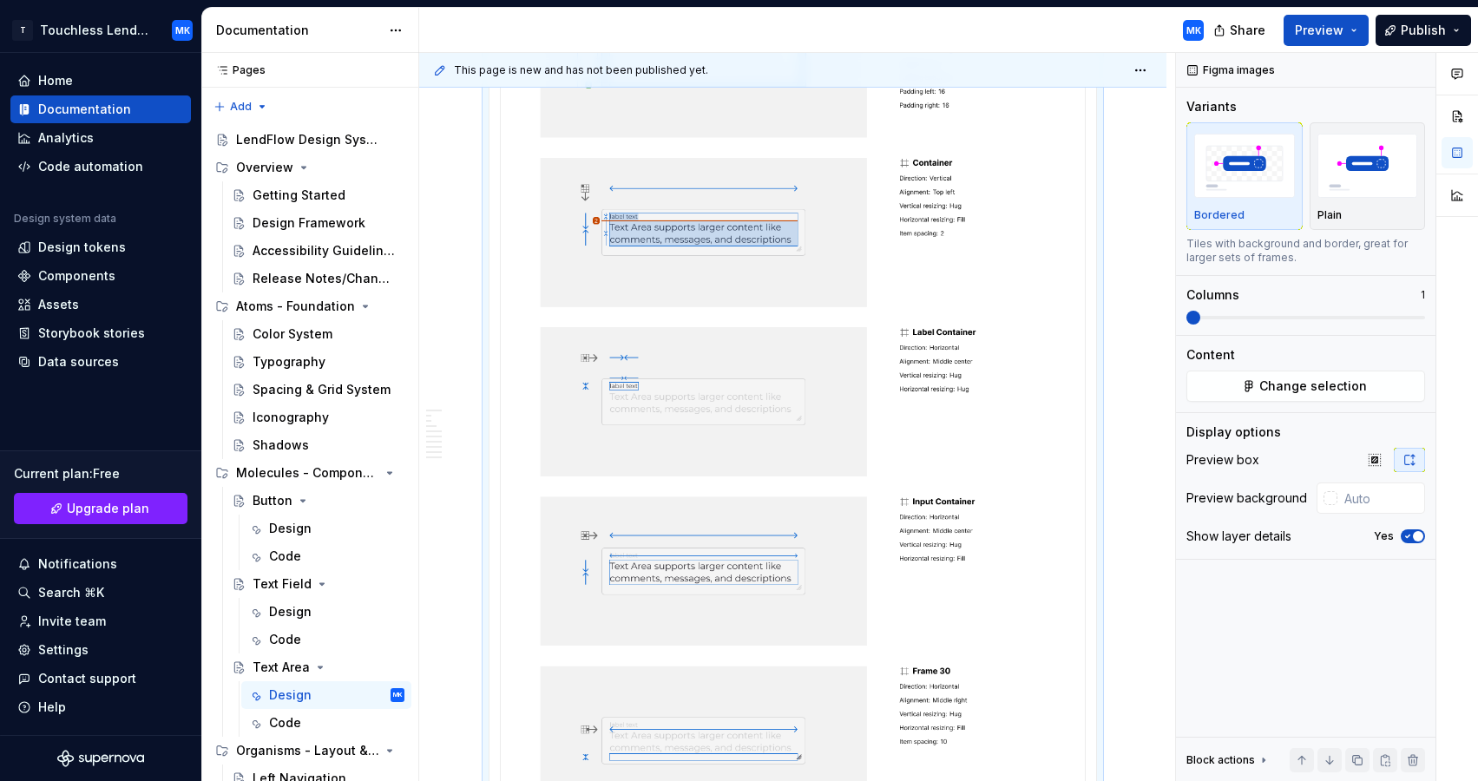
scroll to position [4194, 0]
